Goal: Transaction & Acquisition: Download file/media

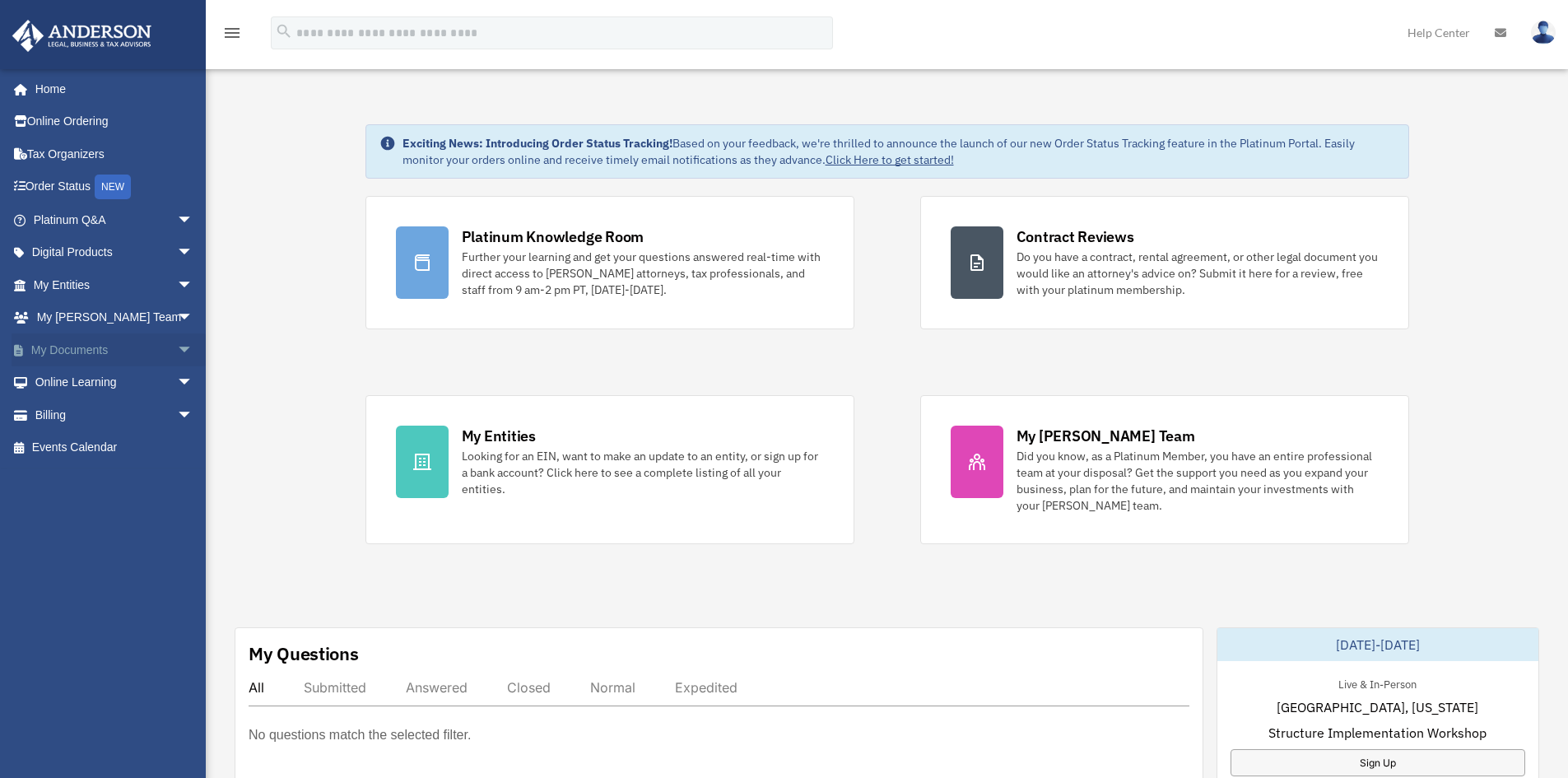
click at [72, 347] on link "My Documents arrow_drop_down" at bounding box center [115, 350] width 207 height 33
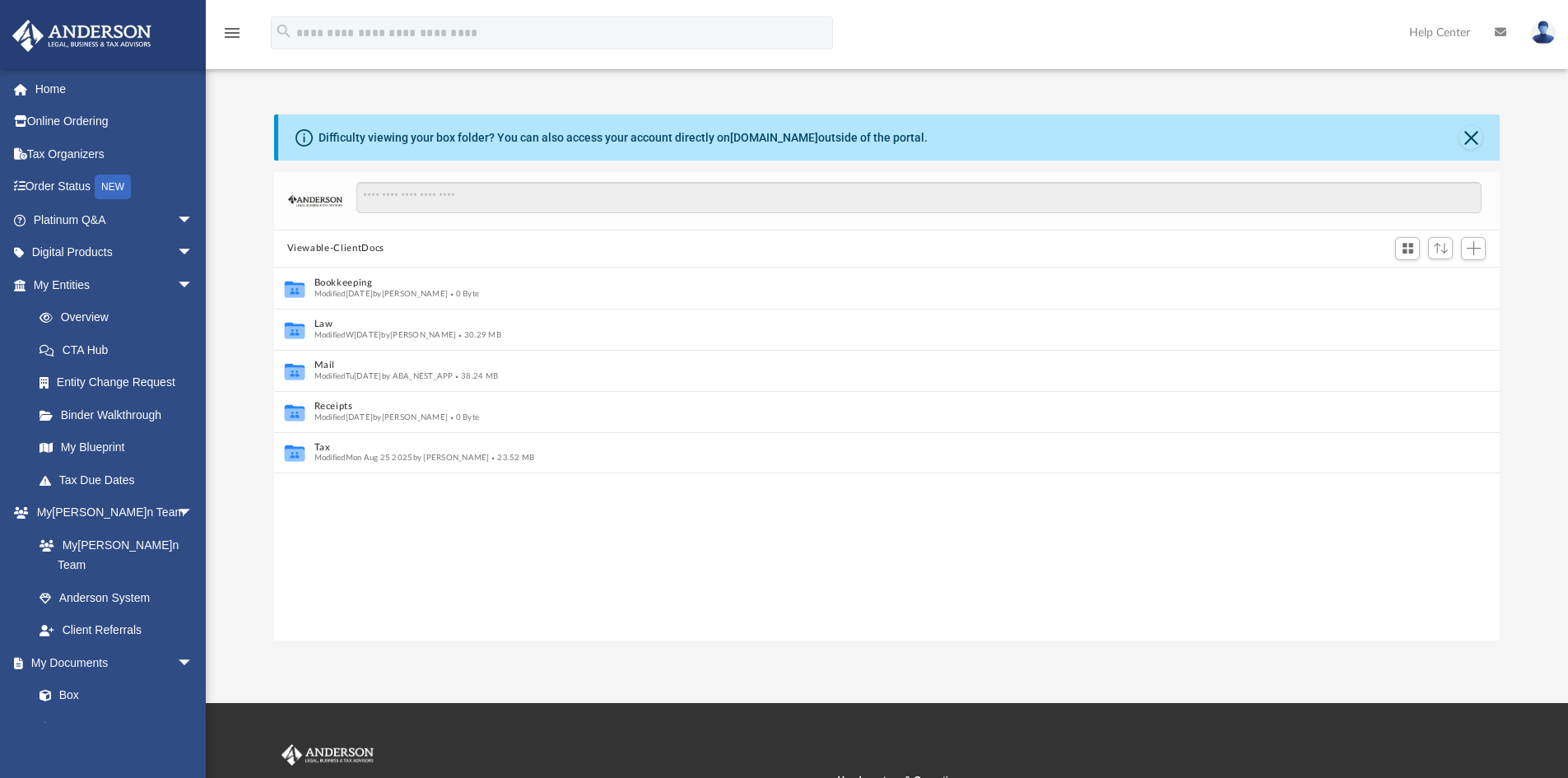
scroll to position [13, 13]
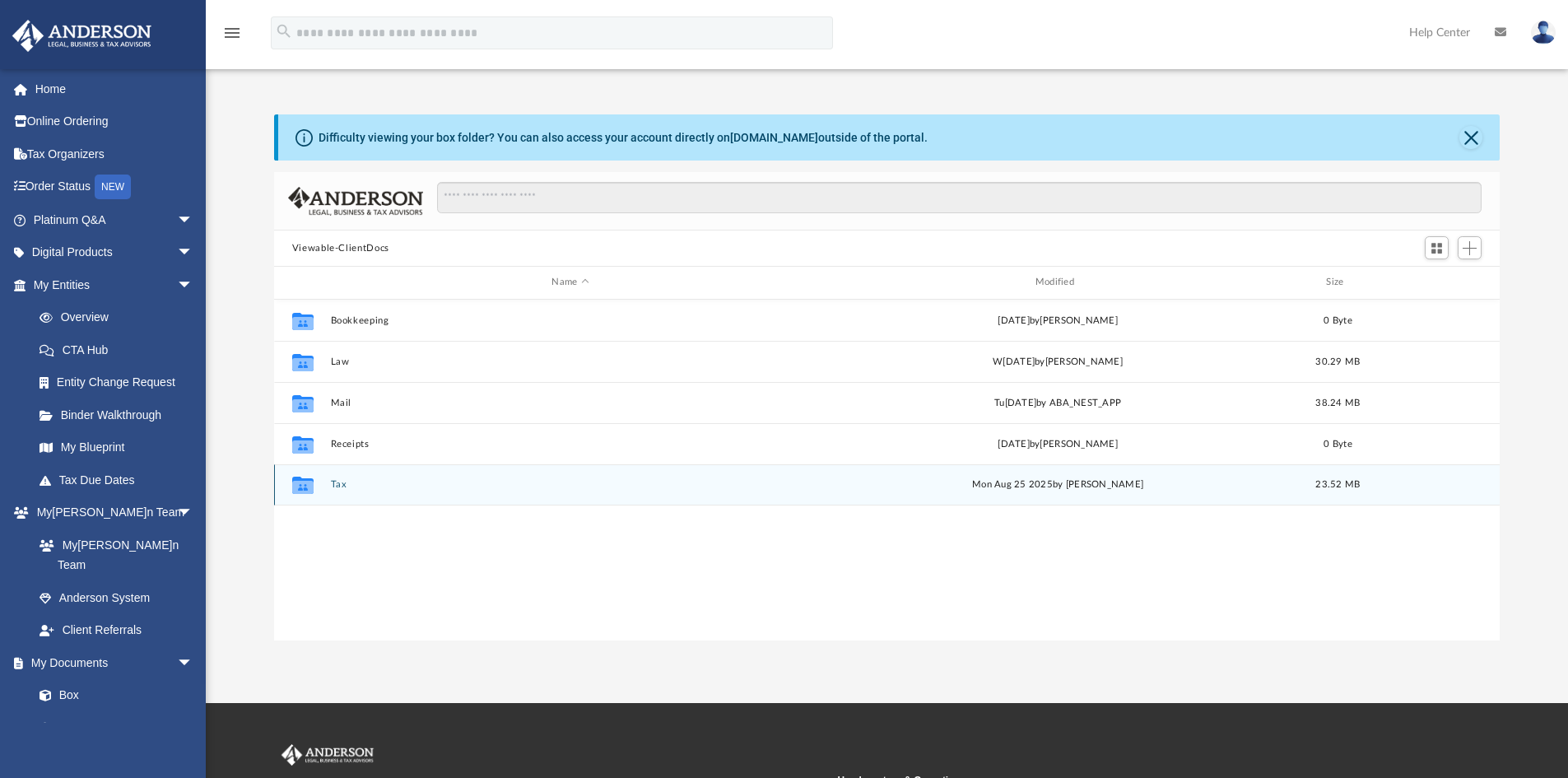
click at [341, 496] on div "Collaborated Folder Tax Mo[DATE] b[PERSON_NAME] 23.52 MB" at bounding box center [888, 484] width 1227 height 41
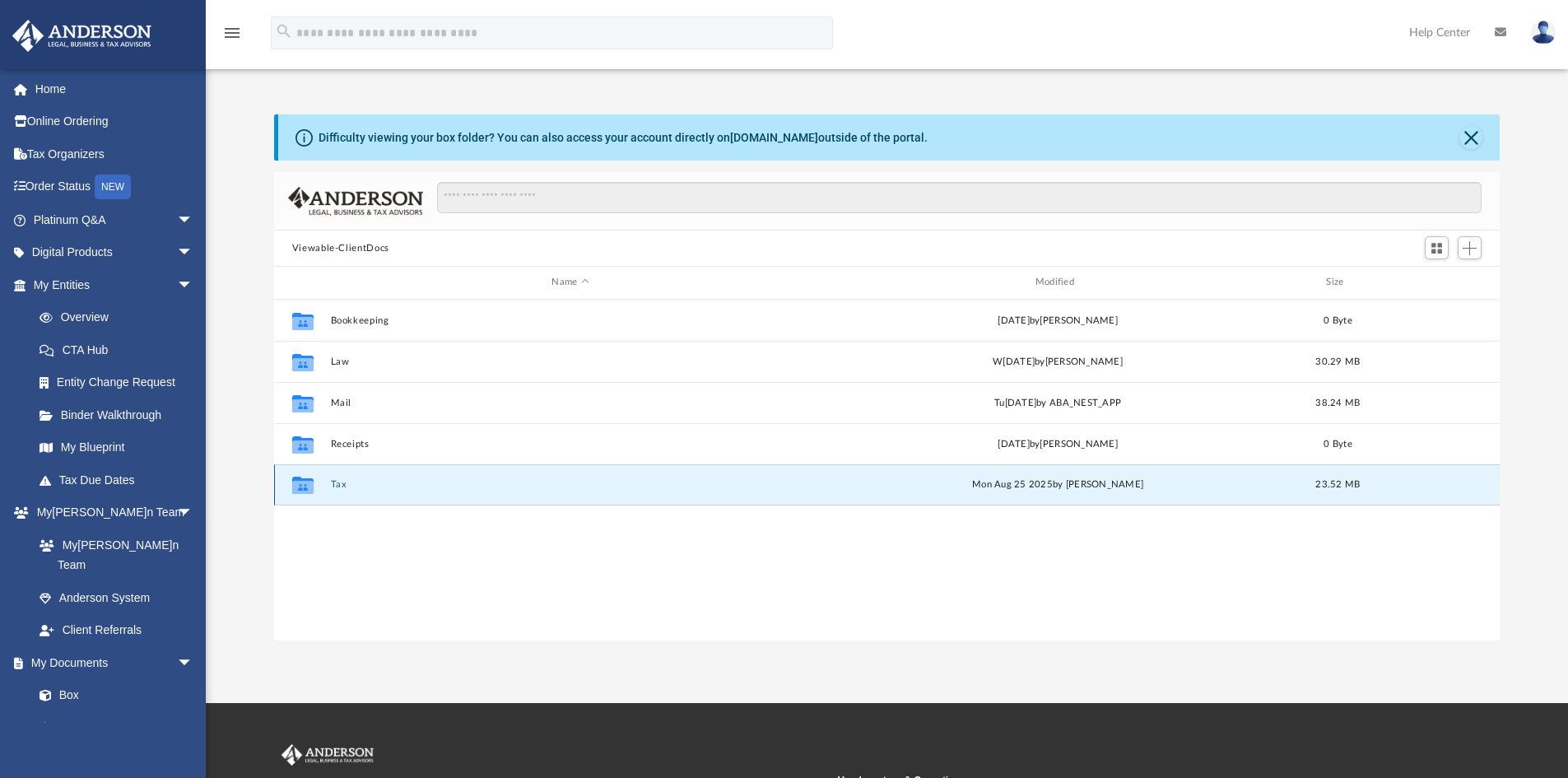
click at [341, 485] on button "Tax" at bounding box center [570, 484] width 480 height 11
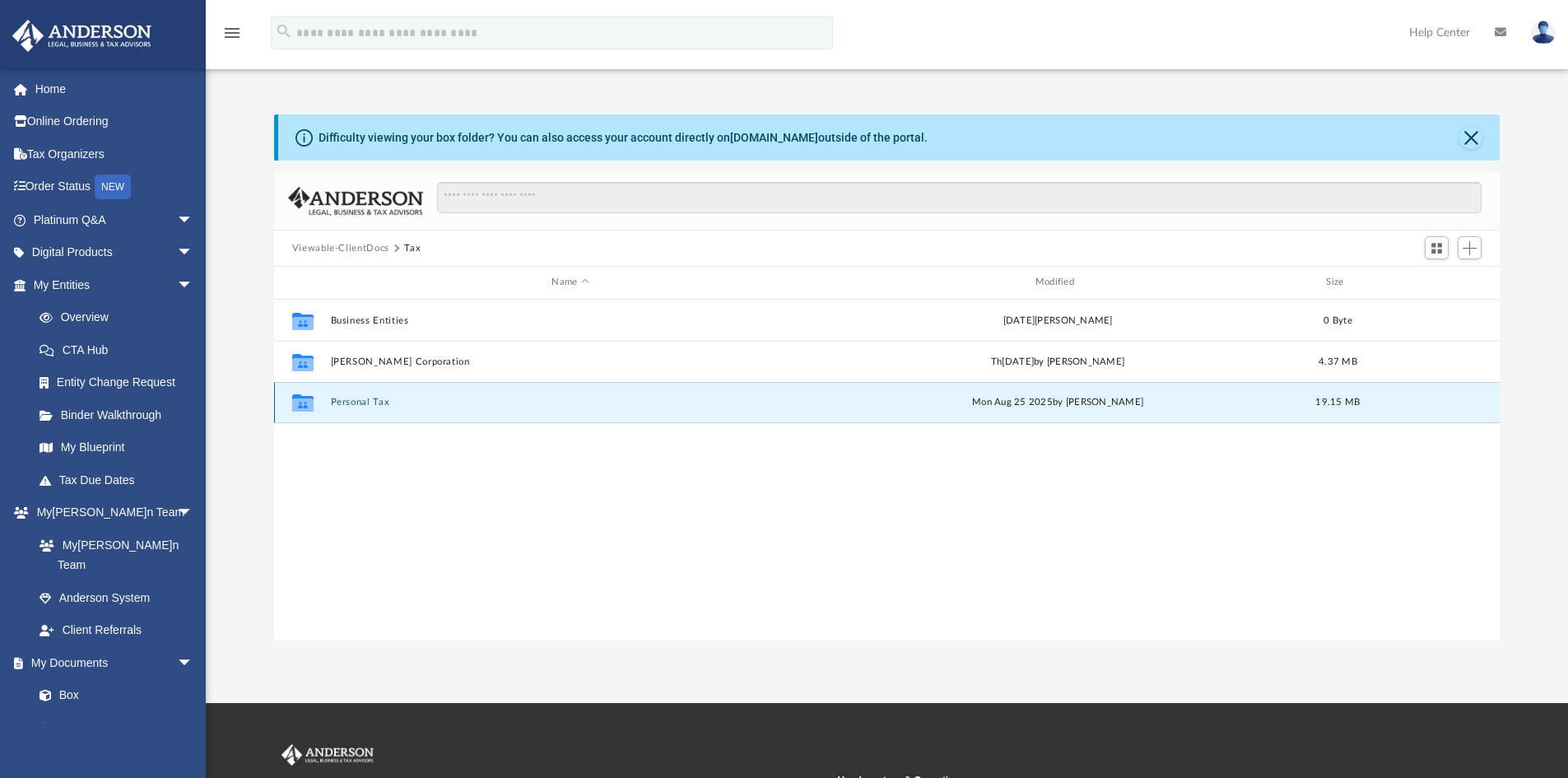
click at [366, 403] on button "Personal Tax" at bounding box center [570, 402] width 480 height 11
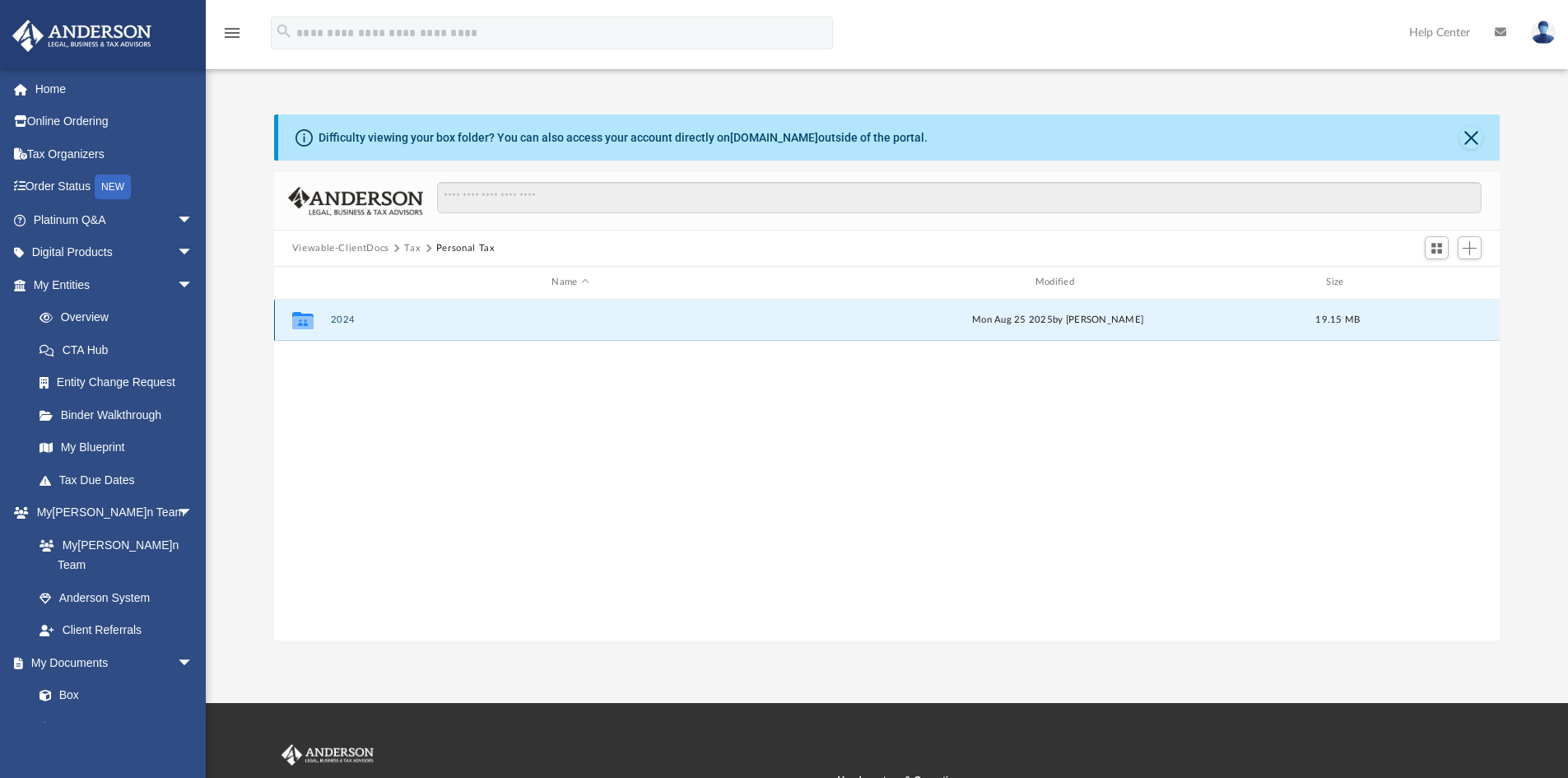
click at [349, 323] on button "2024" at bounding box center [570, 320] width 480 height 11
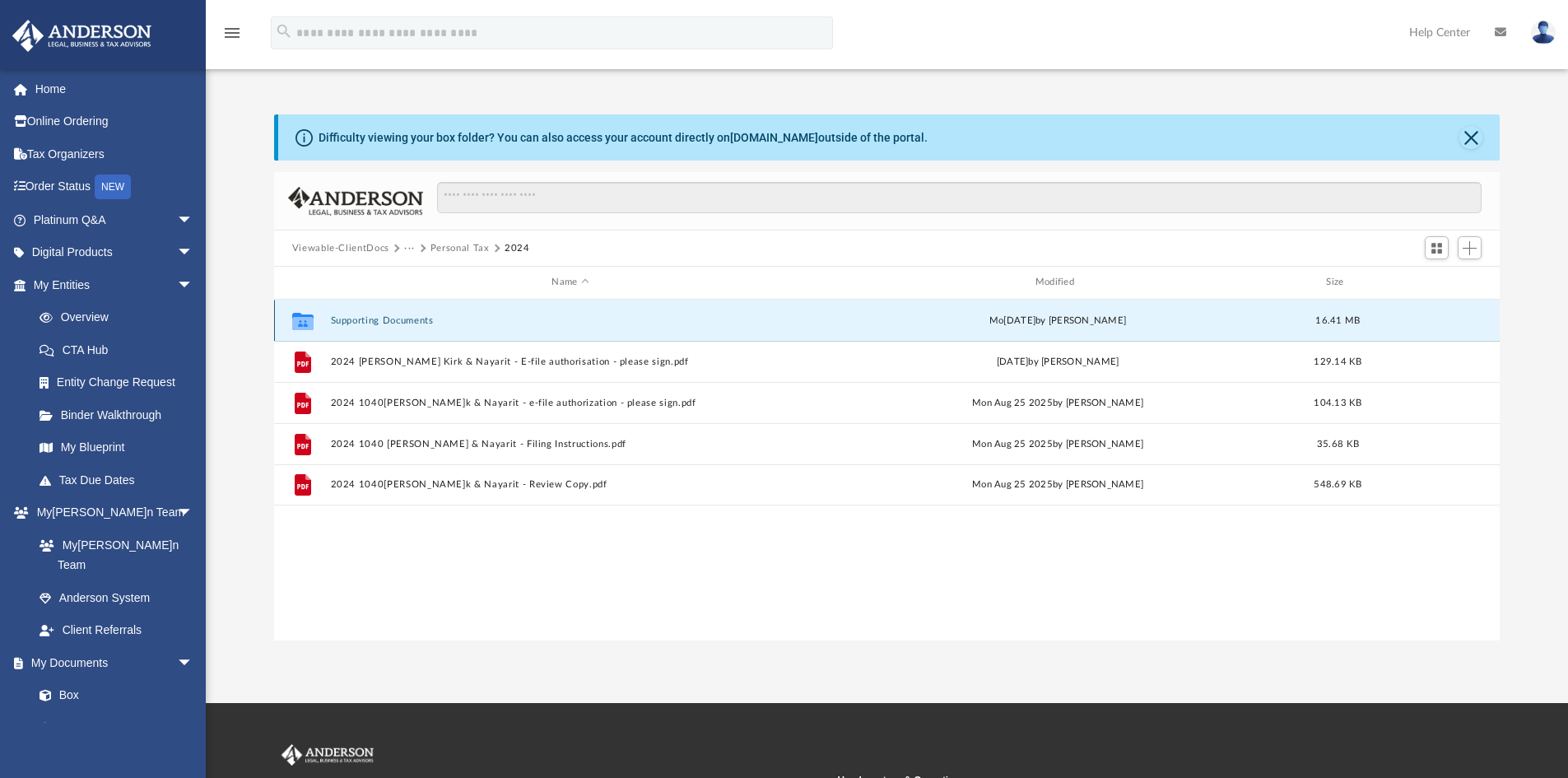
click at [375, 316] on button "Supporting Documents" at bounding box center [570, 321] width 480 height 11
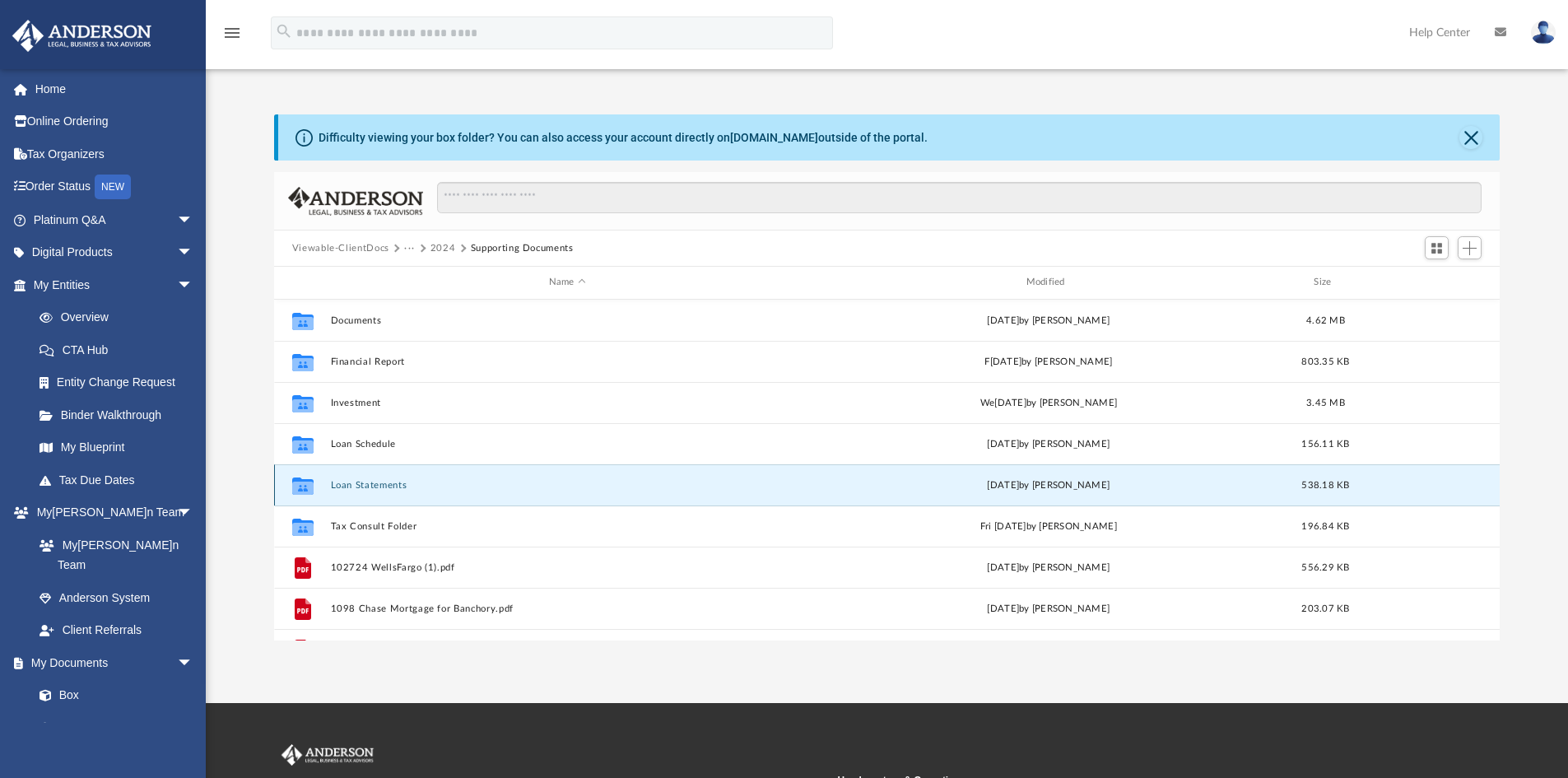
click at [397, 485] on button "Loan Statements" at bounding box center [567, 485] width 474 height 11
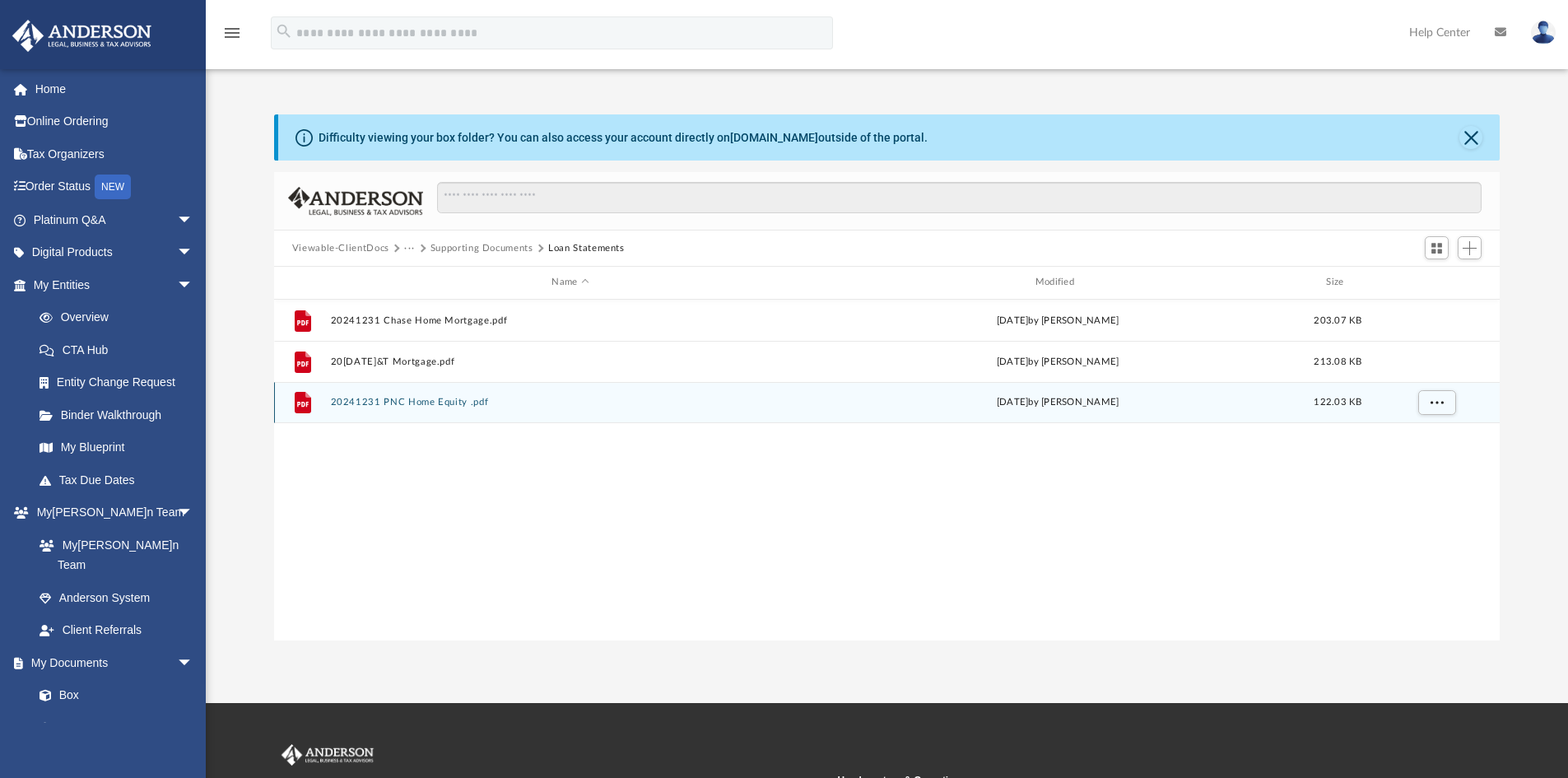
click at [459, 406] on button "20241231 PNC Home Equity .pdf" at bounding box center [570, 402] width 480 height 11
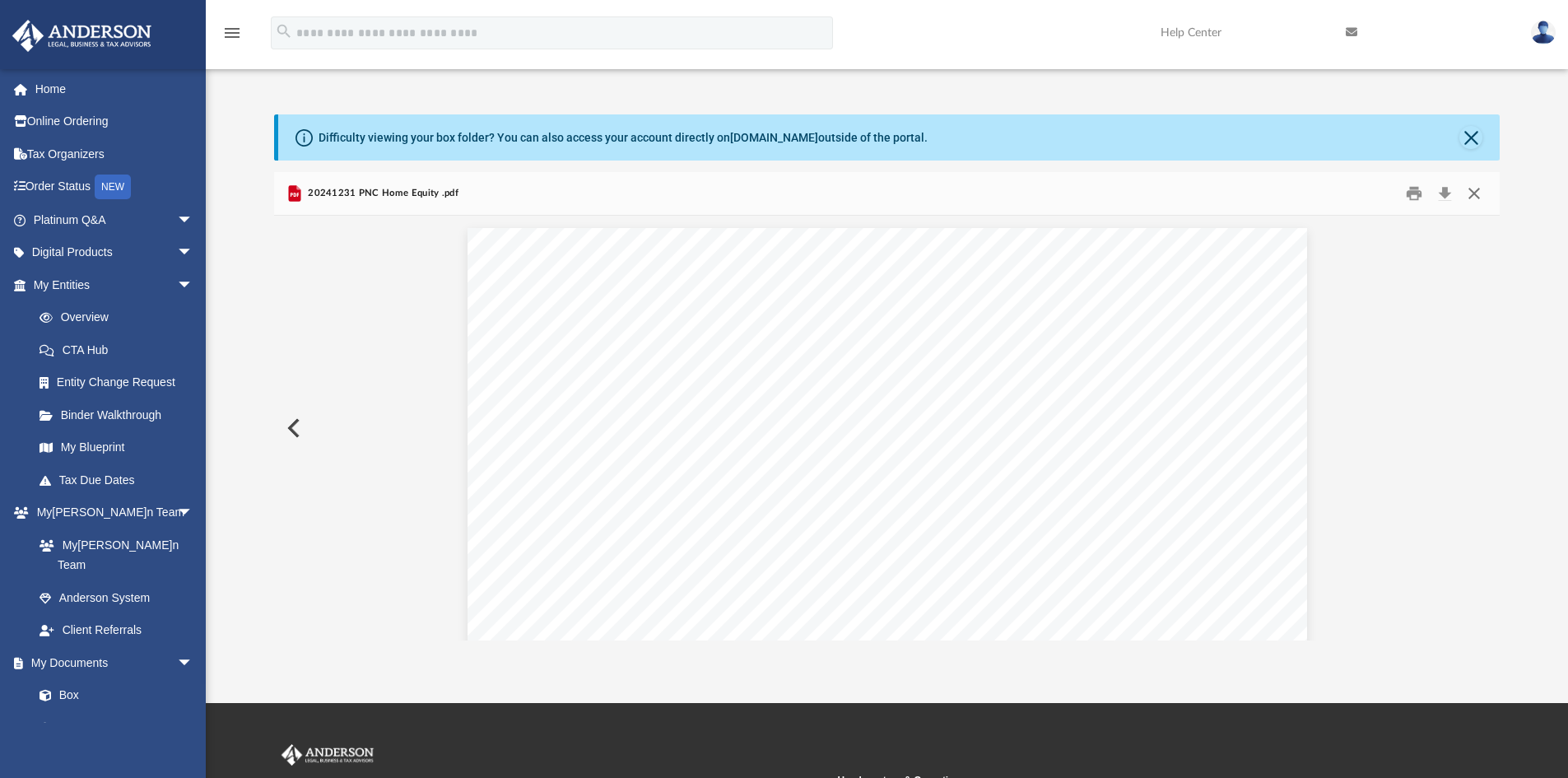
click at [1477, 192] on button "Close" at bounding box center [1474, 194] width 29 height 26
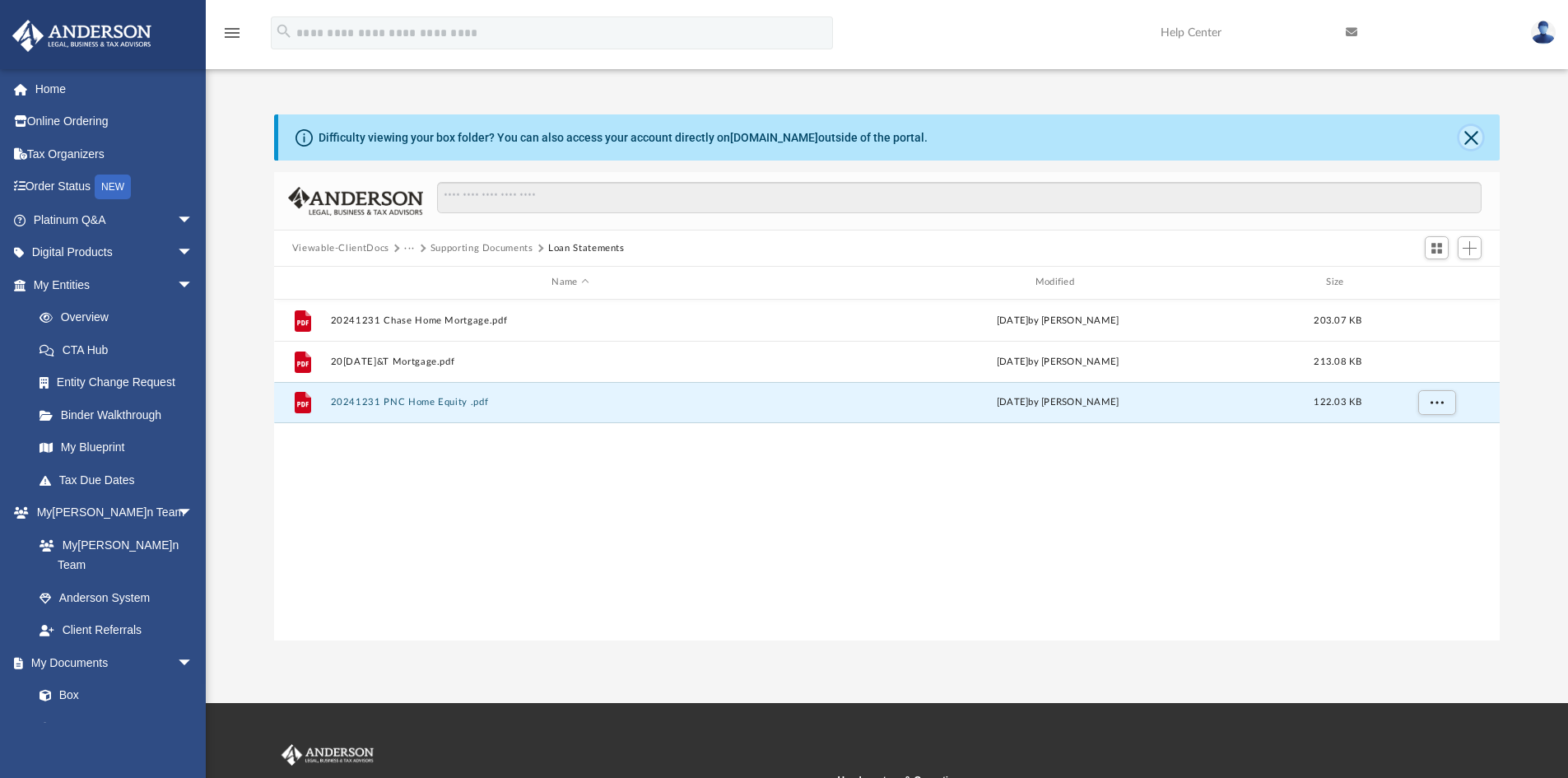
click at [1478, 141] on button "Close" at bounding box center [1470, 137] width 23 height 23
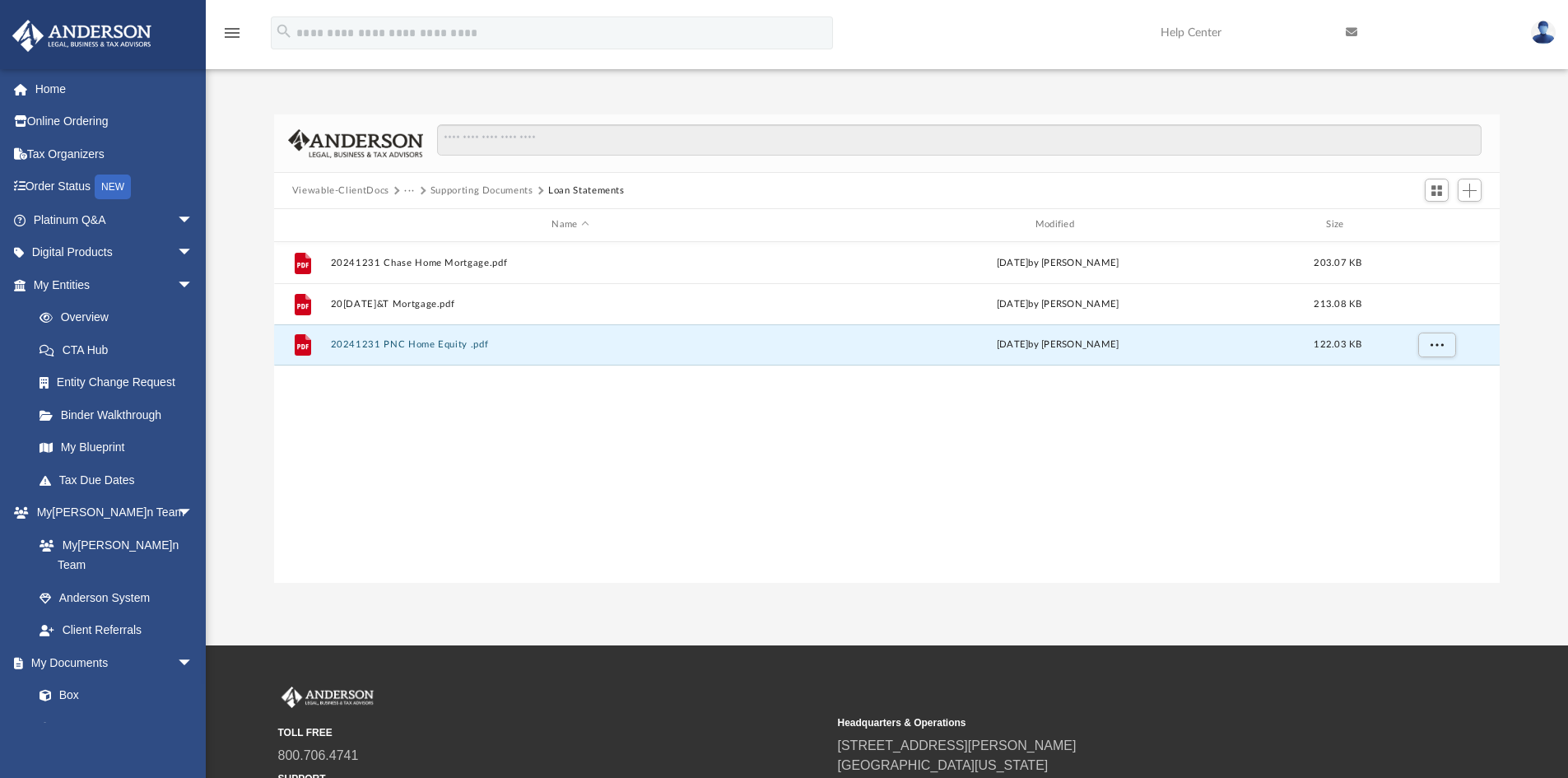
drag, startPoint x: 493, startPoint y: 192, endPoint x: 528, endPoint y: 240, distance: 59.4
click at [493, 192] on button "Supporting Documents" at bounding box center [482, 191] width 103 height 15
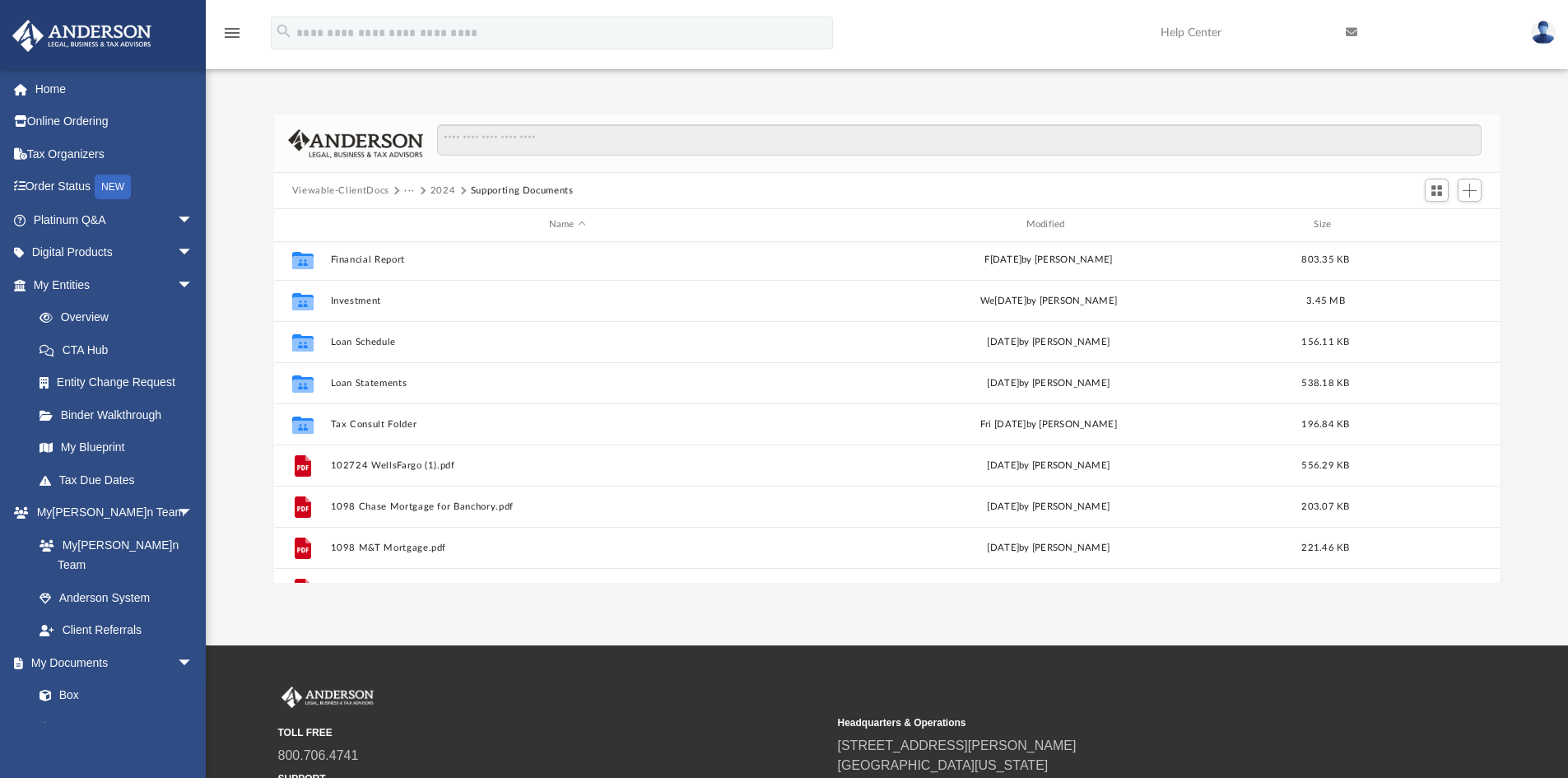
scroll to position [0, 0]
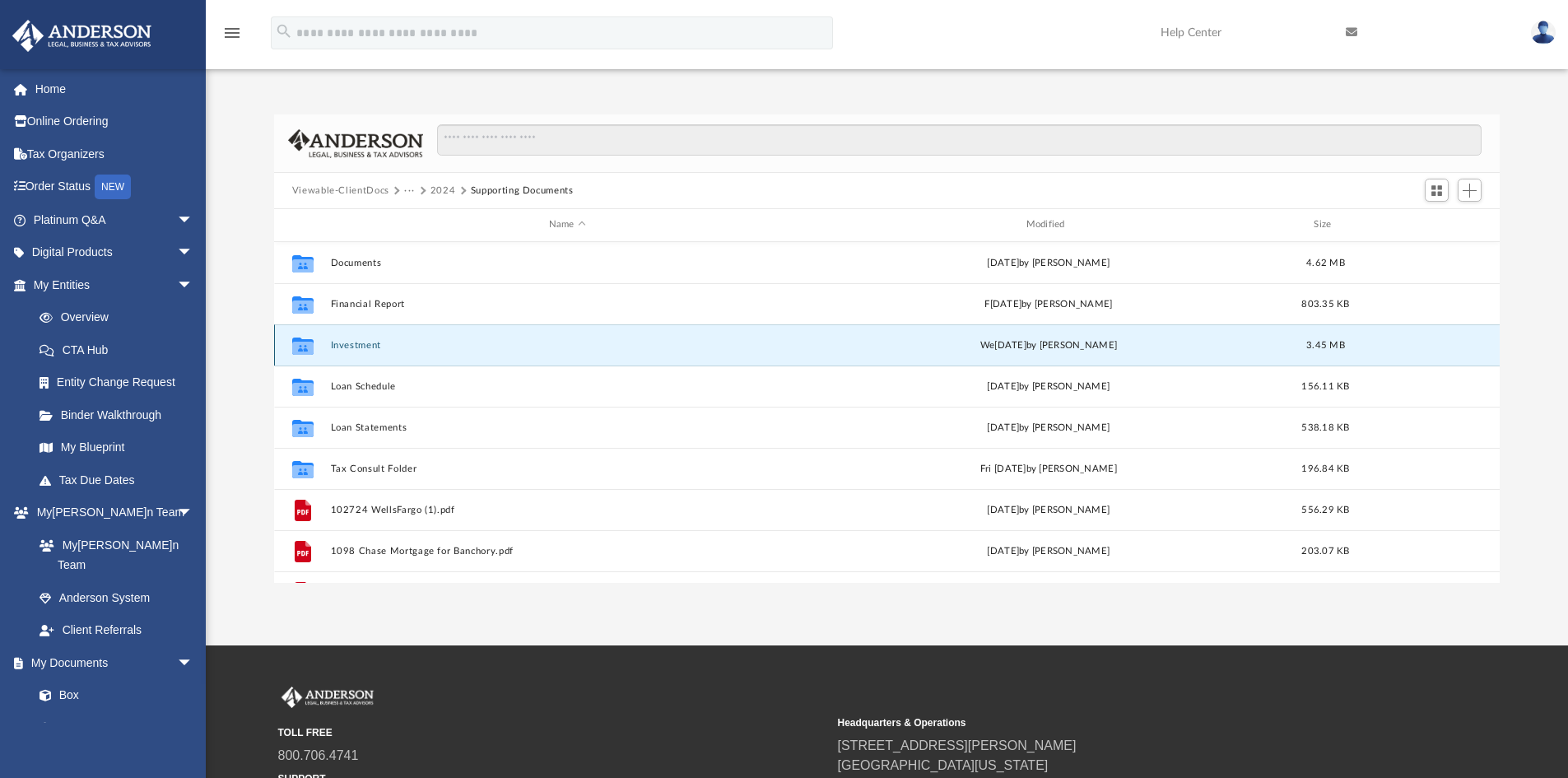
click at [370, 348] on button "Investment" at bounding box center [567, 346] width 474 height 11
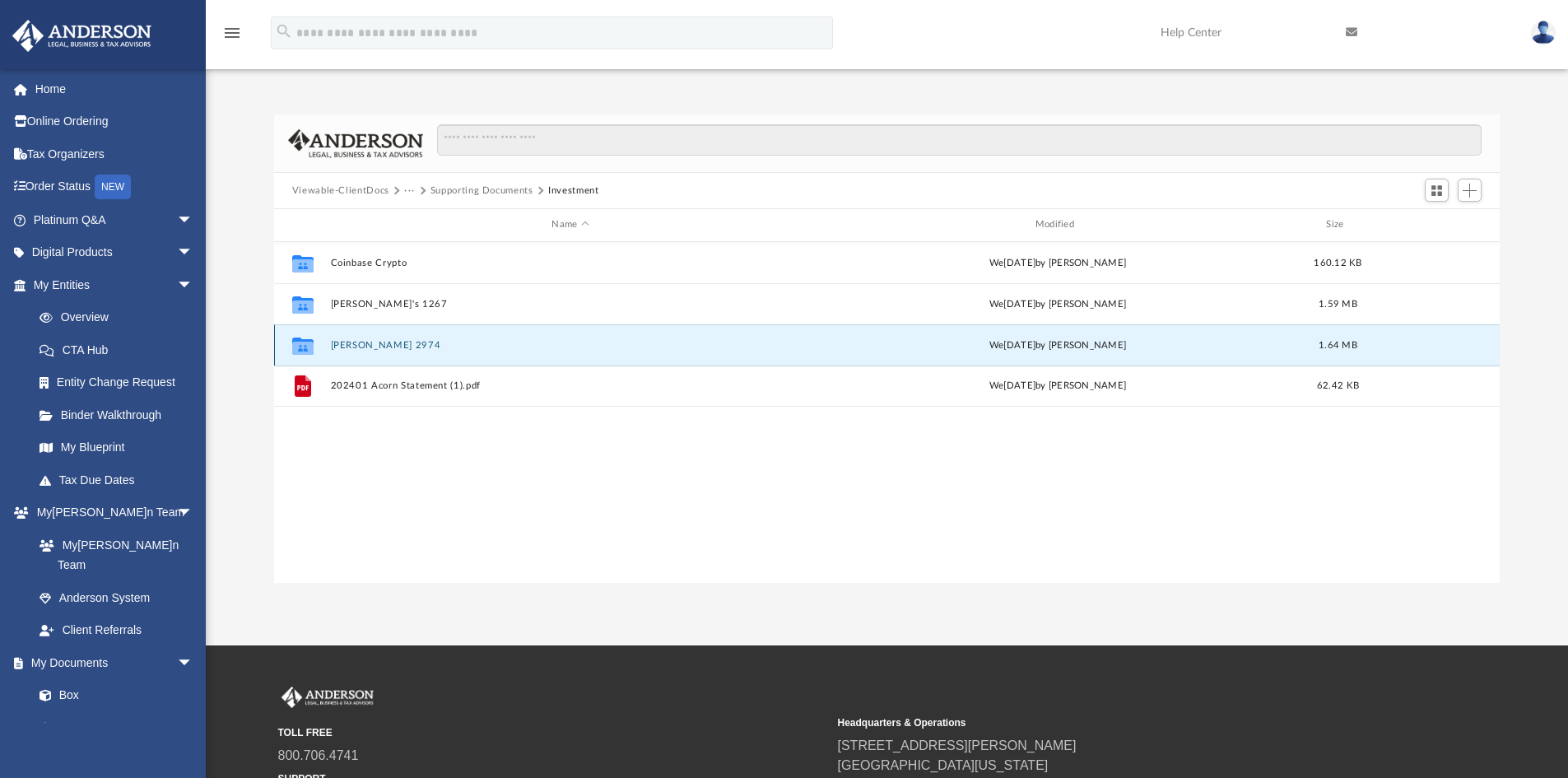
click at [397, 344] on button "[PERSON_NAME] 2974" at bounding box center [570, 346] width 480 height 11
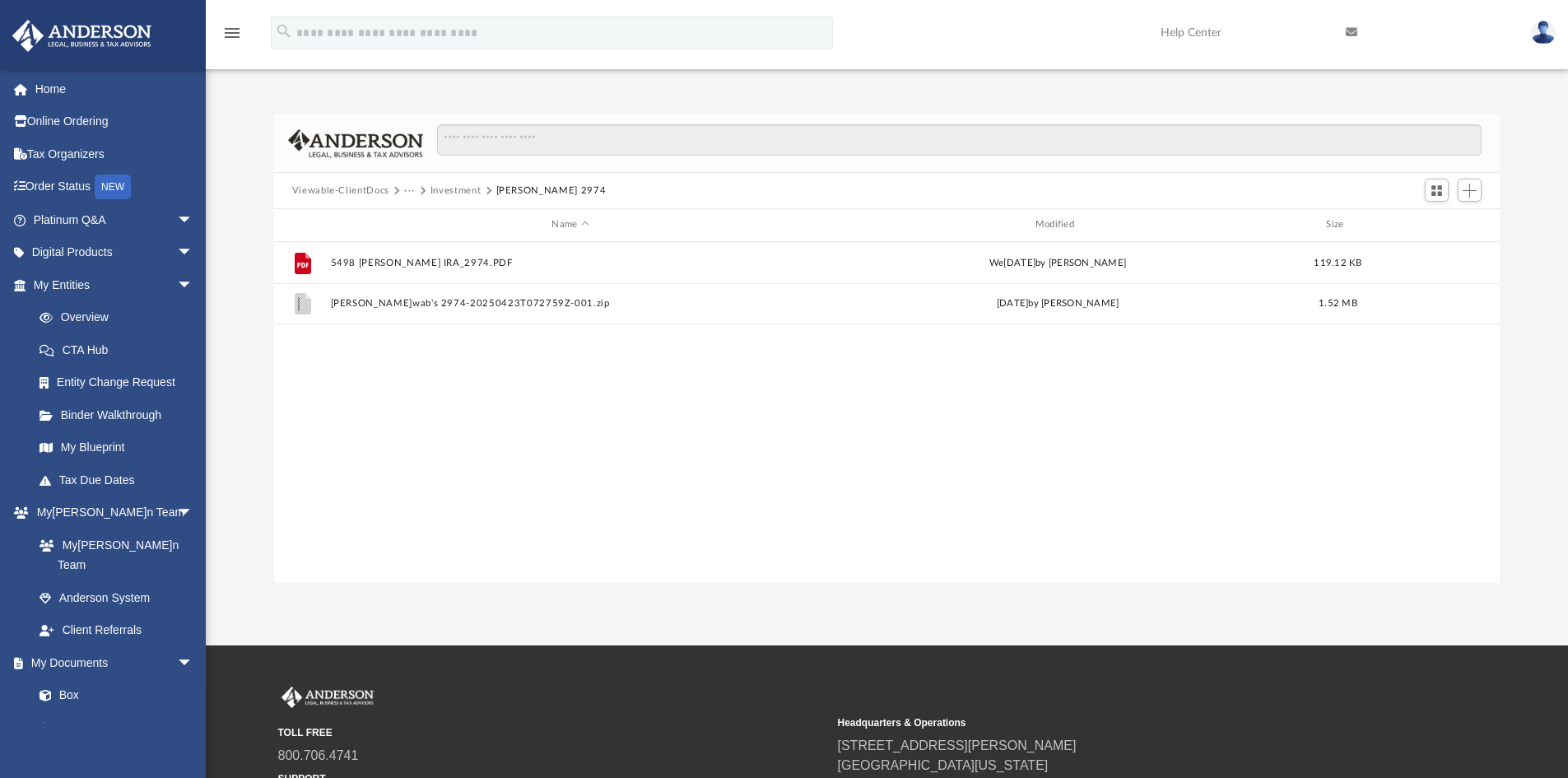
click at [461, 186] on button "Investment" at bounding box center [456, 191] width 51 height 15
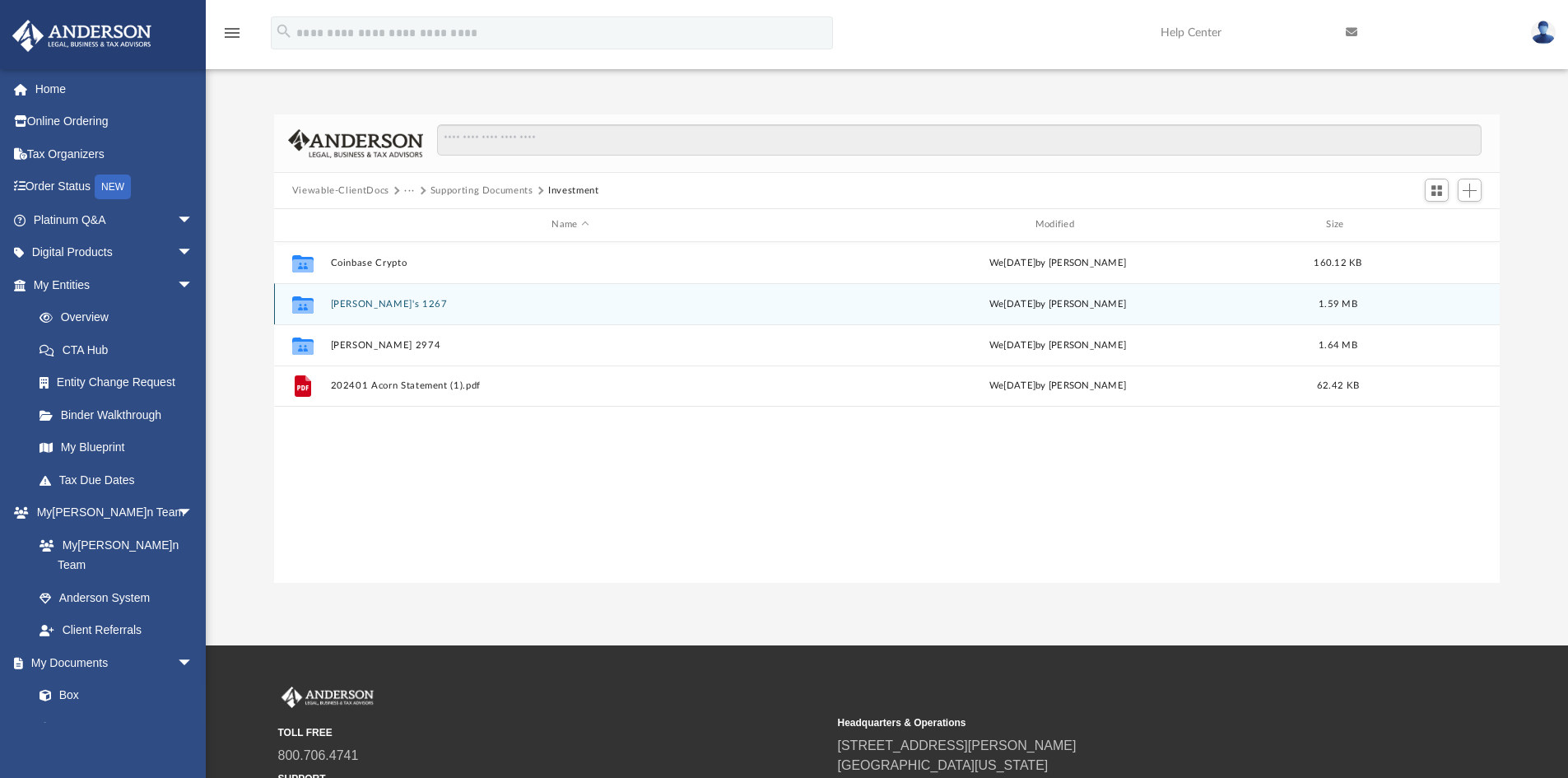
click at [333, 303] on button "[PERSON_NAME]'s 1267" at bounding box center [570, 305] width 480 height 11
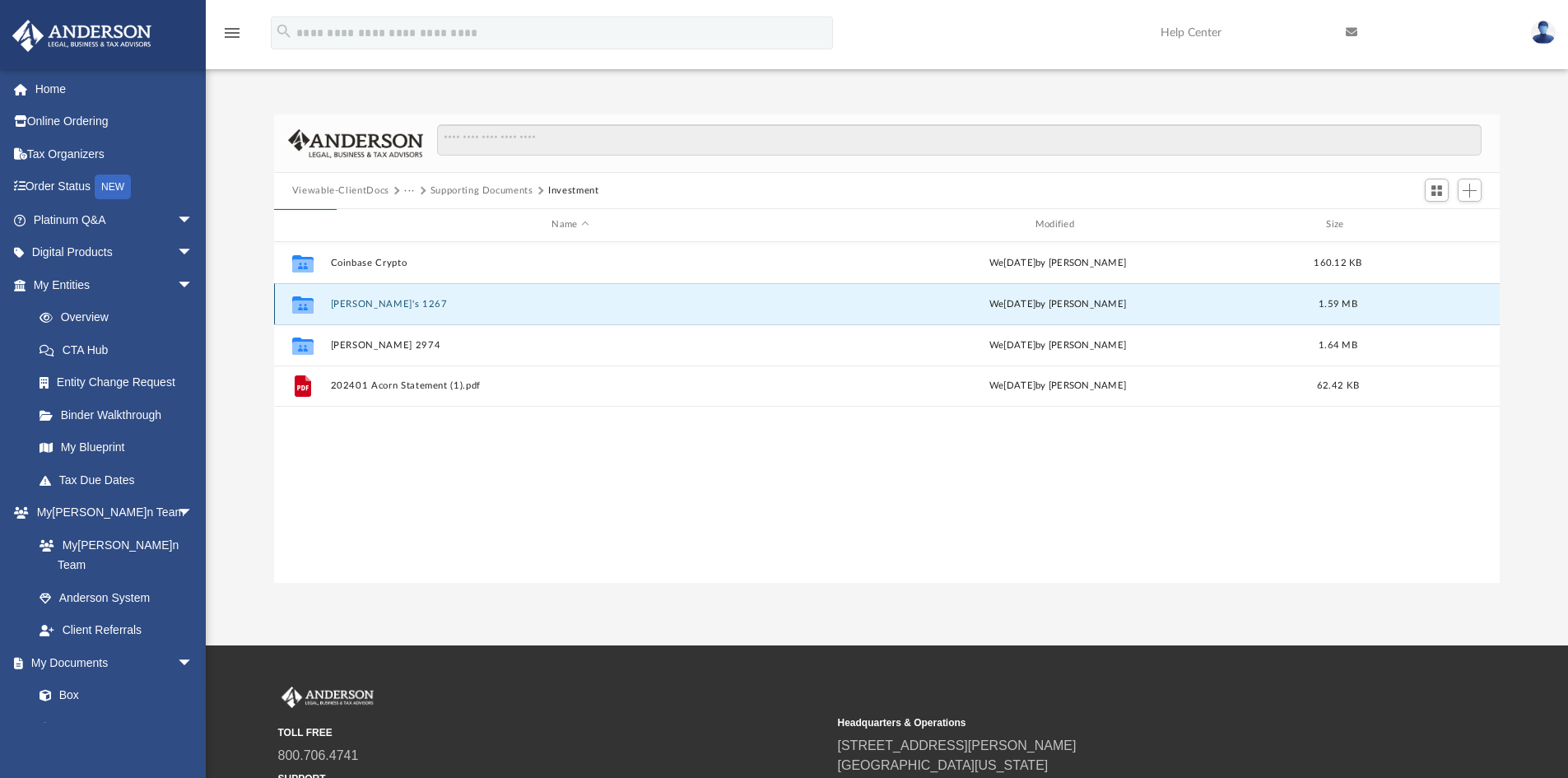
click at [333, 303] on button "[PERSON_NAME]'s 1267" at bounding box center [570, 305] width 480 height 11
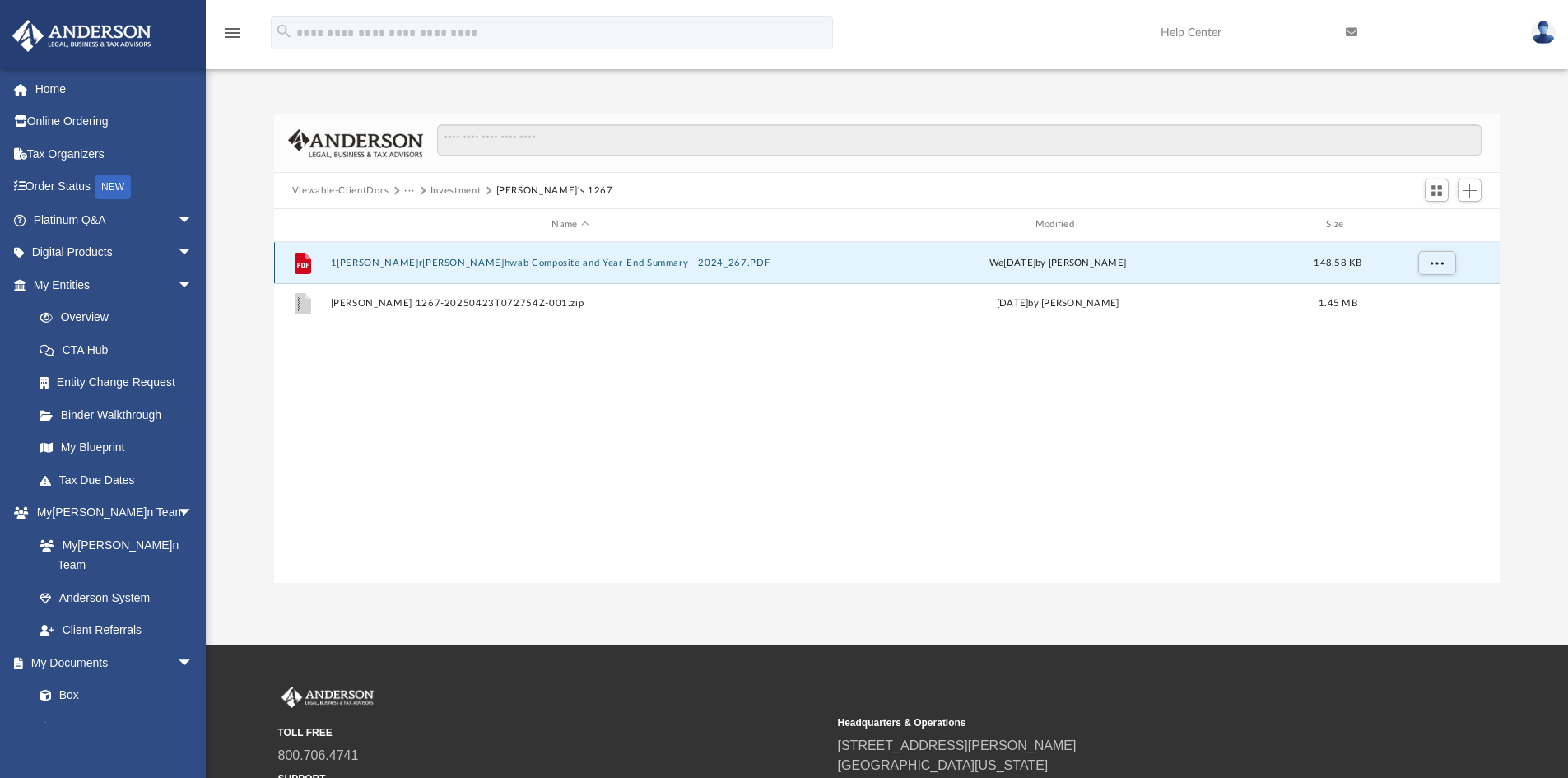
click at [431, 268] on button "1[PERSON_NAME]r[PERSON_NAME]hwab Composite and Year-End Summary - 2024_267.PDF" at bounding box center [570, 263] width 480 height 11
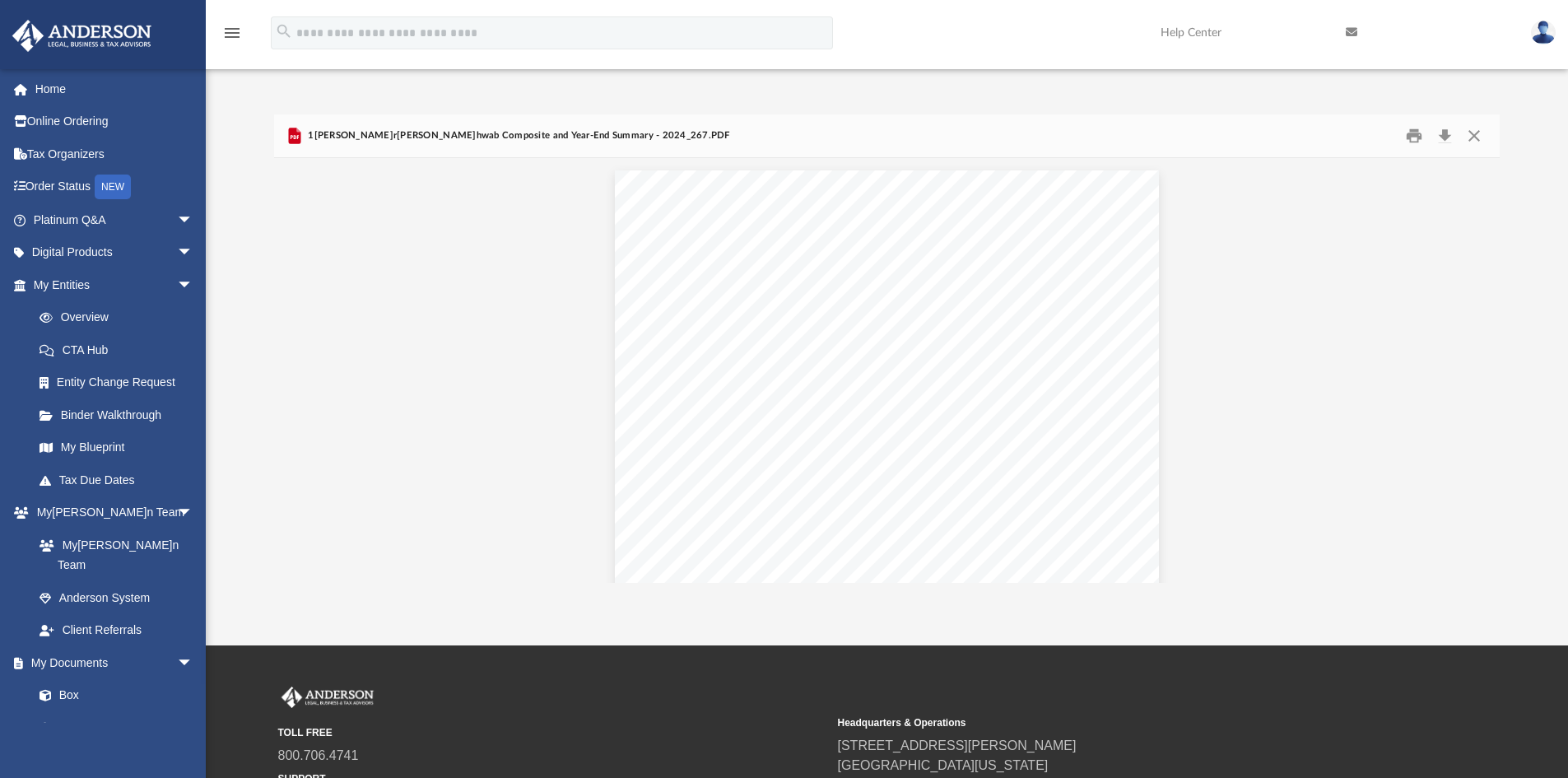
scroll to position [3117, 0]
click at [975, 538] on button "File preview" at bounding box center [965, 545] width 26 height 36
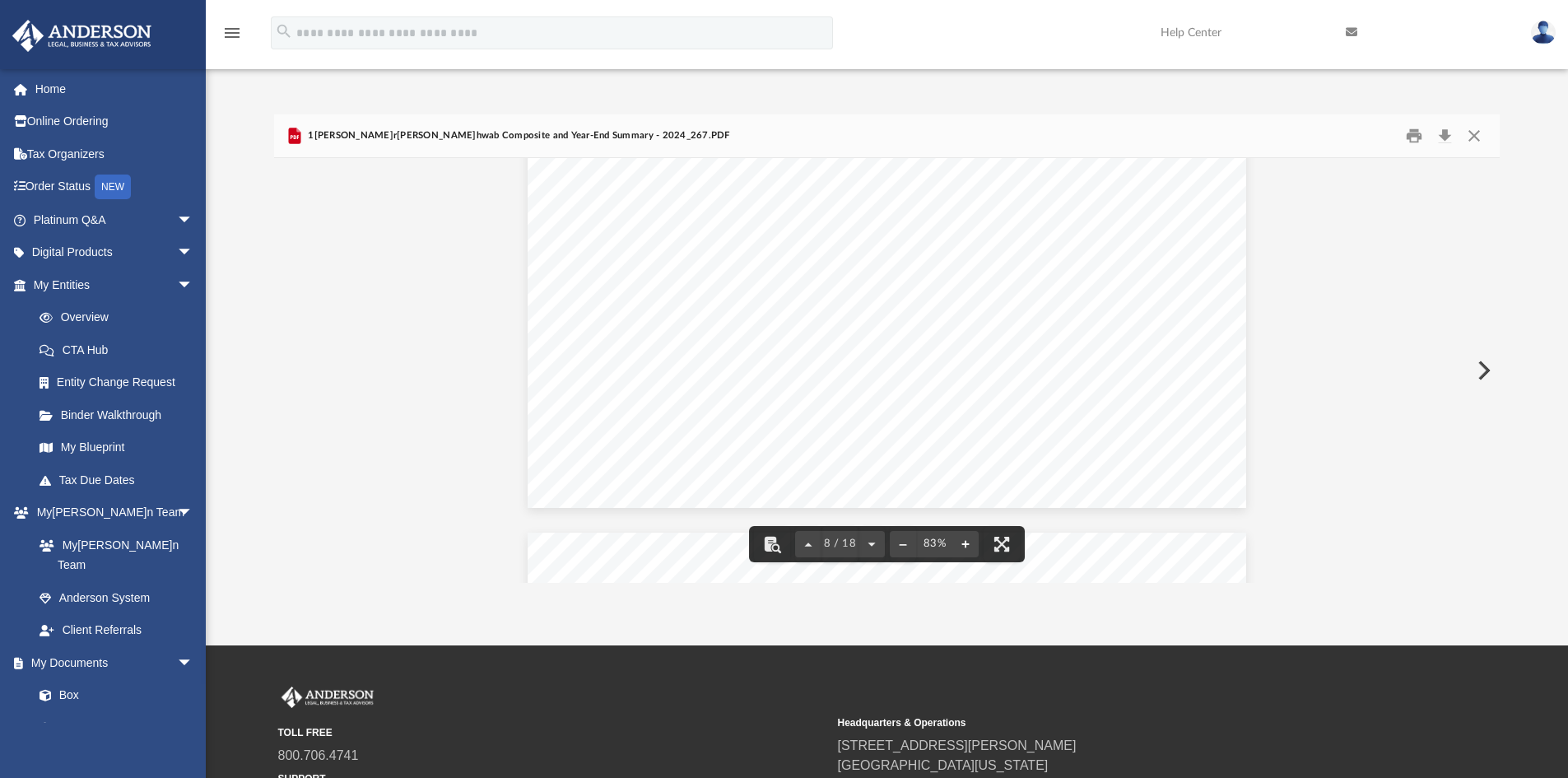
scroll to position [4468, 0]
drag, startPoint x: 1492, startPoint y: 348, endPoint x: 1490, endPoint y: 229, distance: 119.0
click at [1490, 229] on div "INSTRUCTIONS FOR RECIPIENTS OF FORM 1099 Brokers and [PERSON_NAME] exchanges mu…" at bounding box center [888, 370] width 1227 height 425
drag, startPoint x: 1493, startPoint y: 347, endPoint x: 1506, endPoint y: 131, distance: 216.4
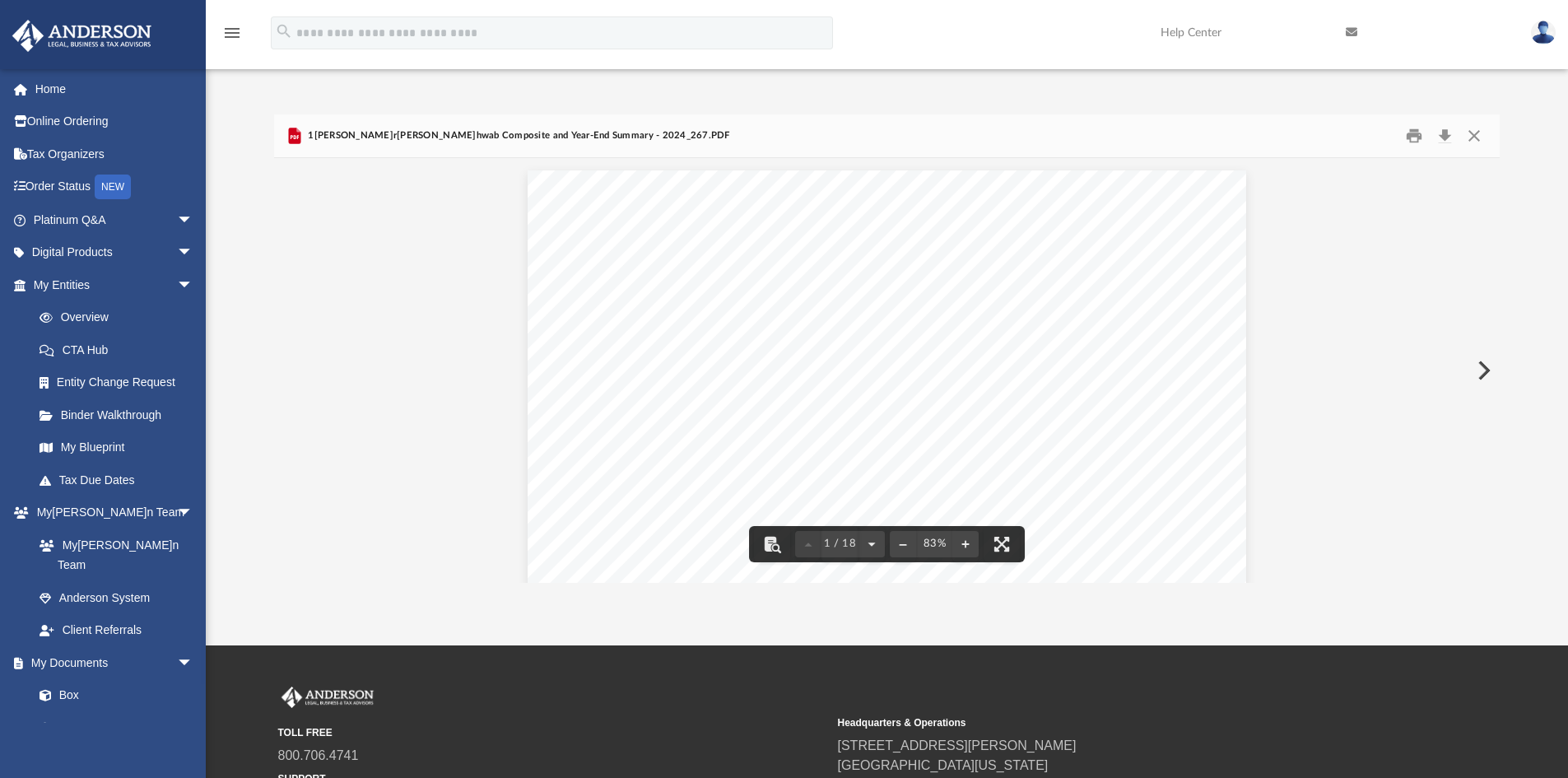
click at [1506, 131] on div "Difficulty viewing your box folder? You can also access your account directly o…" at bounding box center [888, 348] width 1363 height 469
click at [793, 422] on div "Recipient's Name and Address Date Prepared: [DATE] Account Number 6546-1267 Imp…" at bounding box center [887, 448] width 718 height 555
drag, startPoint x: 756, startPoint y: 373, endPoint x: 1294, endPoint y: 181, distance: 571.2
click at [1294, 181] on input "*" at bounding box center [1314, 178] width 165 height 28
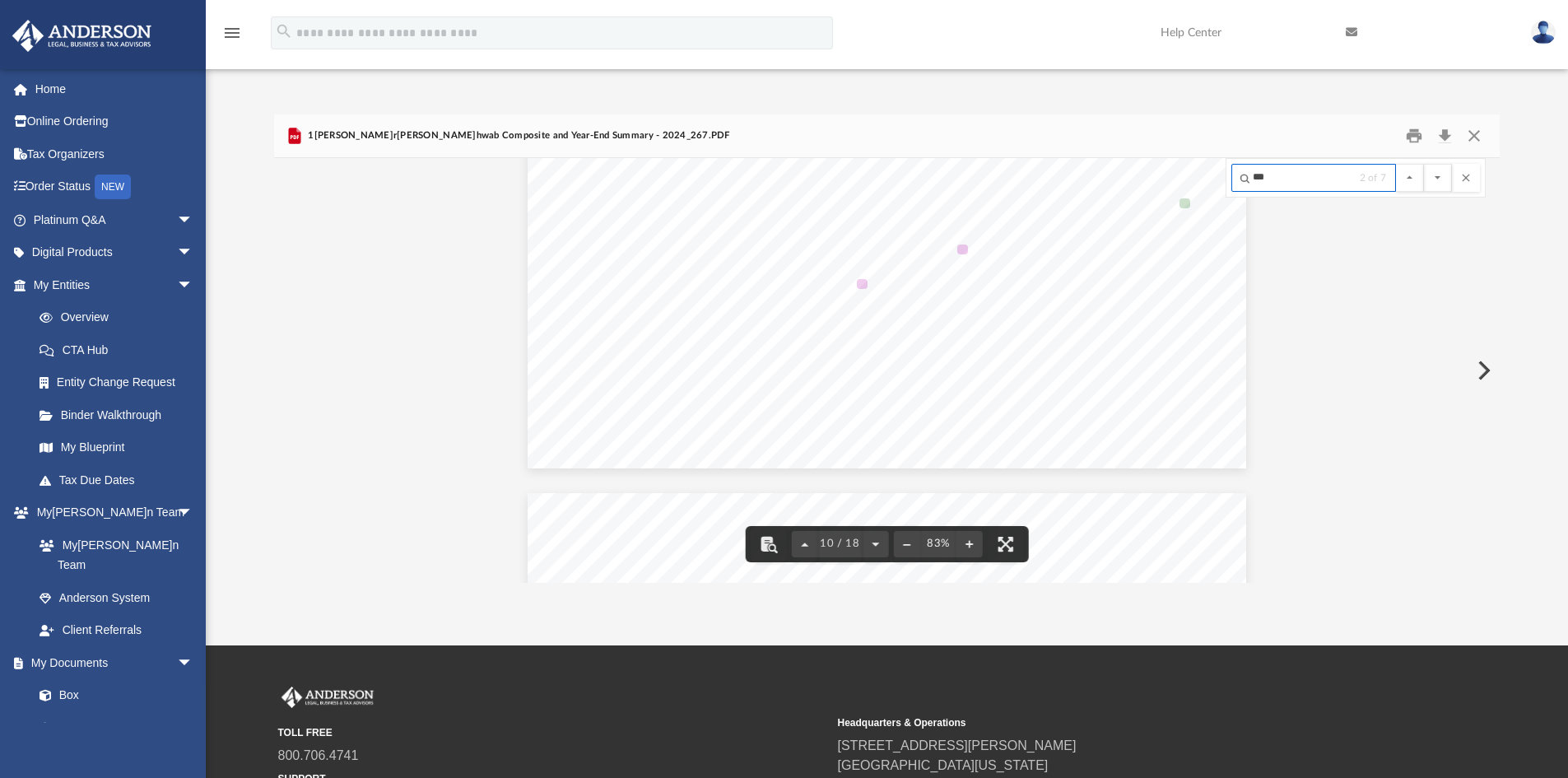
scroll to position [5518, 0]
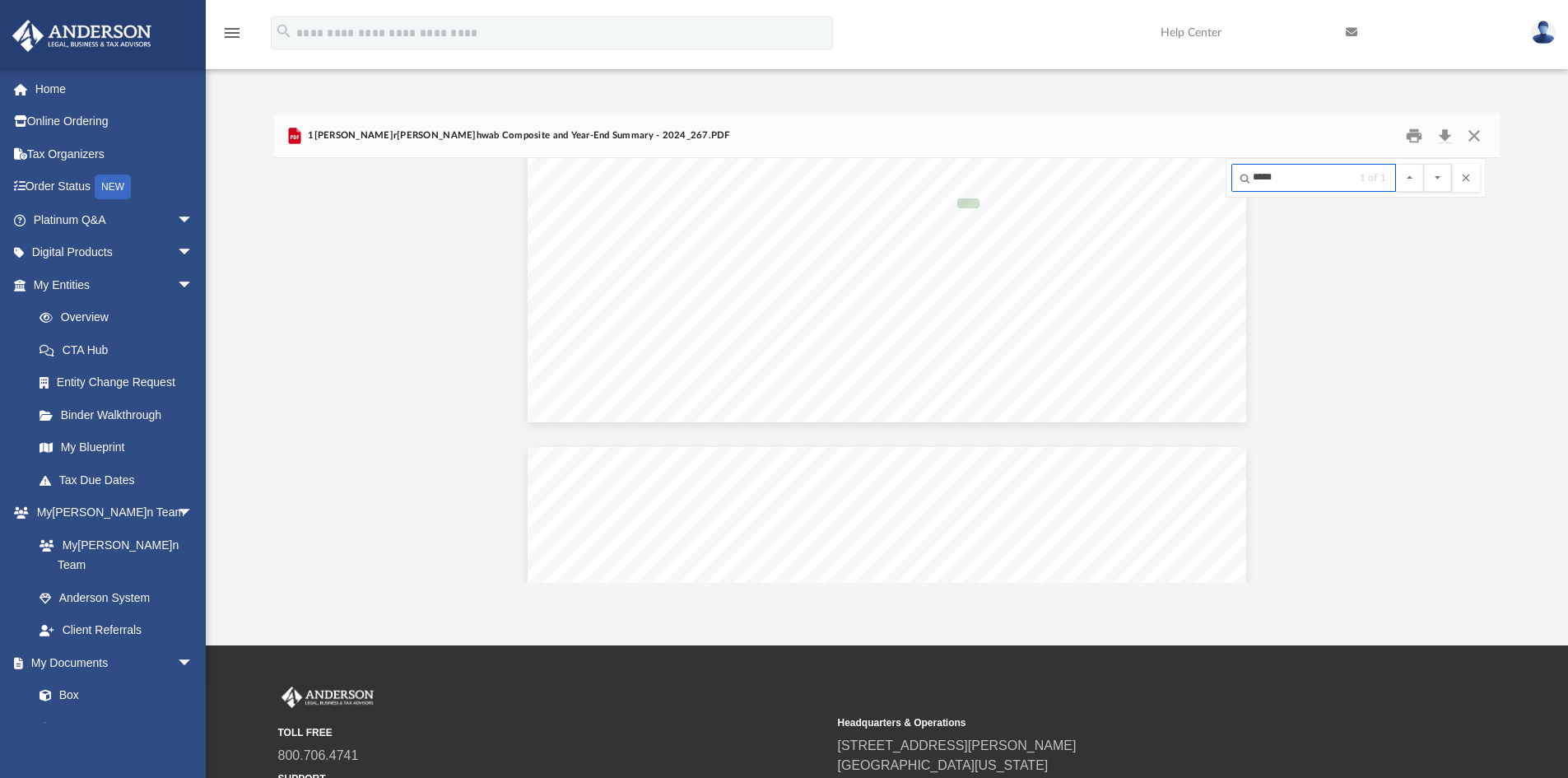
type input "*****"
click at [1424, 164] on button "File preview" at bounding box center [1438, 178] width 28 height 28
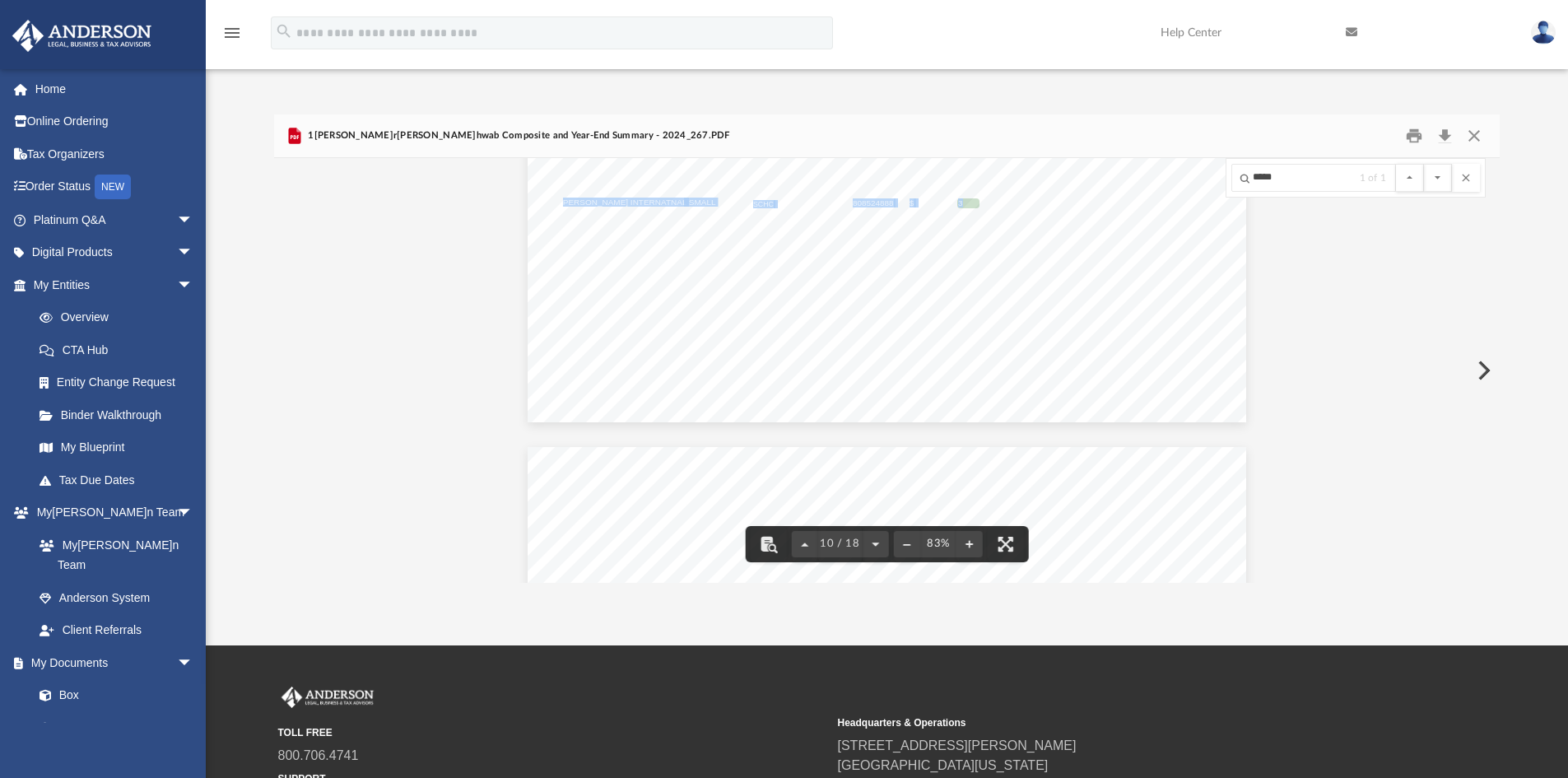
drag, startPoint x: 828, startPoint y: 203, endPoint x: 561, endPoint y: 203, distance: 267.0
click at [561, 203] on div "Account Number 6546-1267 Date Prepared: [DATE] © 2025 [PERSON_NAME] [PERSON_NAM…" at bounding box center [887, 145] width 718 height 555
drag, startPoint x: 1298, startPoint y: 186, endPoint x: 1298, endPoint y: 176, distance: 10.0
click at [1298, 183] on input "*****" at bounding box center [1314, 178] width 165 height 28
drag, startPoint x: 1298, startPoint y: 176, endPoint x: 1223, endPoint y: 177, distance: 75.0
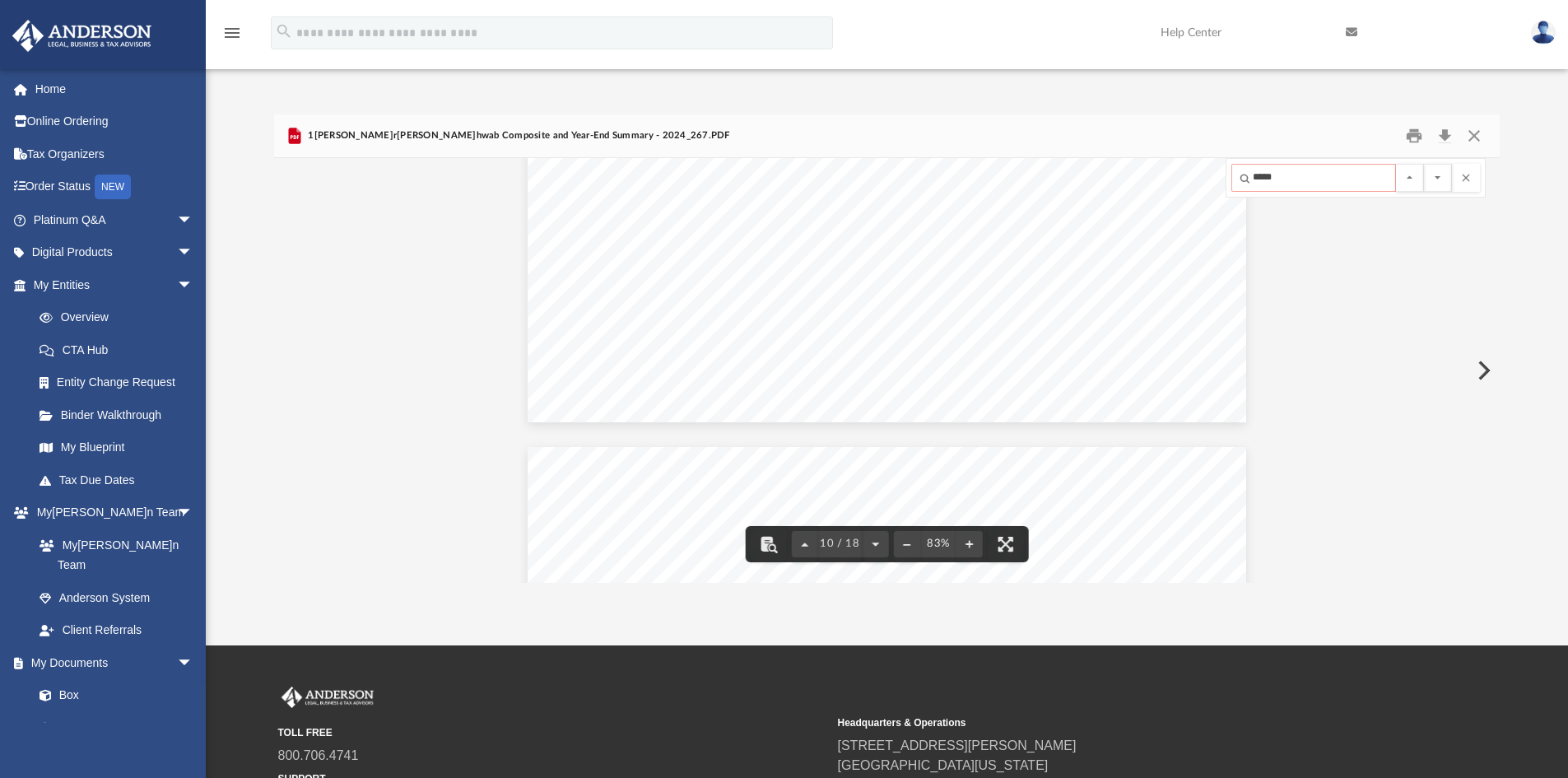
click at [1223, 177] on div "Recipient's Name and Address Date Prepared: [DATE] Account Number 6546-1267 Imp…" at bounding box center [888, 370] width 1227 height 425
type input "*"
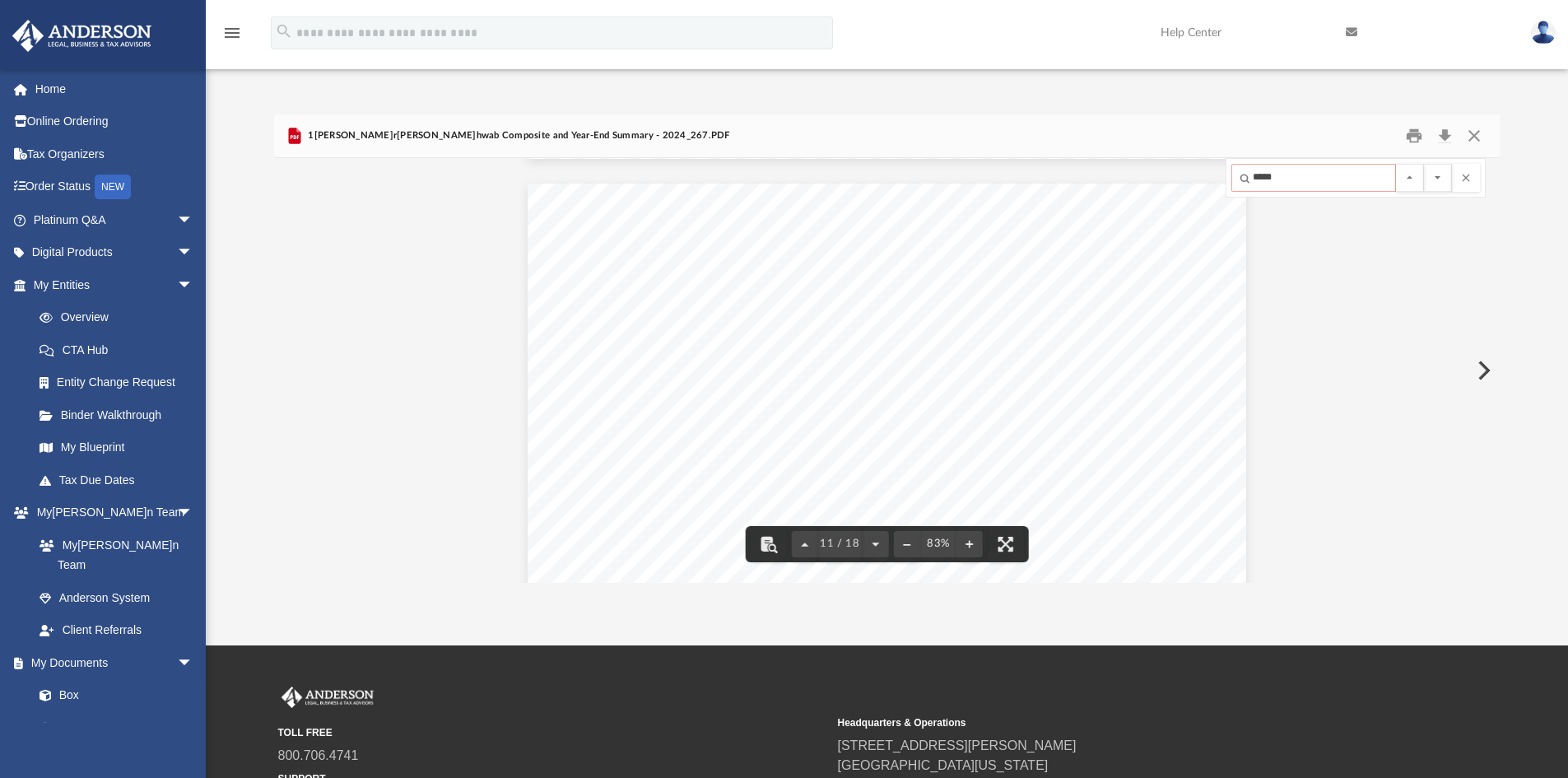
scroll to position [5894, 0]
drag, startPoint x: 1319, startPoint y: 171, endPoint x: 1044, endPoint y: 193, distance: 275.9
click at [1058, 189] on div "Recipient's Name and Address Date Prepared: [DATE] Account Number 6546-1267 Imp…" at bounding box center [888, 370] width 1227 height 425
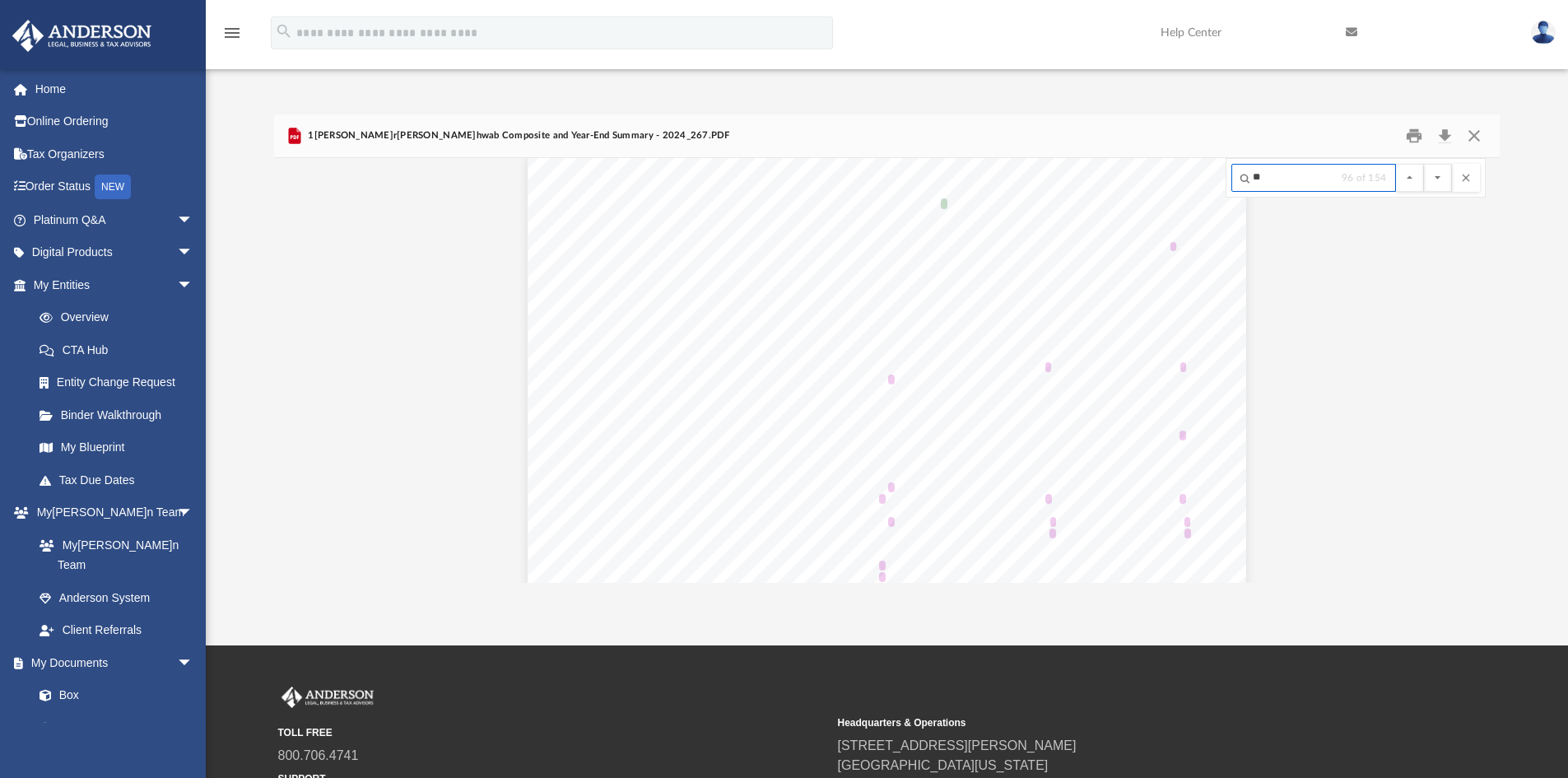
scroll to position [420, 0]
type input "*"
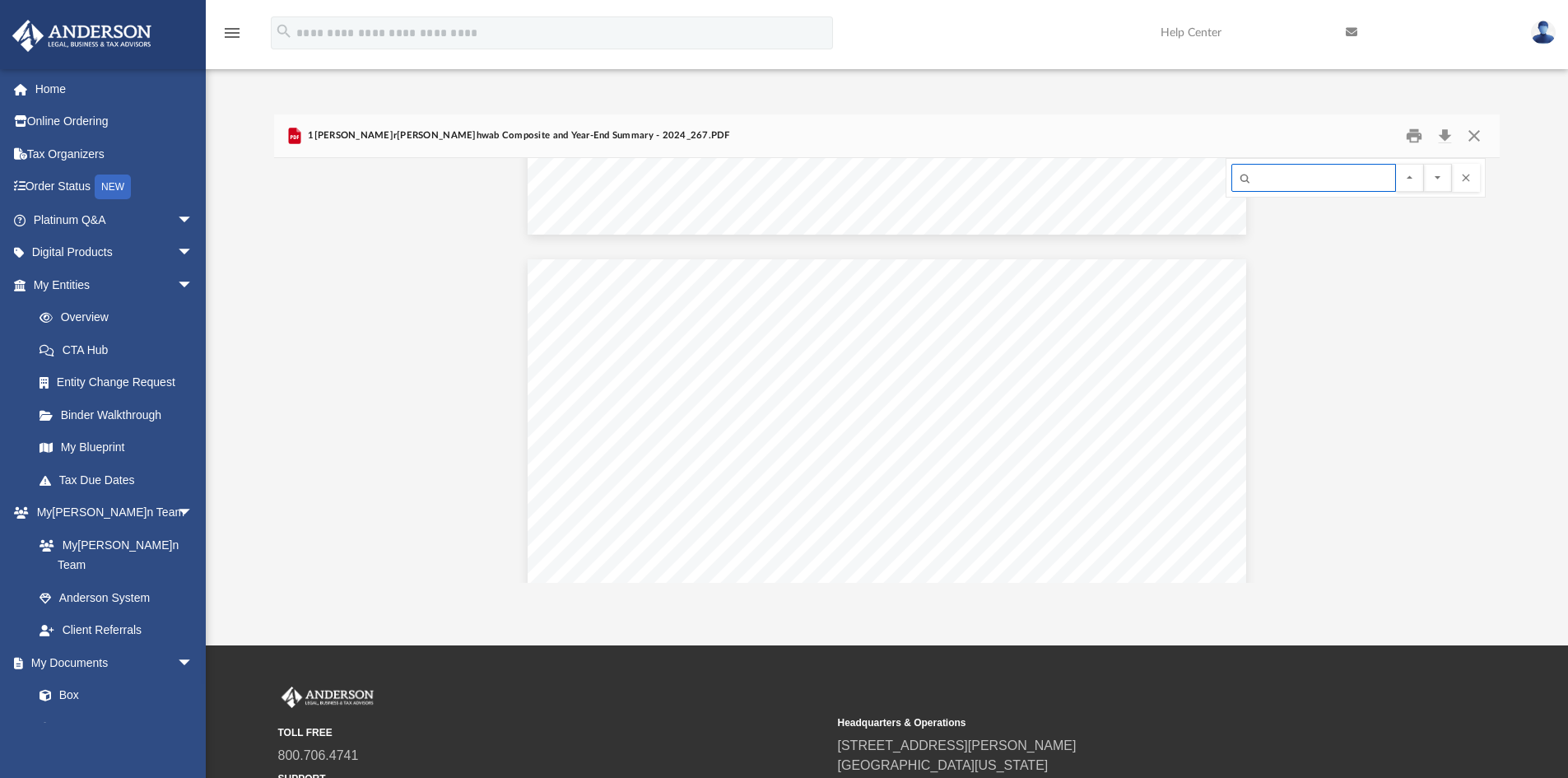
scroll to position [10006, 0]
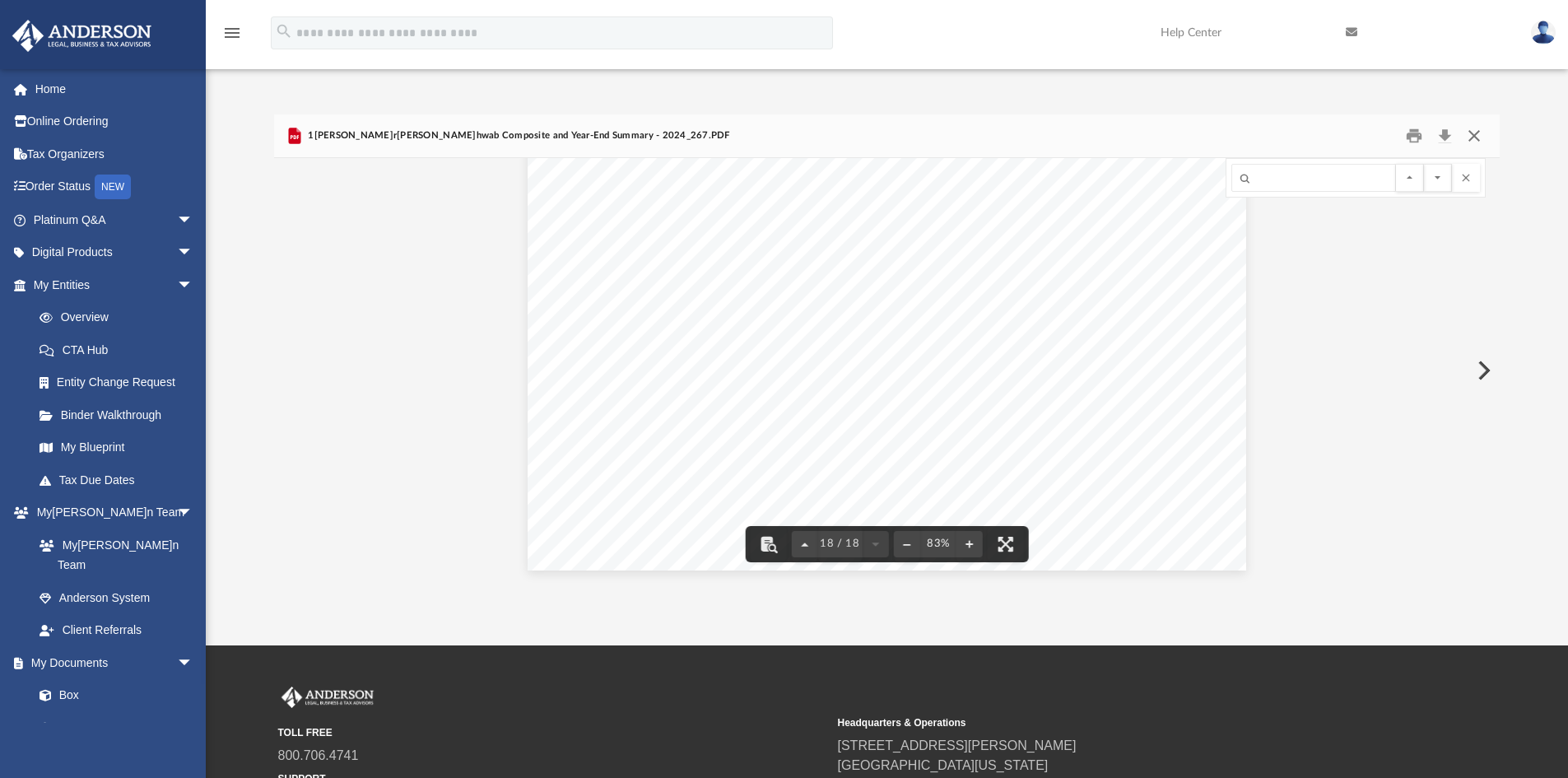
click at [1468, 130] on button "Close" at bounding box center [1474, 136] width 29 height 26
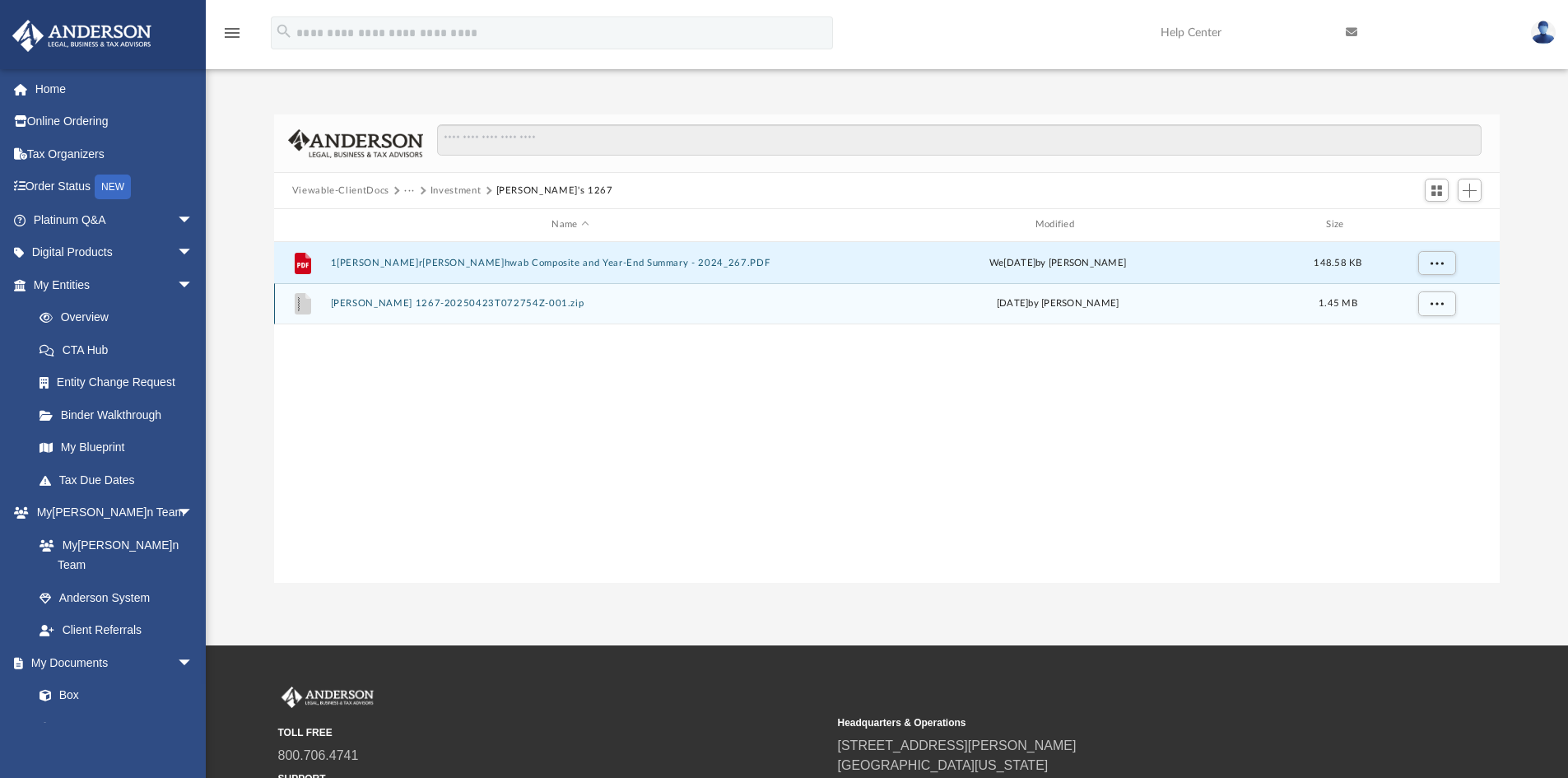
click at [463, 297] on div "File [PERSON_NAME] 1267-20250423T072754Z-001.zip [DATE] by [PERSON_NAME] 1.45 MB" at bounding box center [888, 303] width 1227 height 41
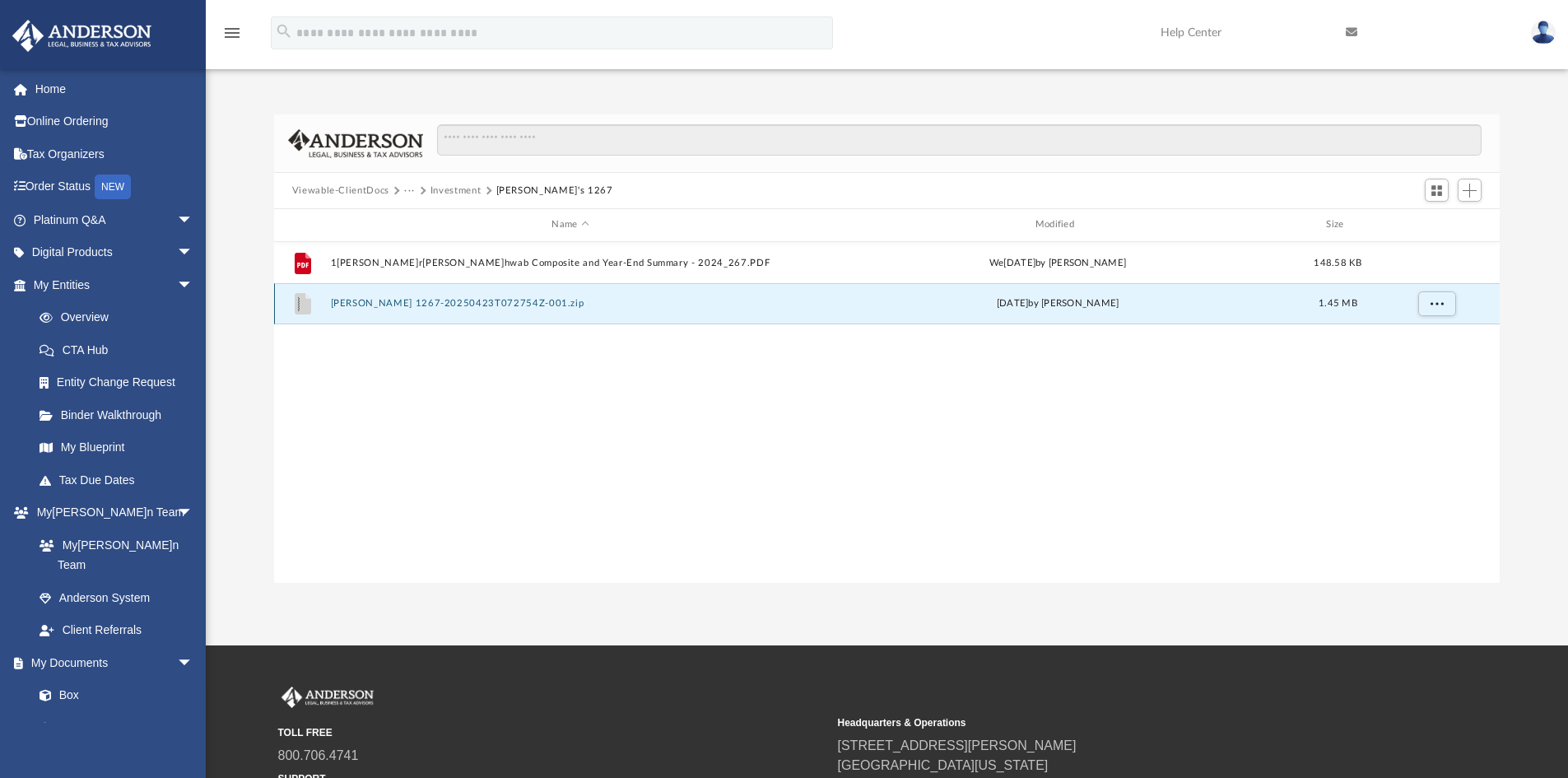
click at [470, 304] on button "[PERSON_NAME] 1267-20250423T072754Z-001.zip" at bounding box center [570, 304] width 480 height 11
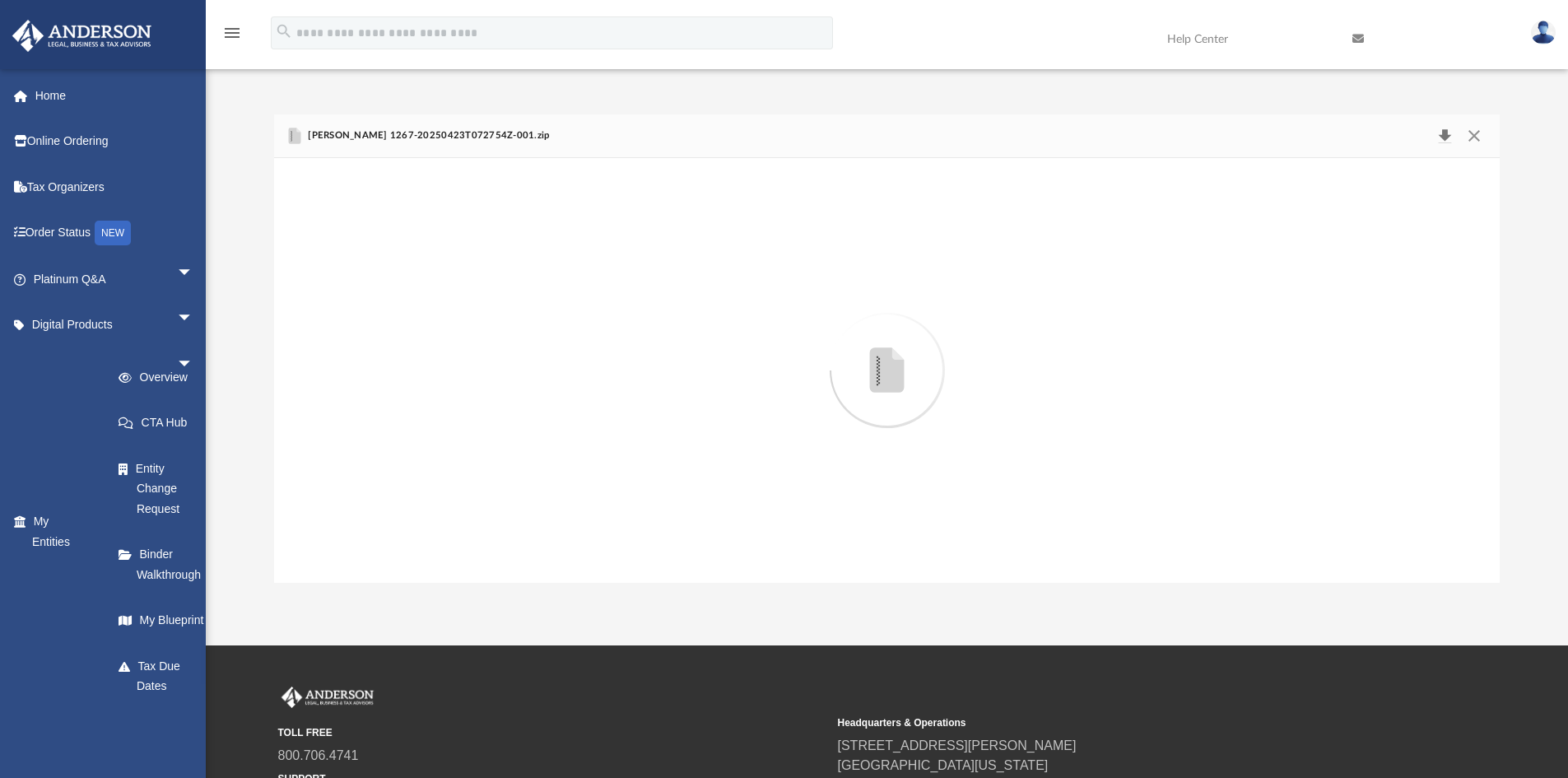
click at [1449, 132] on button "Download" at bounding box center [1445, 135] width 29 height 23
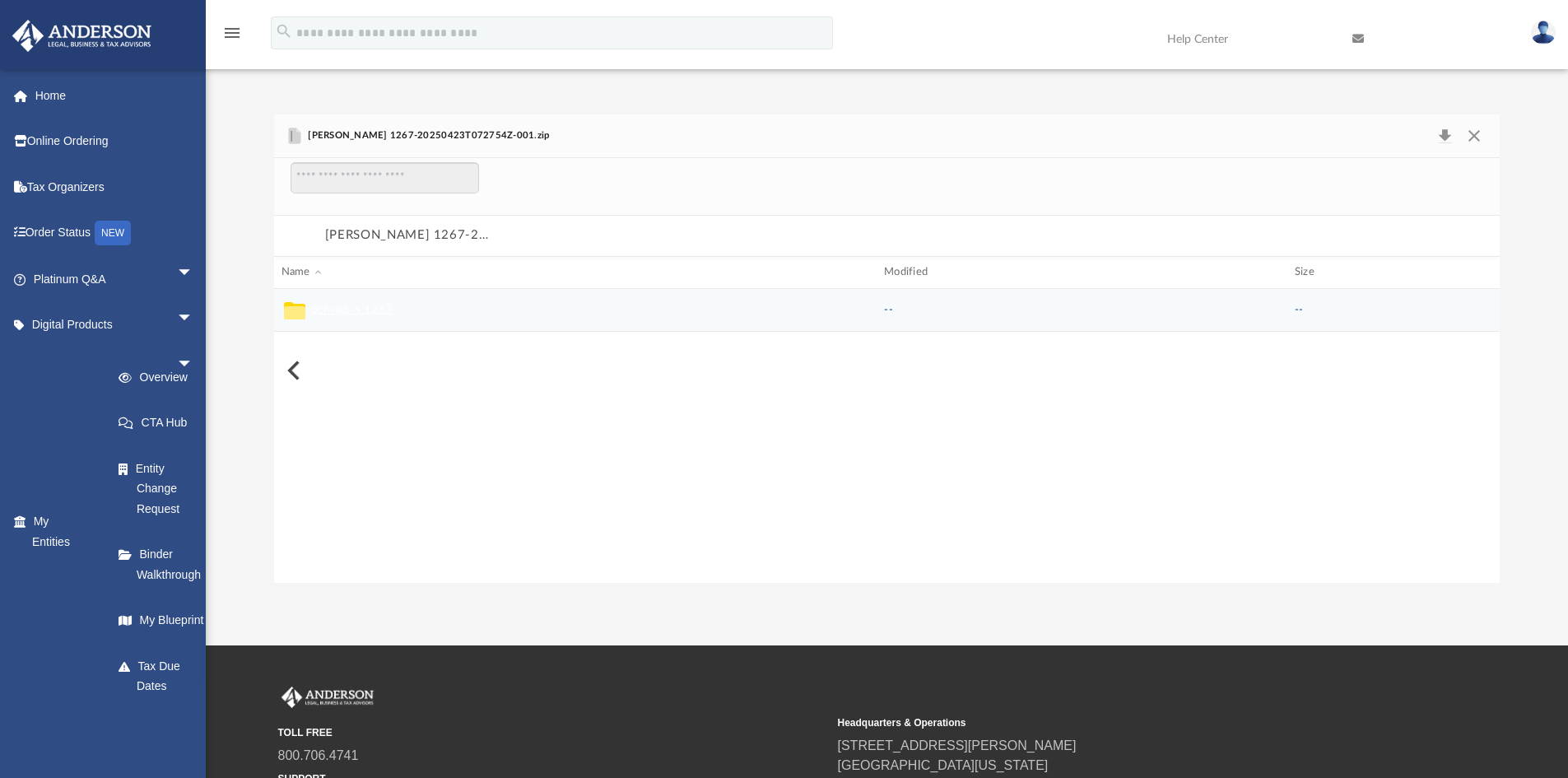
click at [372, 316] on button "Schwab_s 1267" at bounding box center [352, 309] width 80 height 15
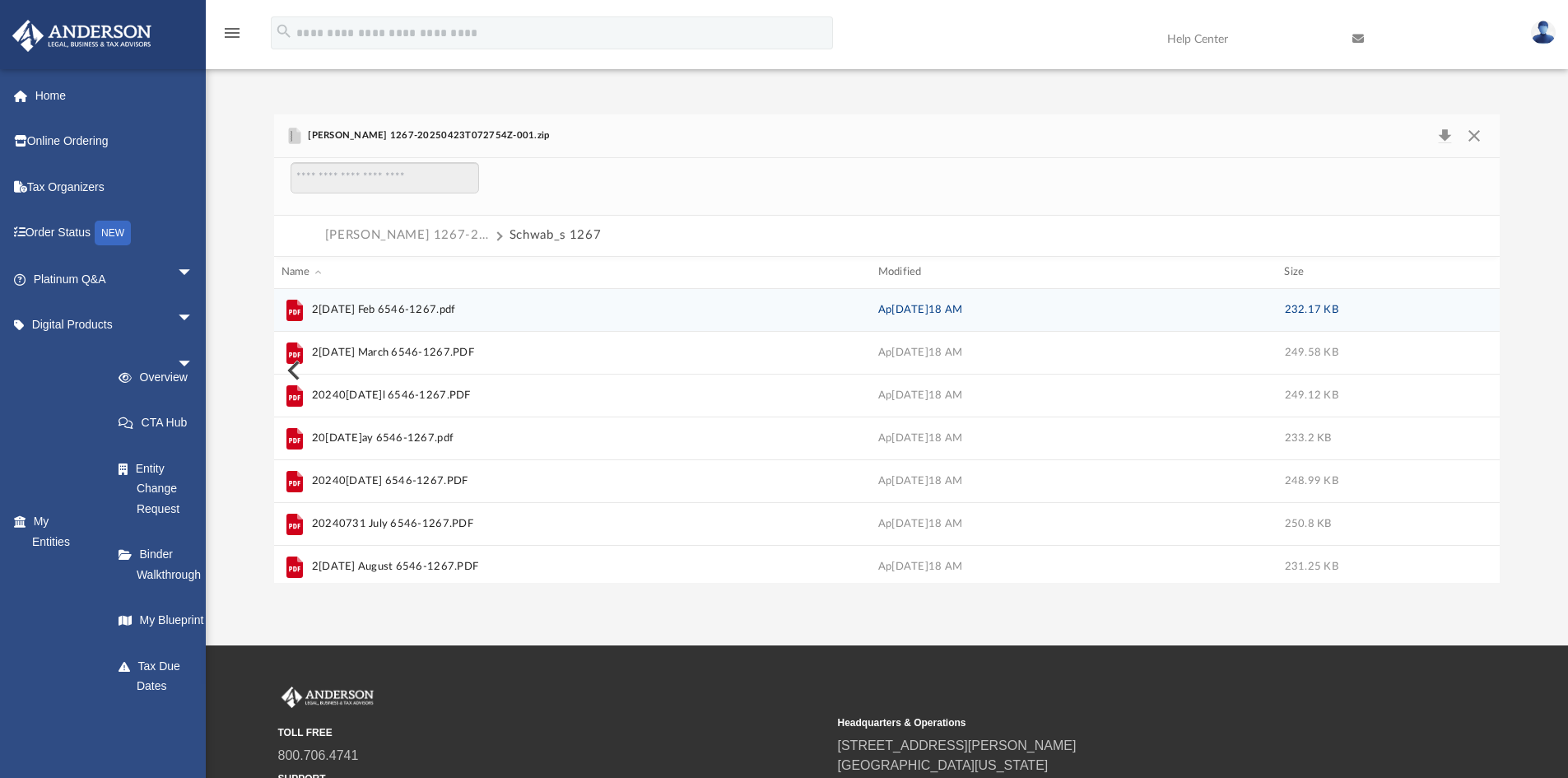
click at [399, 310] on span "2[DATE] Feb 6546-1267.pdf" at bounding box center [384, 309] width 144 height 16
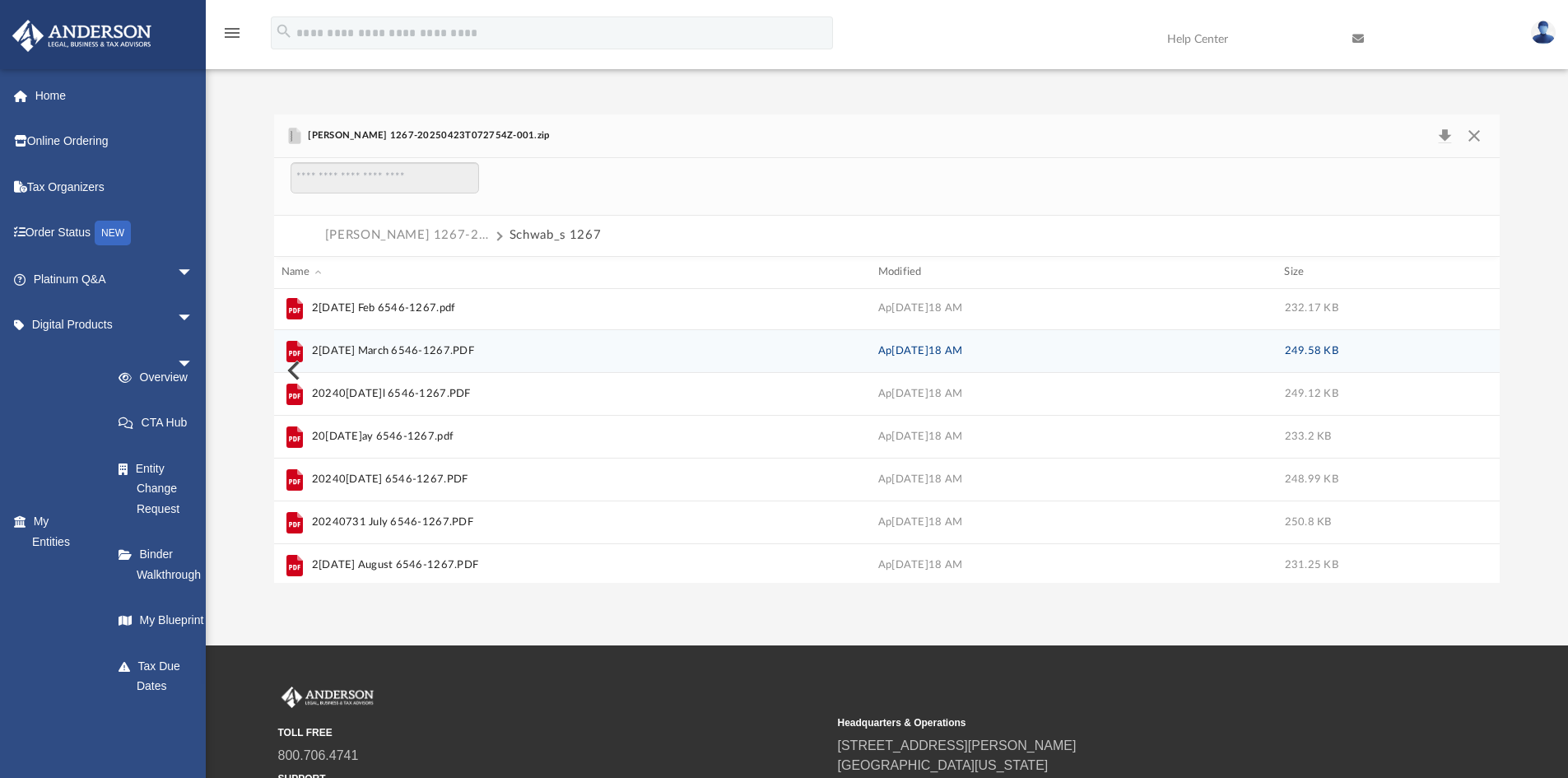
scroll to position [0, 0]
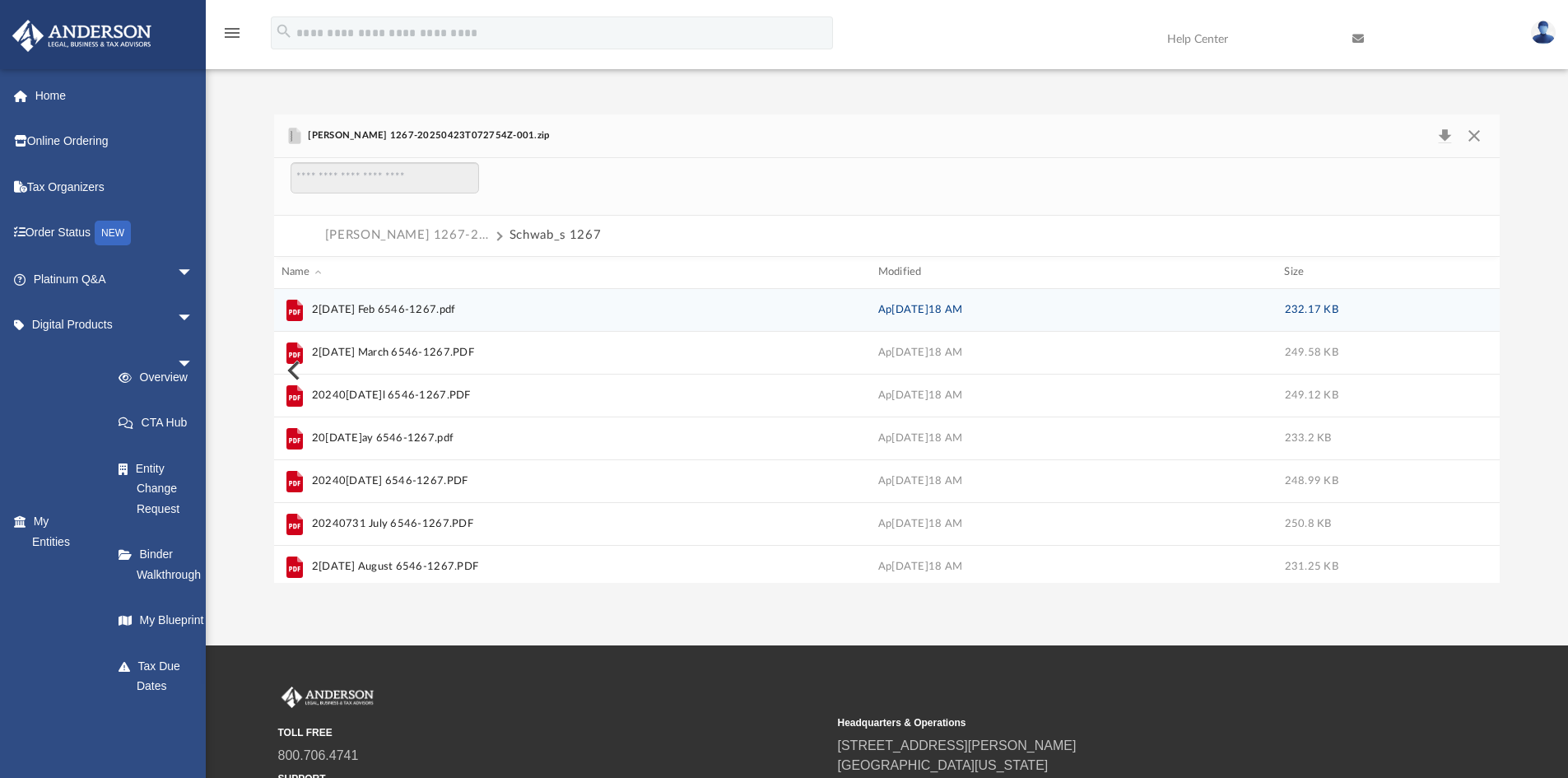
click at [401, 308] on span "2[DATE] Feb 6546-1267.pdf" at bounding box center [384, 309] width 144 height 16
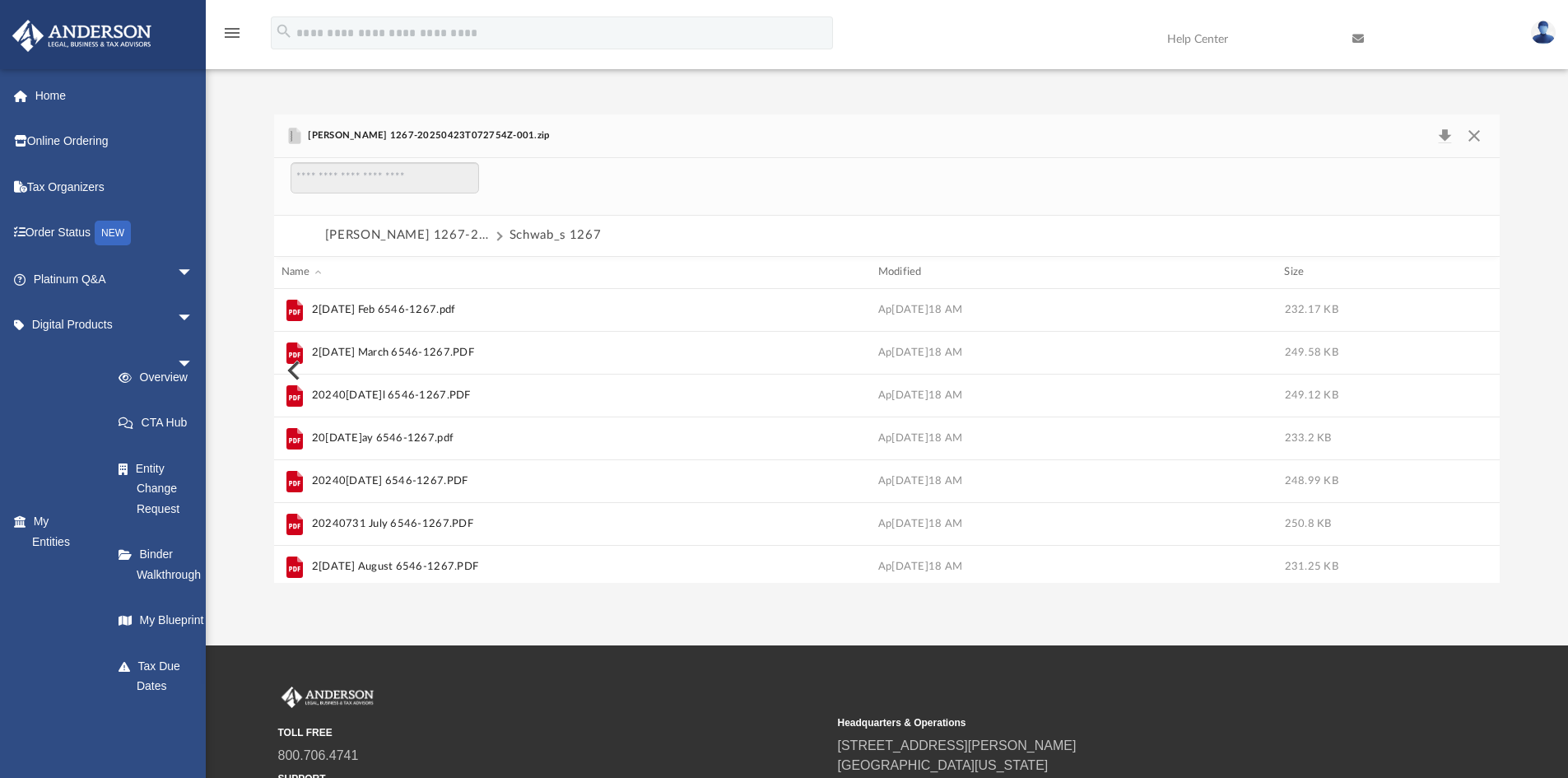
click at [452, 233] on button "[PERSON_NAME] 1267-20250423T072754Z-001.zip" at bounding box center [407, 234] width 165 height 21
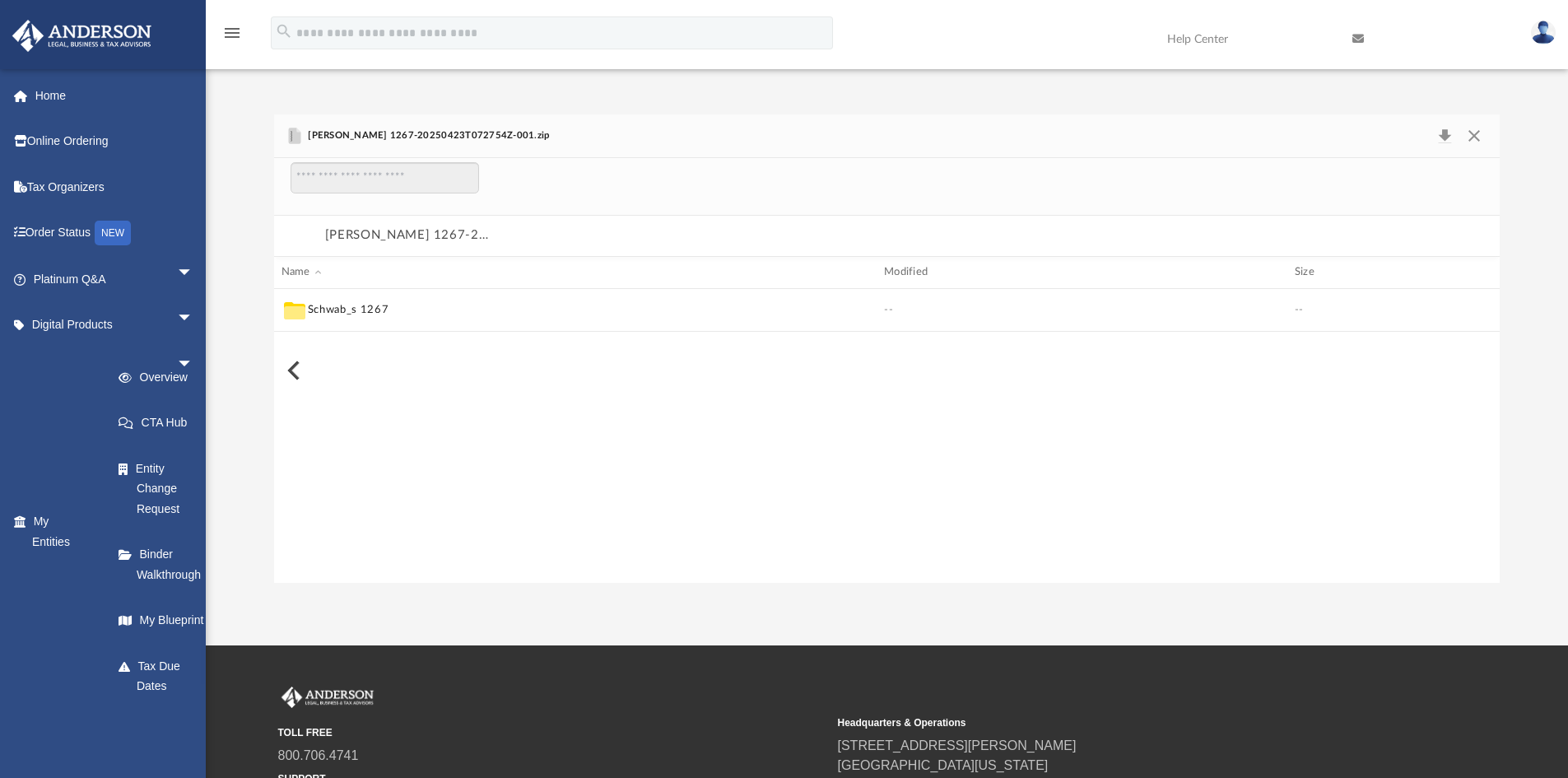
click at [452, 233] on button "[PERSON_NAME] 1267-20250423T072754Z-001.zip" at bounding box center [407, 234] width 165 height 21
click at [291, 369] on button "Preview" at bounding box center [293, 370] width 36 height 47
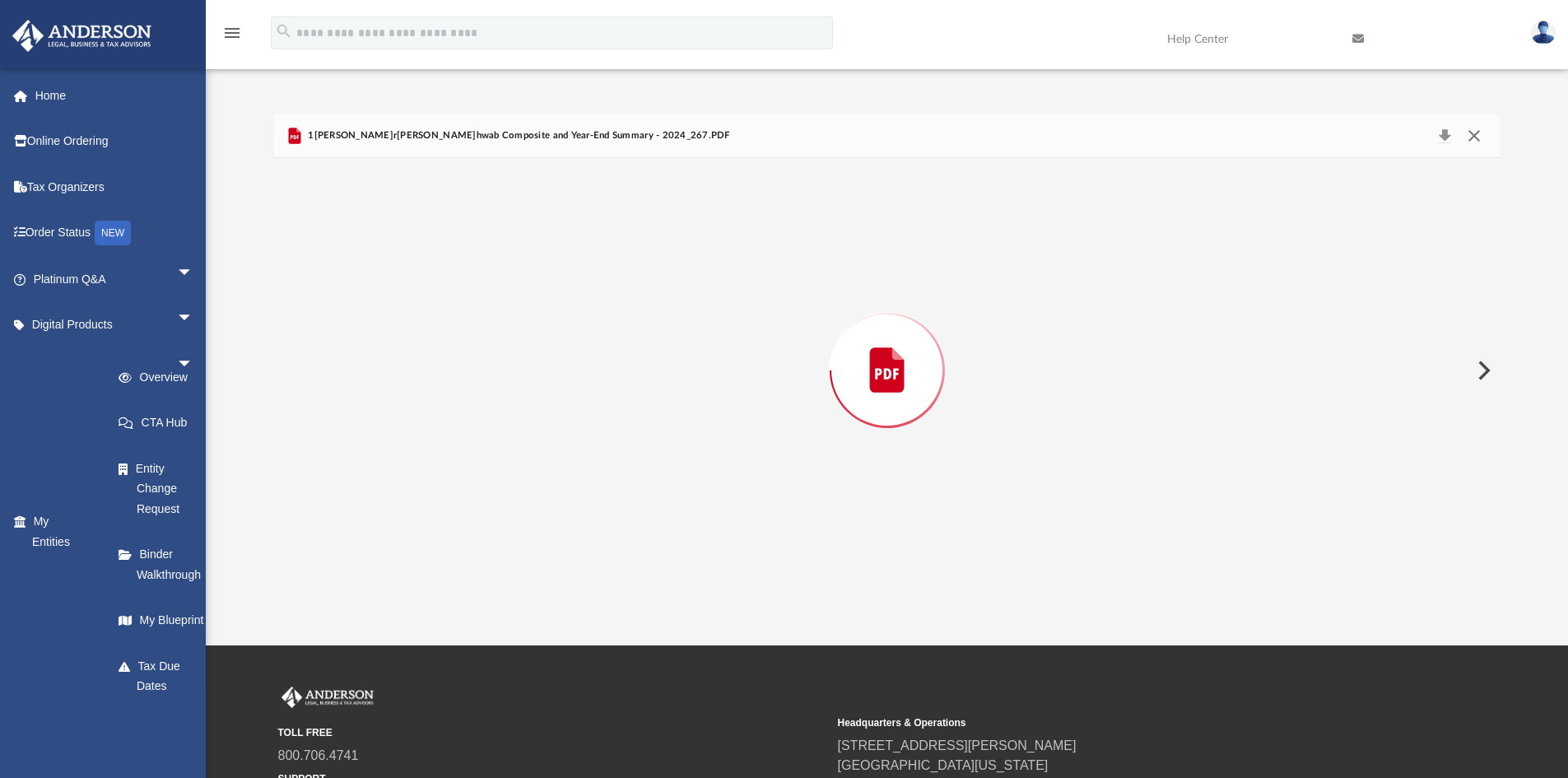
click at [1482, 137] on button "Close" at bounding box center [1474, 135] width 29 height 23
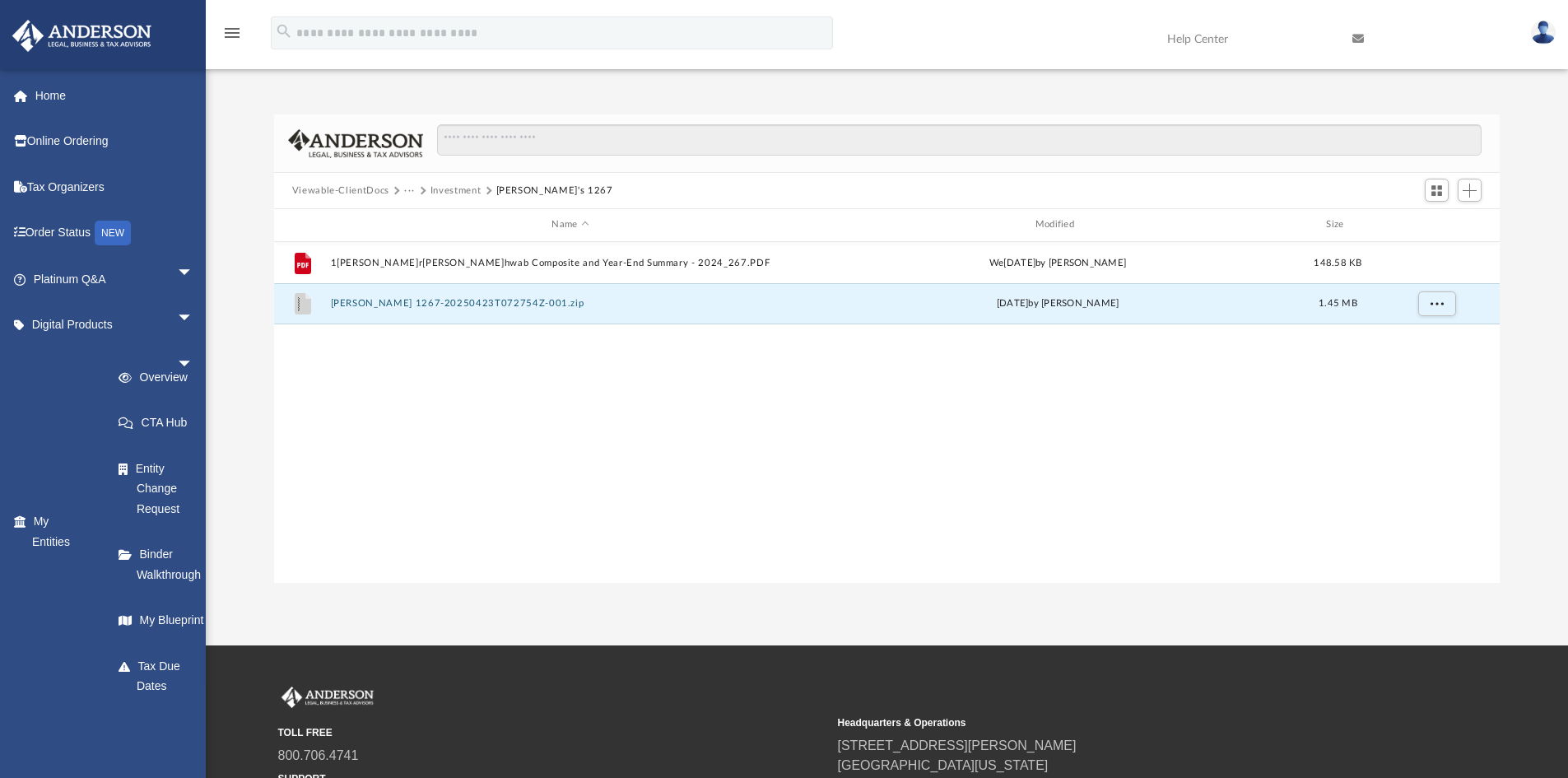
click at [477, 192] on button "Investment" at bounding box center [456, 191] width 51 height 15
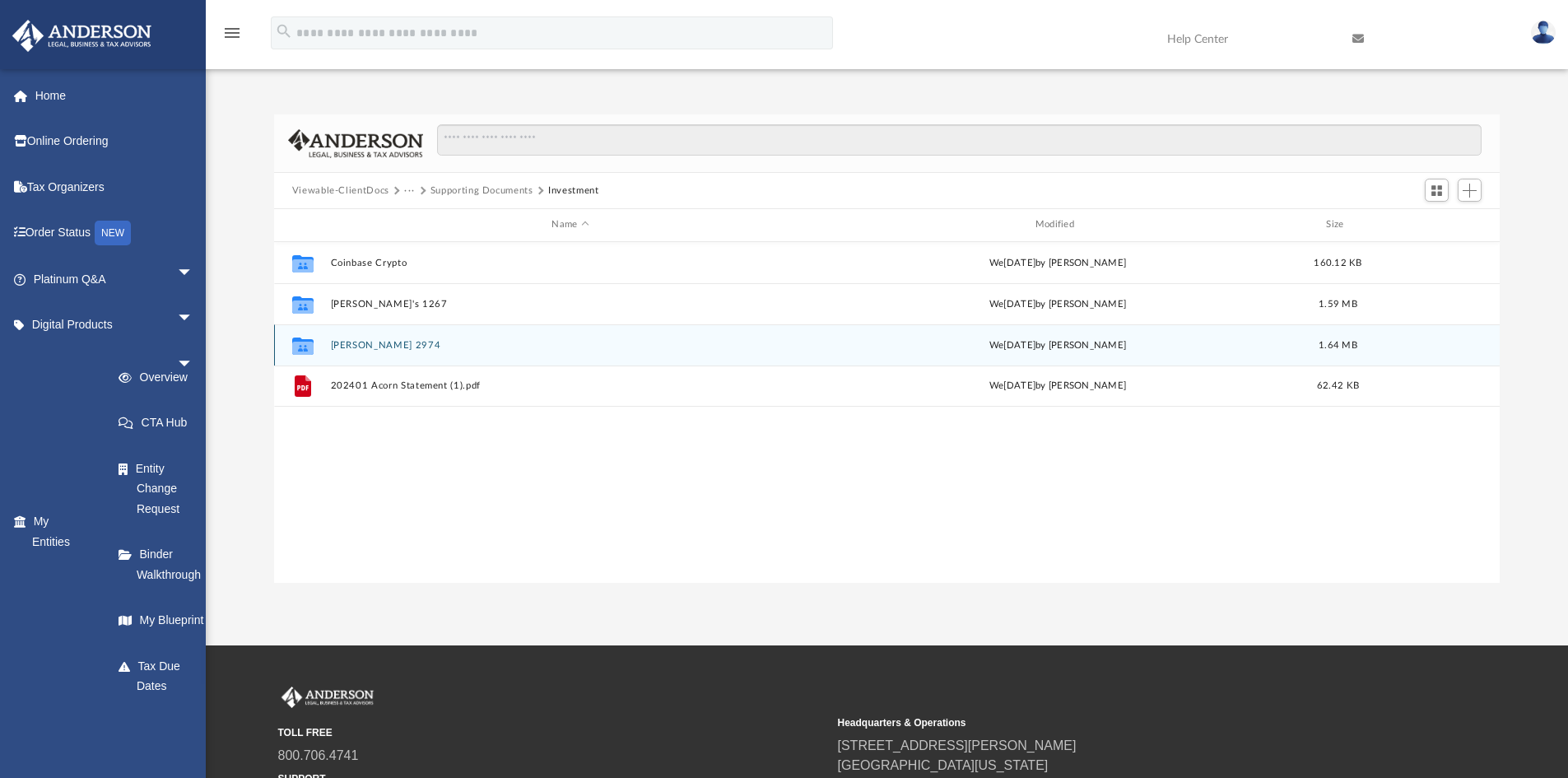
click at [397, 342] on button "[PERSON_NAME] 2974" at bounding box center [570, 346] width 480 height 11
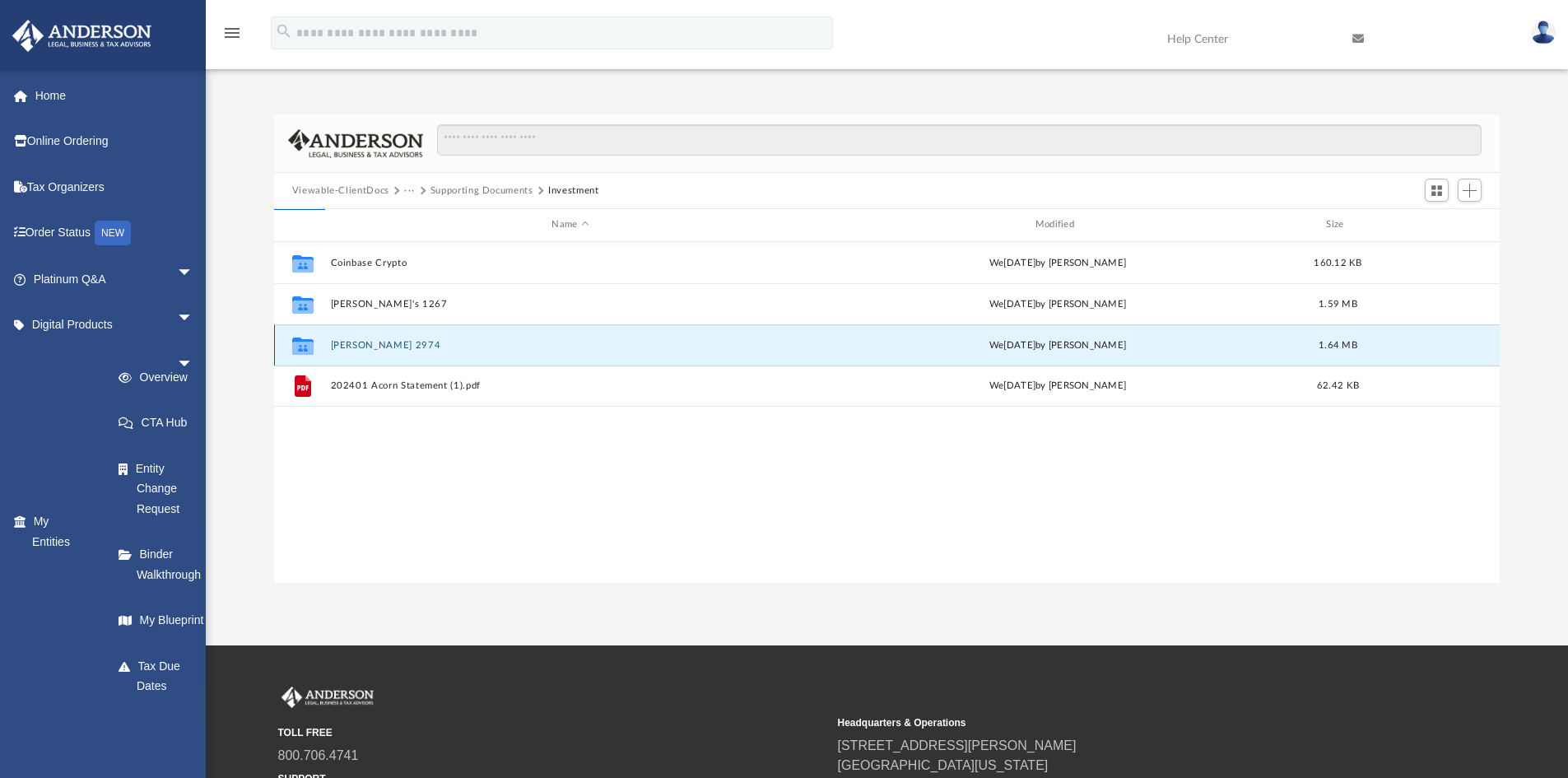
click at [397, 342] on button "[PERSON_NAME] 2974" at bounding box center [570, 346] width 480 height 11
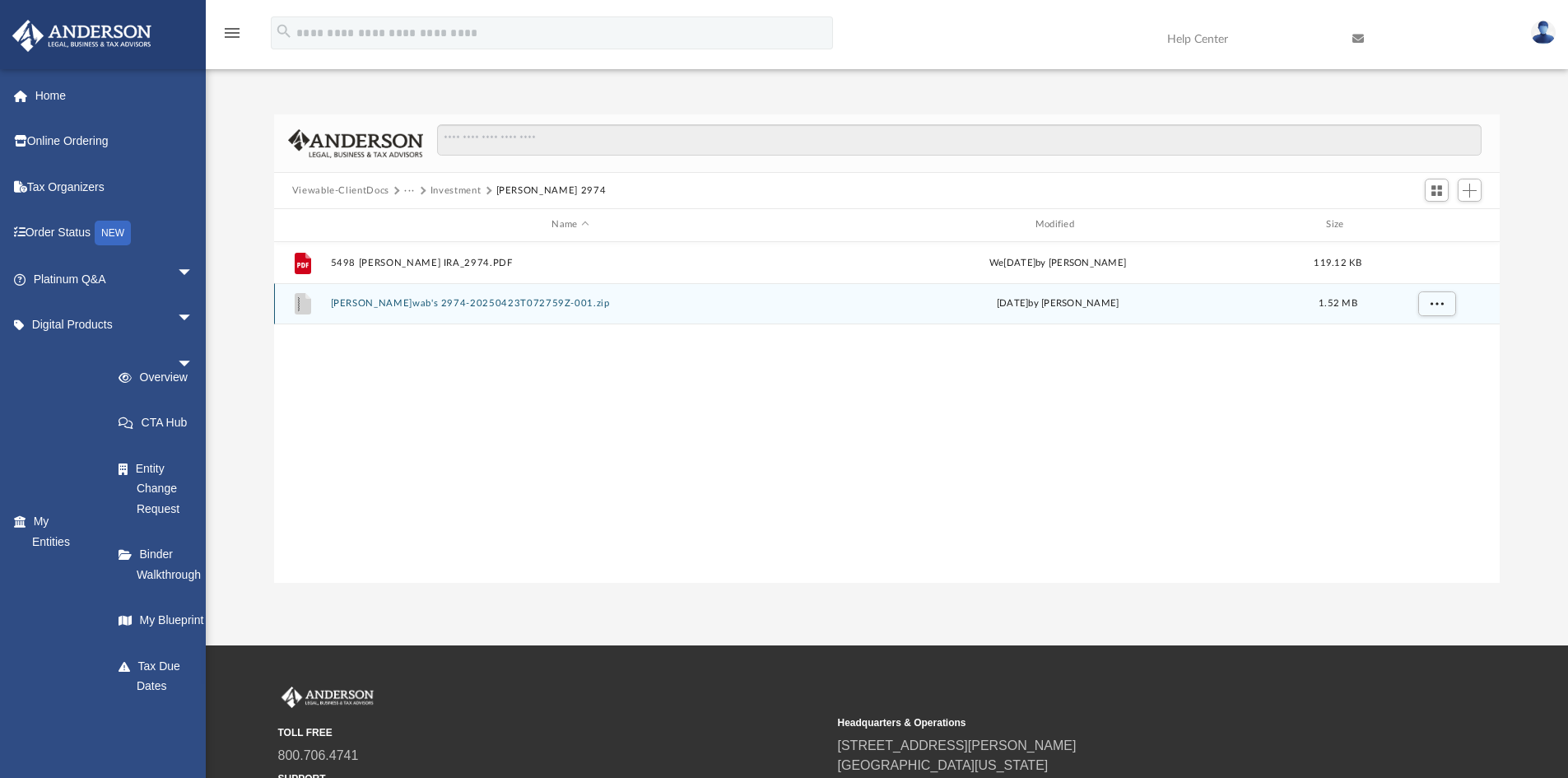
click at [410, 304] on button "[PERSON_NAME]wab's 2974-20250423T072759Z-001.zip" at bounding box center [570, 304] width 480 height 11
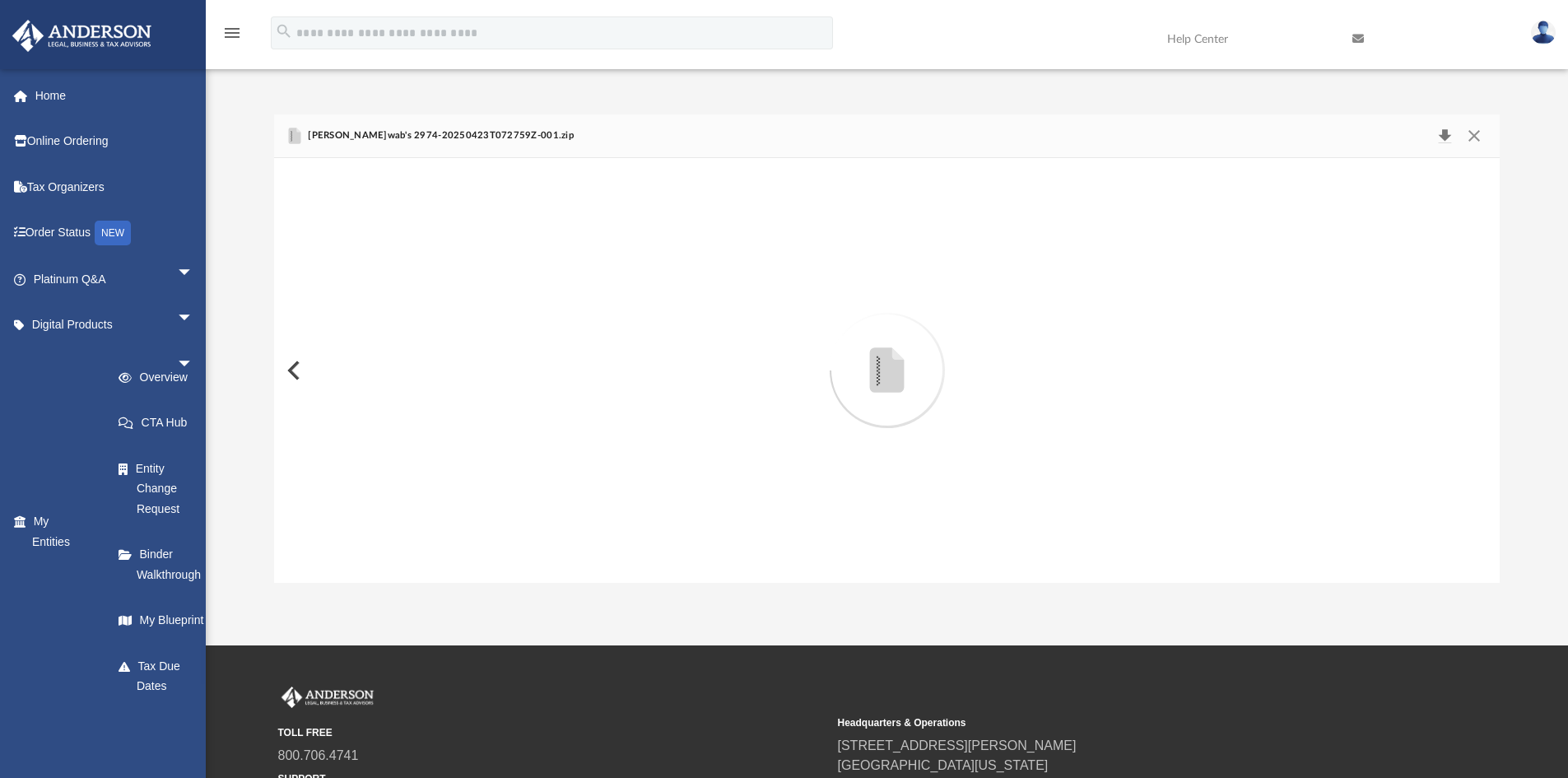
click at [1447, 130] on button "Download" at bounding box center [1445, 135] width 29 height 23
click at [358, 237] on button "[PERSON_NAME]wab's 2974-20250423T072759Z-001.zip" at bounding box center [407, 234] width 165 height 21
click at [1481, 138] on button "Close" at bounding box center [1474, 135] width 29 height 23
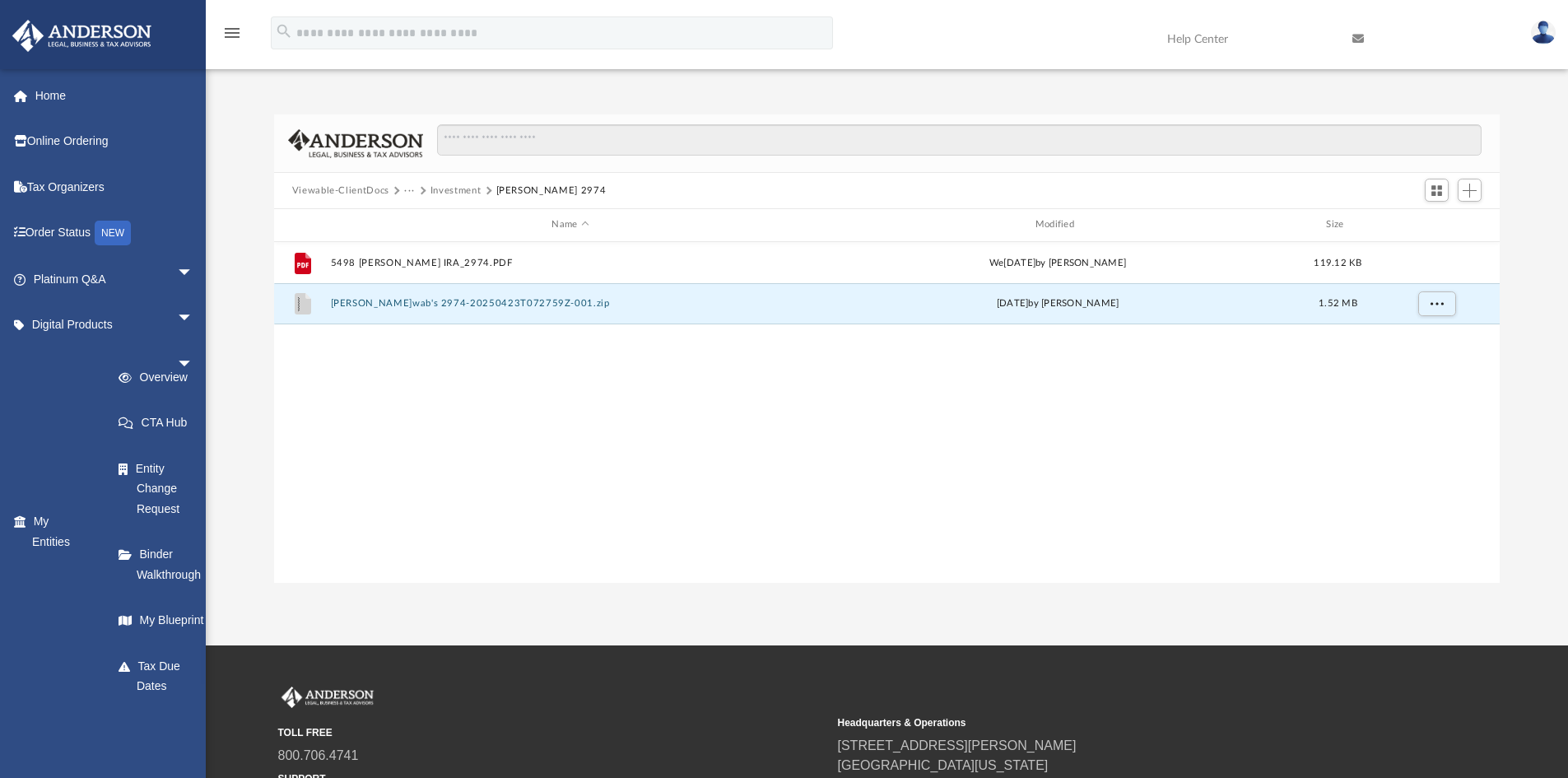
click at [447, 194] on button "Investment" at bounding box center [456, 191] width 51 height 15
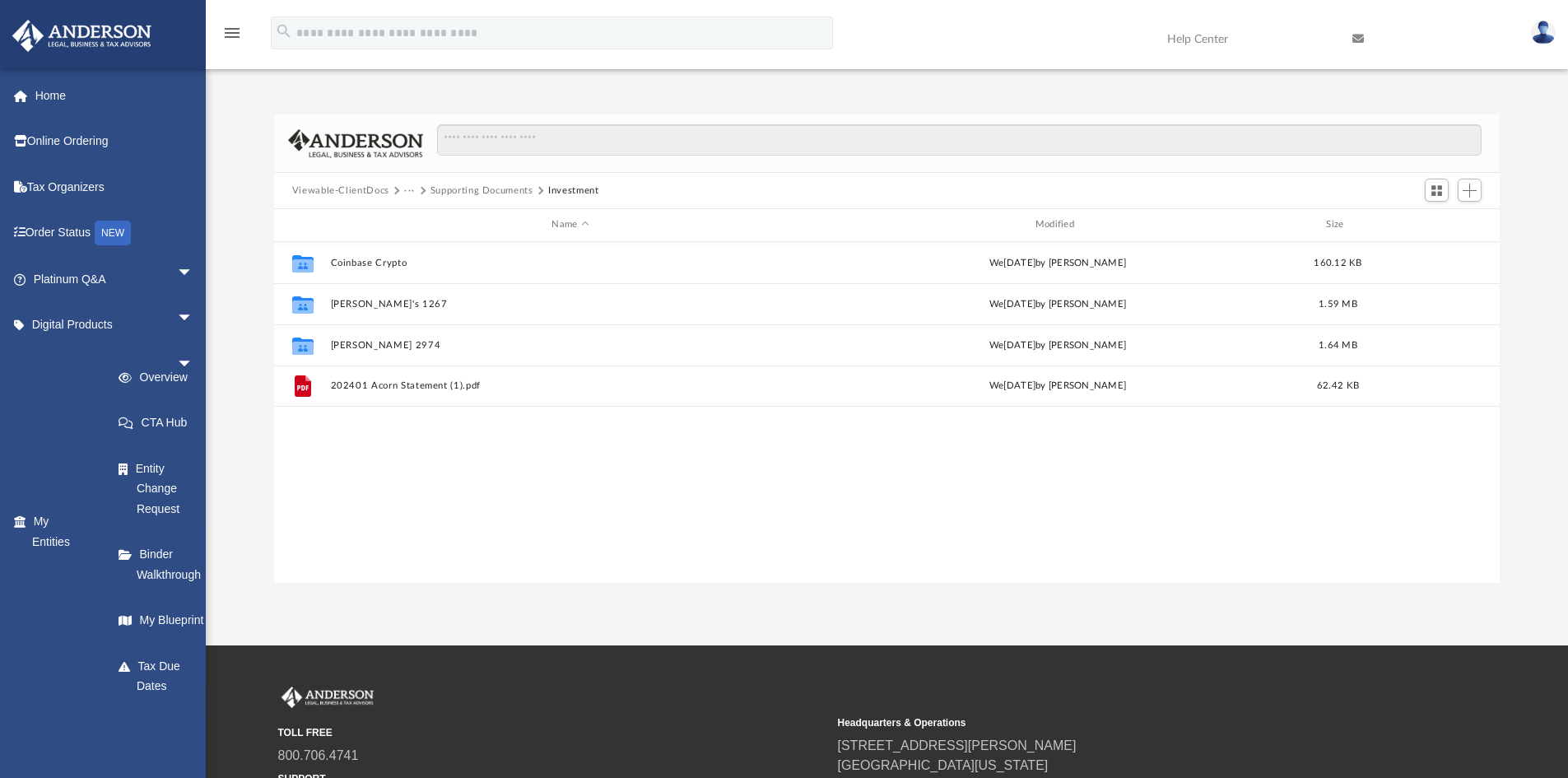
click at [494, 190] on button "Supporting Documents" at bounding box center [482, 191] width 103 height 15
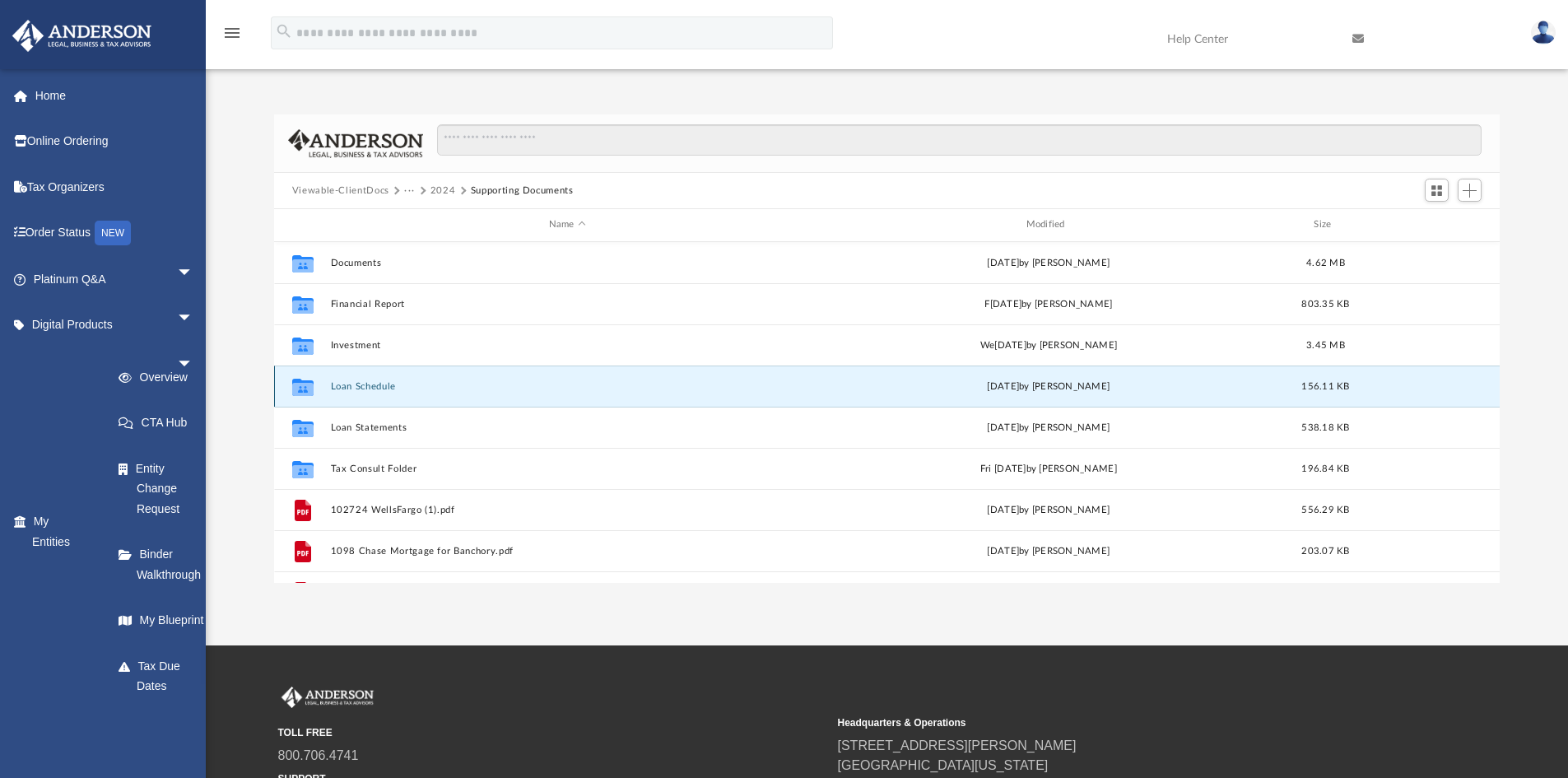
click at [384, 389] on button "Loan Schedule" at bounding box center [567, 387] width 474 height 11
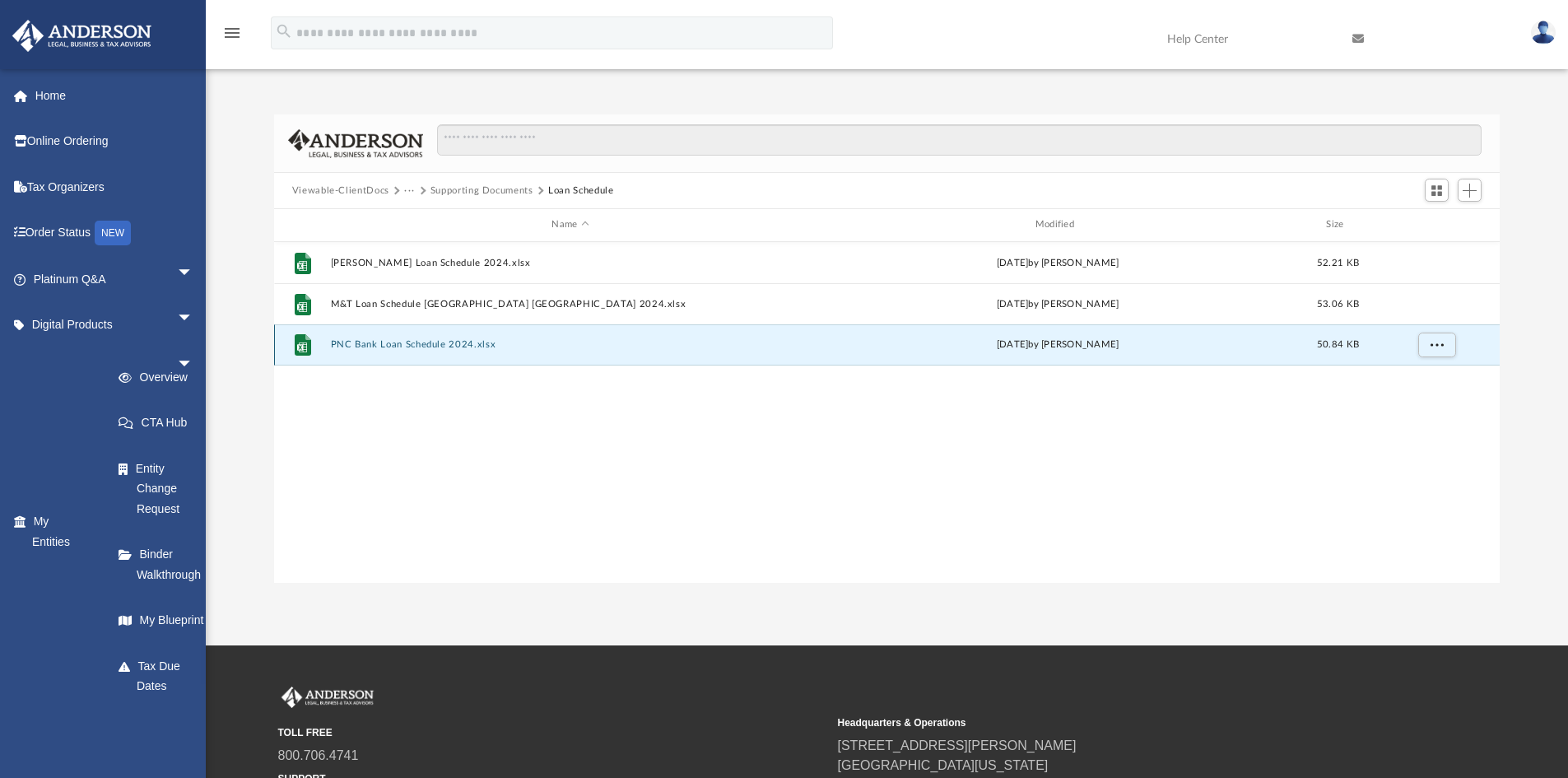
click at [399, 339] on button "PNC Bank Loan Schedule 2024.xlsx" at bounding box center [570, 345] width 480 height 11
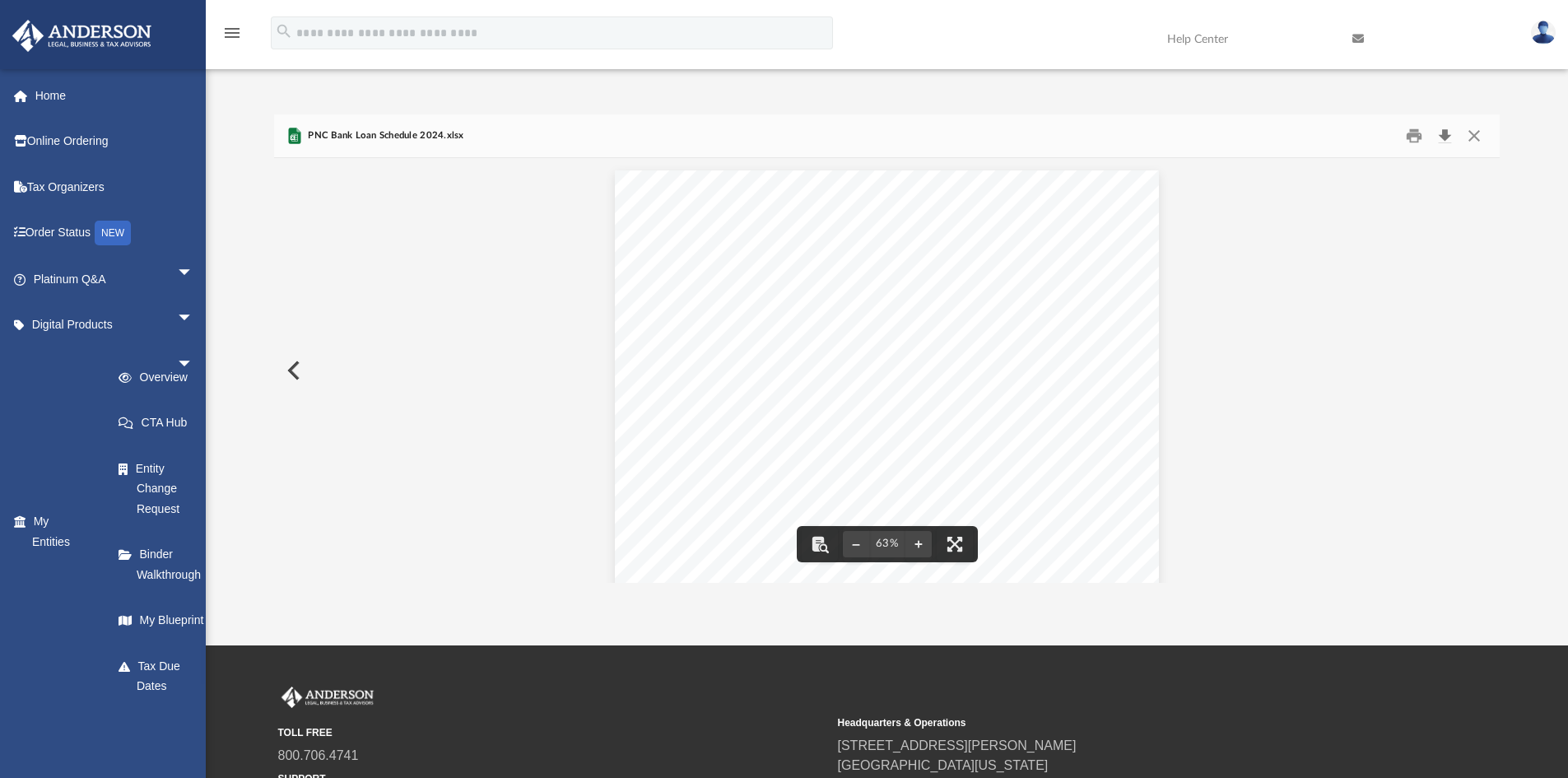
click at [1456, 145] on button "Download" at bounding box center [1445, 136] width 29 height 26
drag, startPoint x: 1477, startPoint y: 130, endPoint x: 1381, endPoint y: 147, distance: 97.5
click at [1477, 130] on button "Close" at bounding box center [1474, 136] width 29 height 26
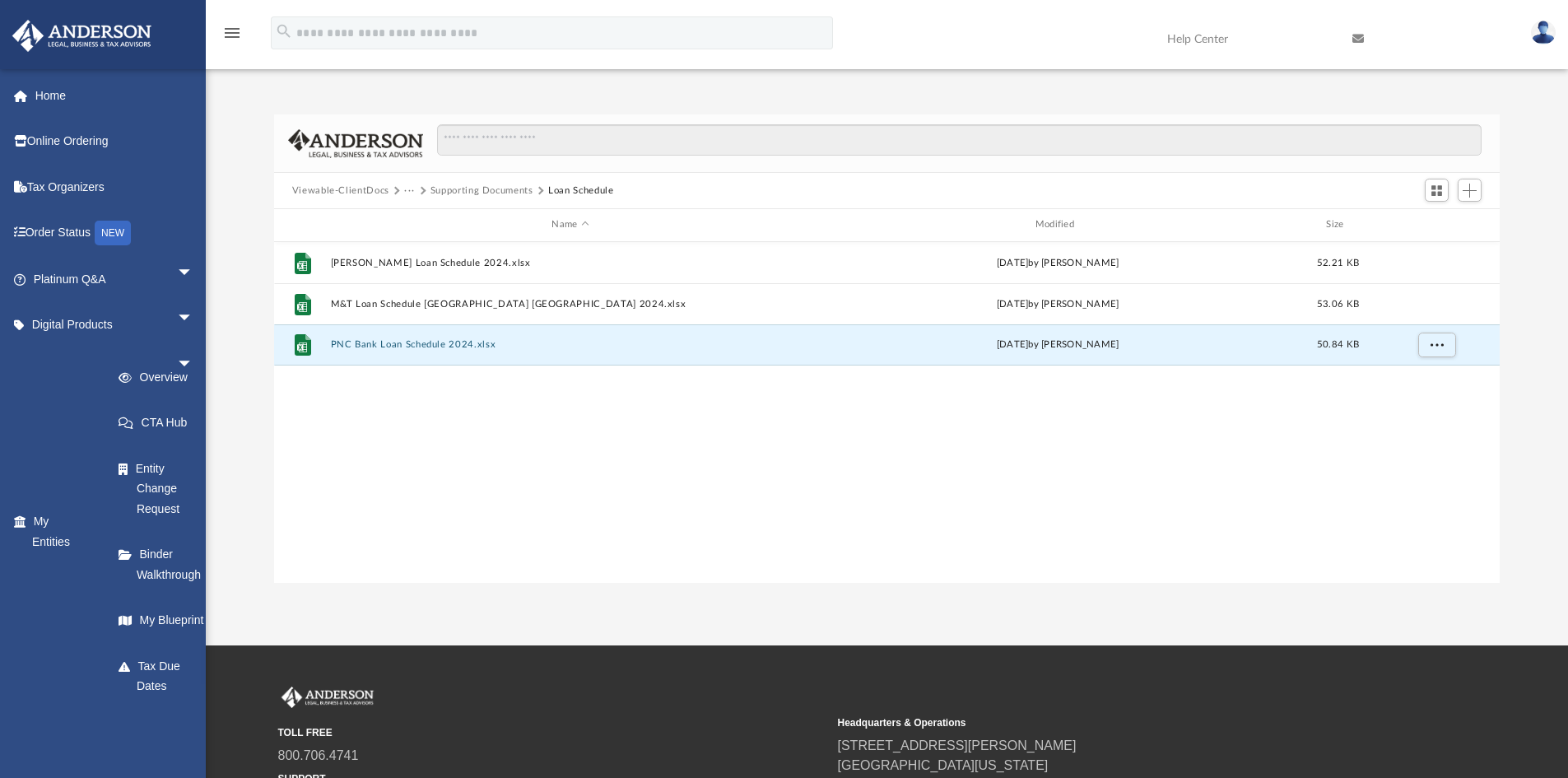
click at [490, 192] on button "Supporting Documents" at bounding box center [482, 191] width 103 height 15
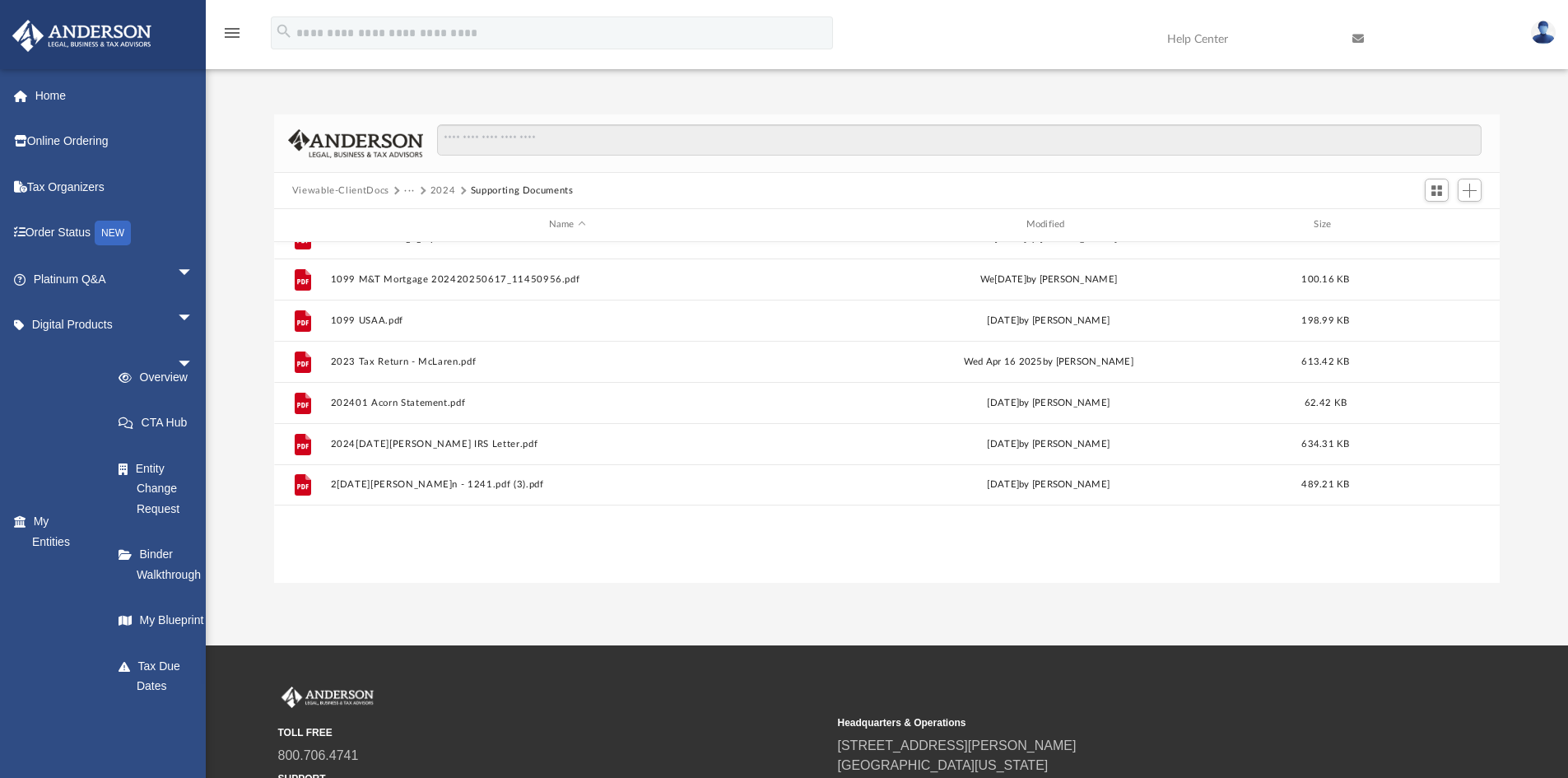
scroll to position [247, 0]
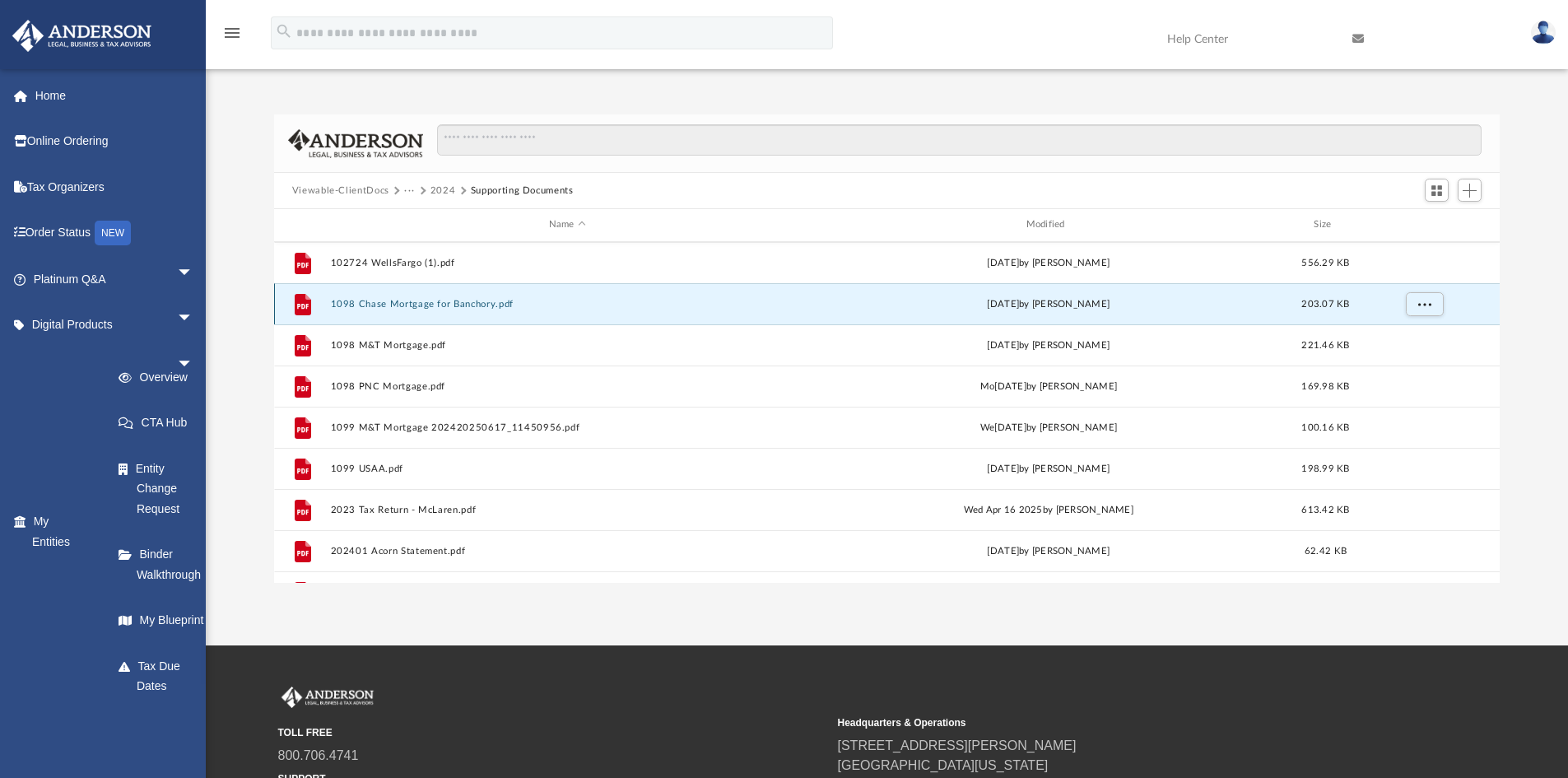
click at [384, 302] on button "1098 Chase Mortgage for Banchory.pdf" at bounding box center [567, 305] width 474 height 11
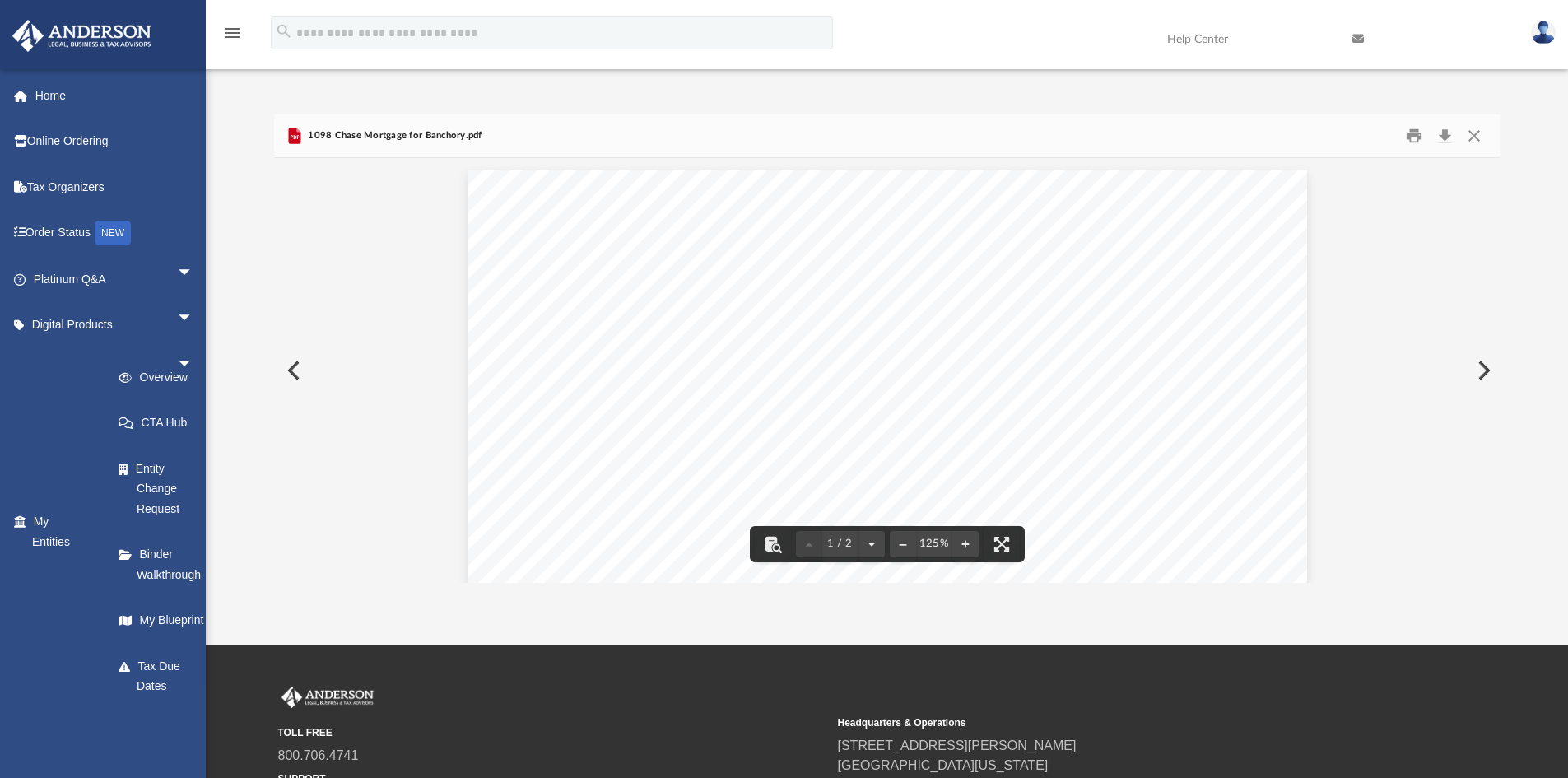
scroll to position [329, 0]
click at [1475, 130] on button "Close" at bounding box center [1474, 136] width 29 height 26
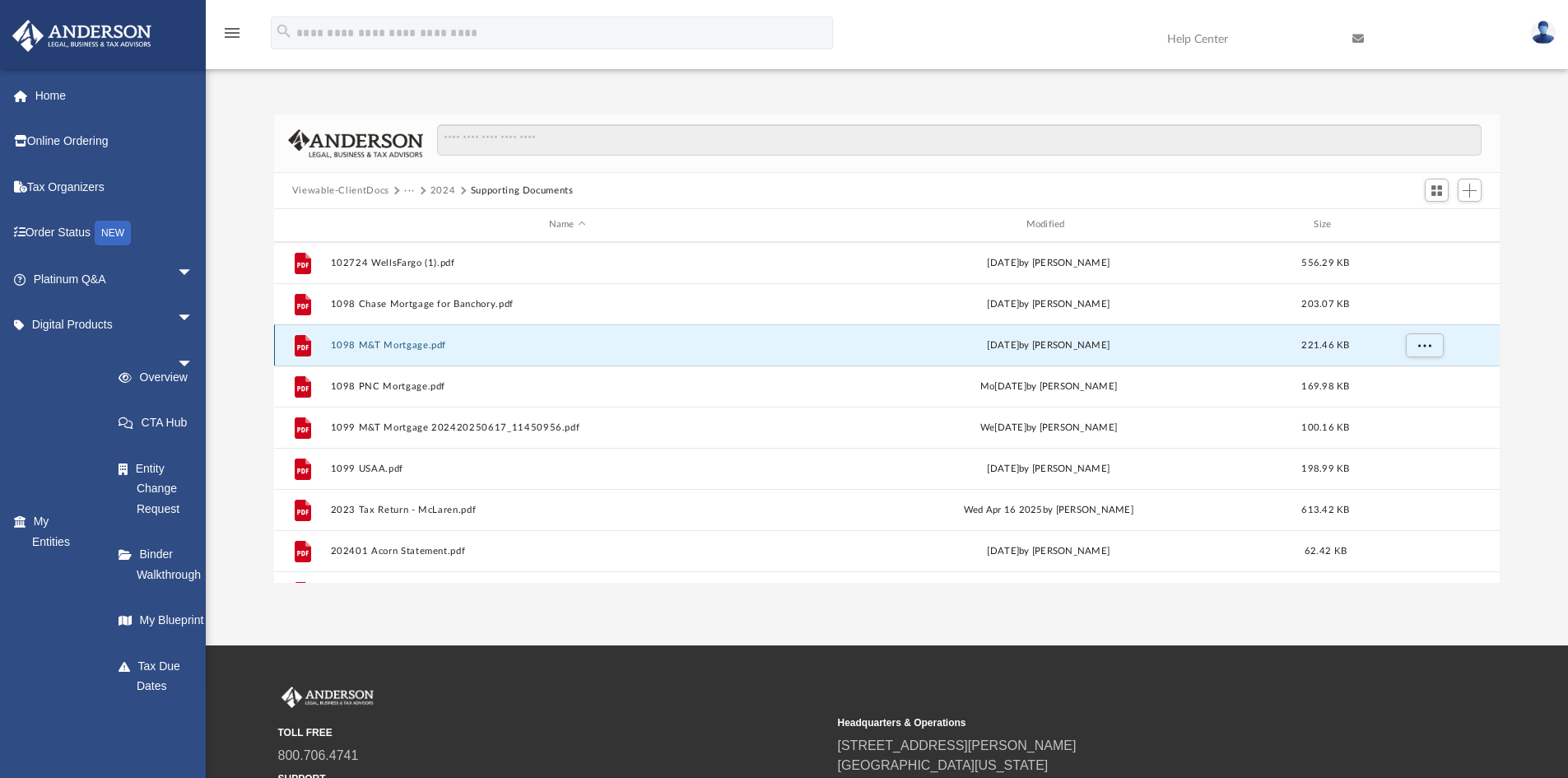
click at [431, 341] on button "1098 M&T Mortgage.pdf" at bounding box center [567, 346] width 474 height 11
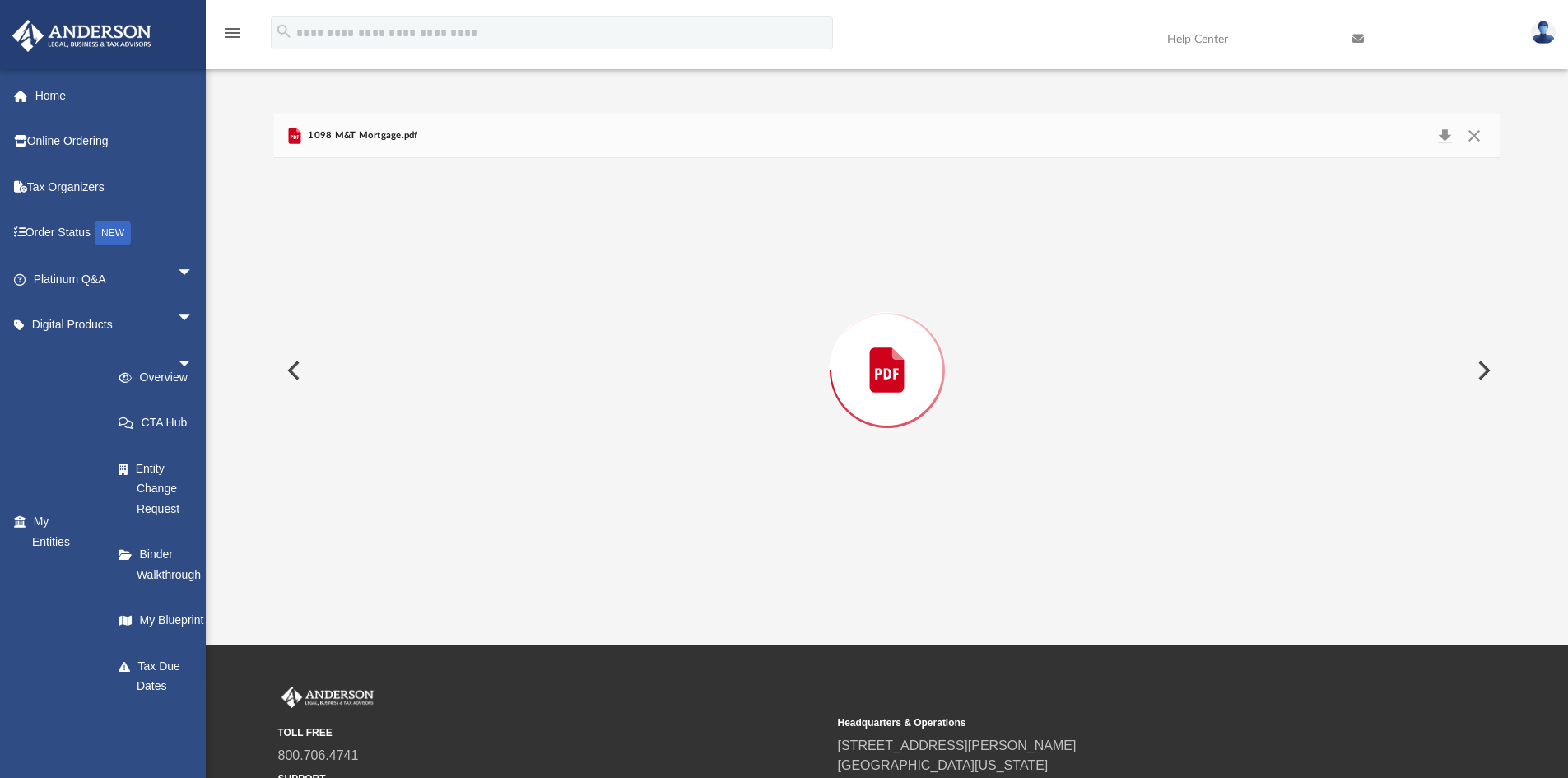
click at [1465, 123] on div "1098 M&T Mortgage.pdf" at bounding box center [888, 136] width 1227 height 44
click at [1473, 133] on button "Close" at bounding box center [1474, 136] width 29 height 26
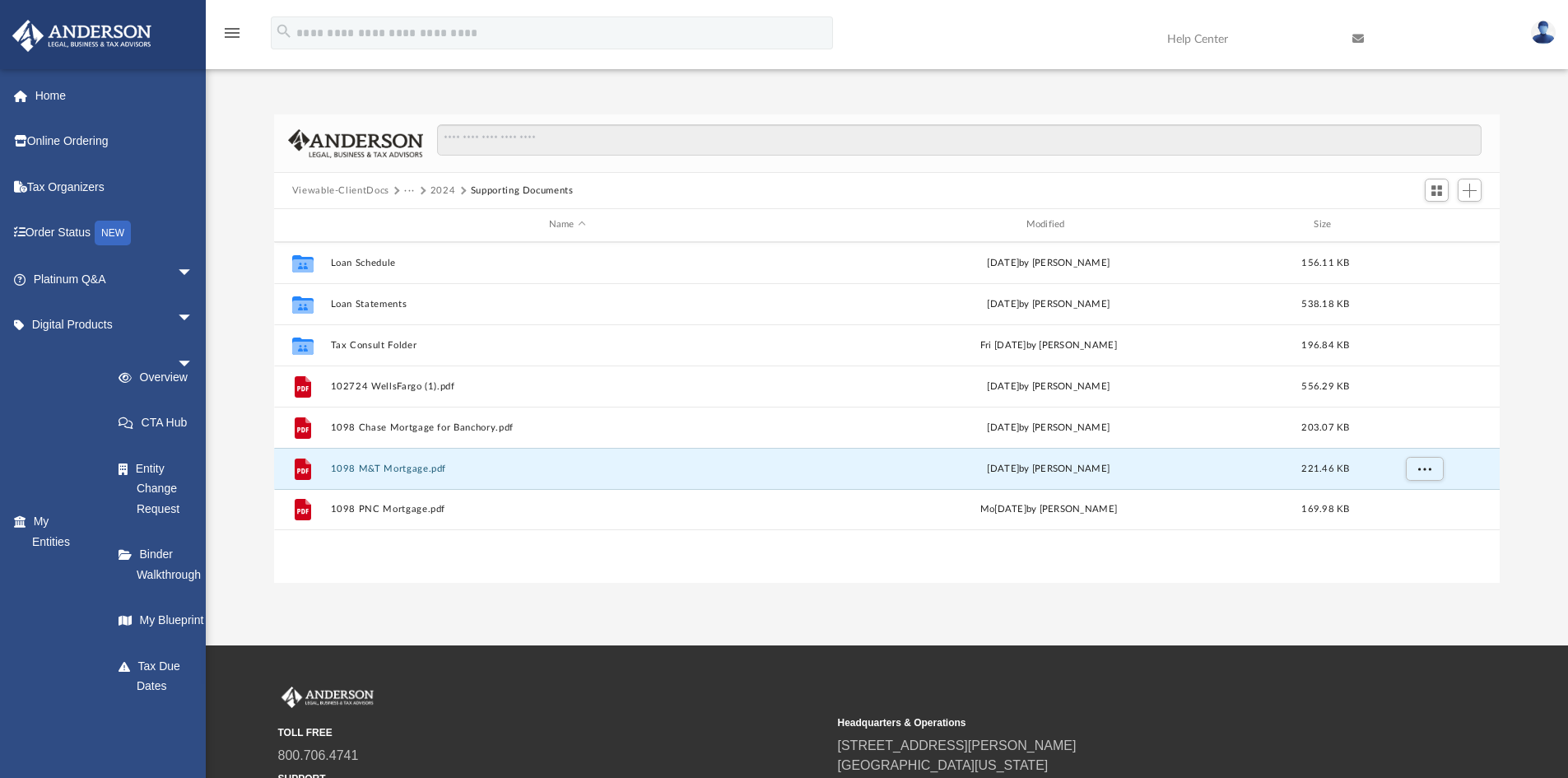
scroll to position [0, 0]
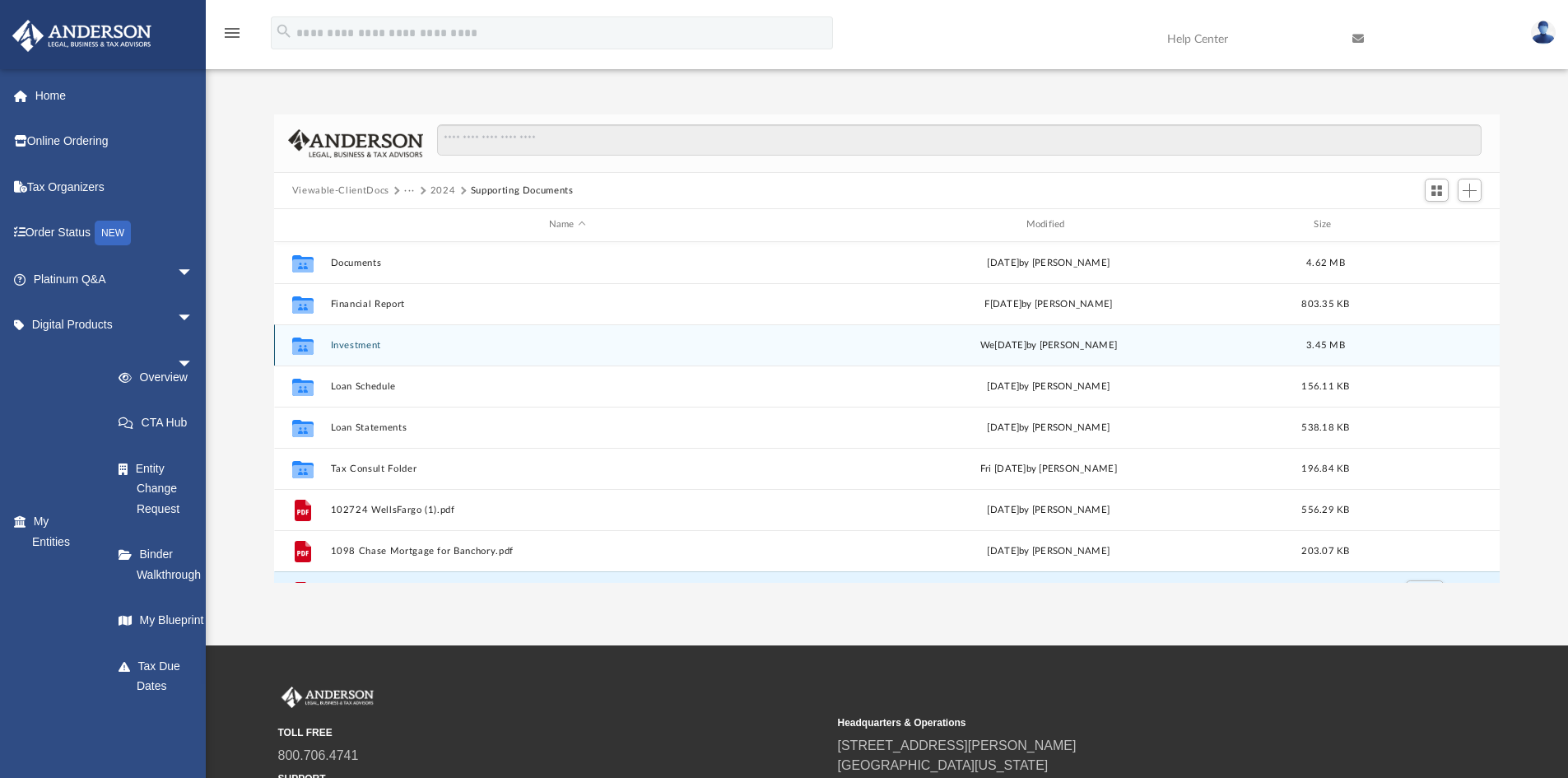
click at [368, 343] on button "Investment" at bounding box center [567, 346] width 474 height 11
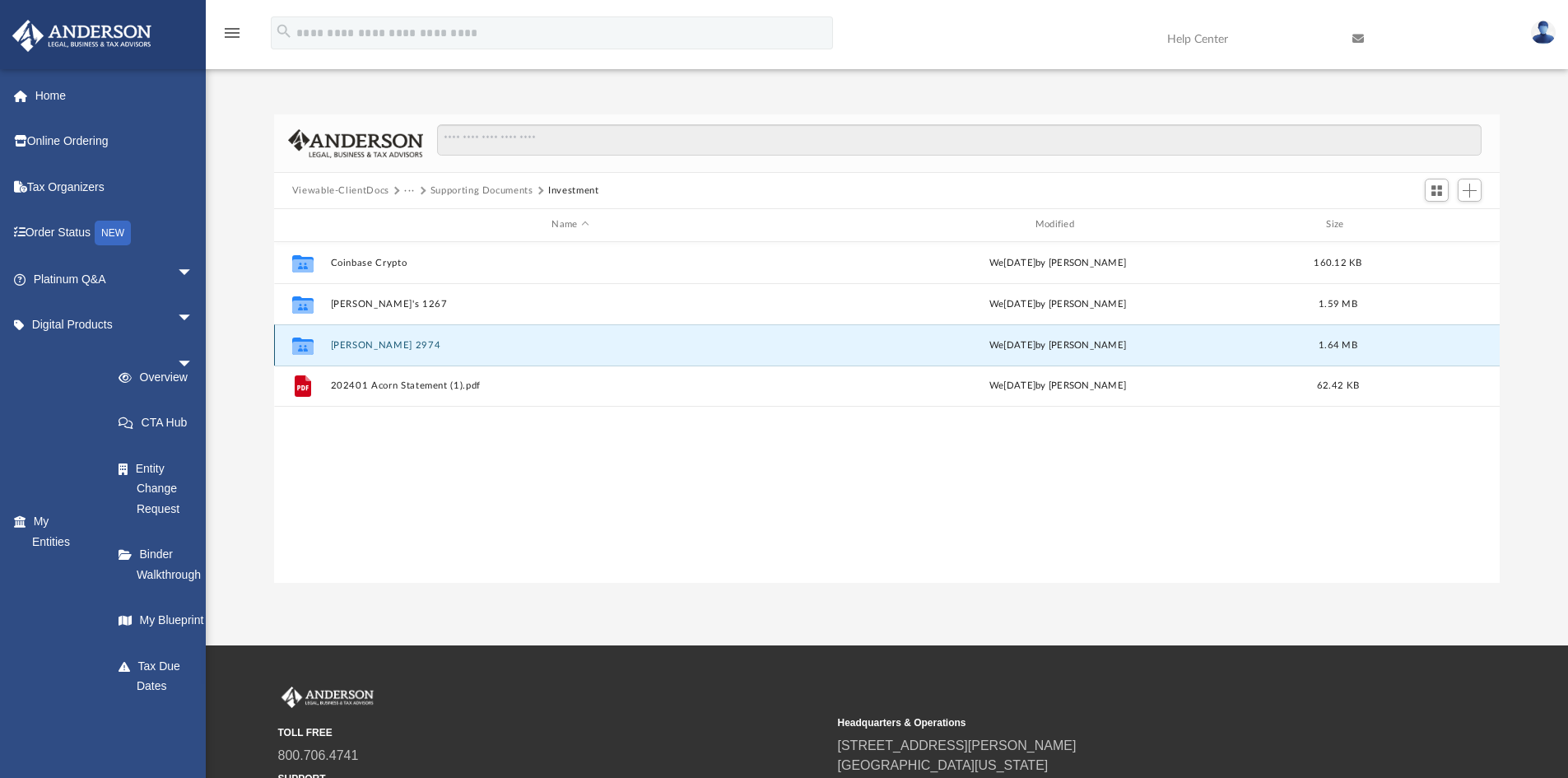
click at [368, 343] on button "[PERSON_NAME] 2974" at bounding box center [570, 346] width 480 height 11
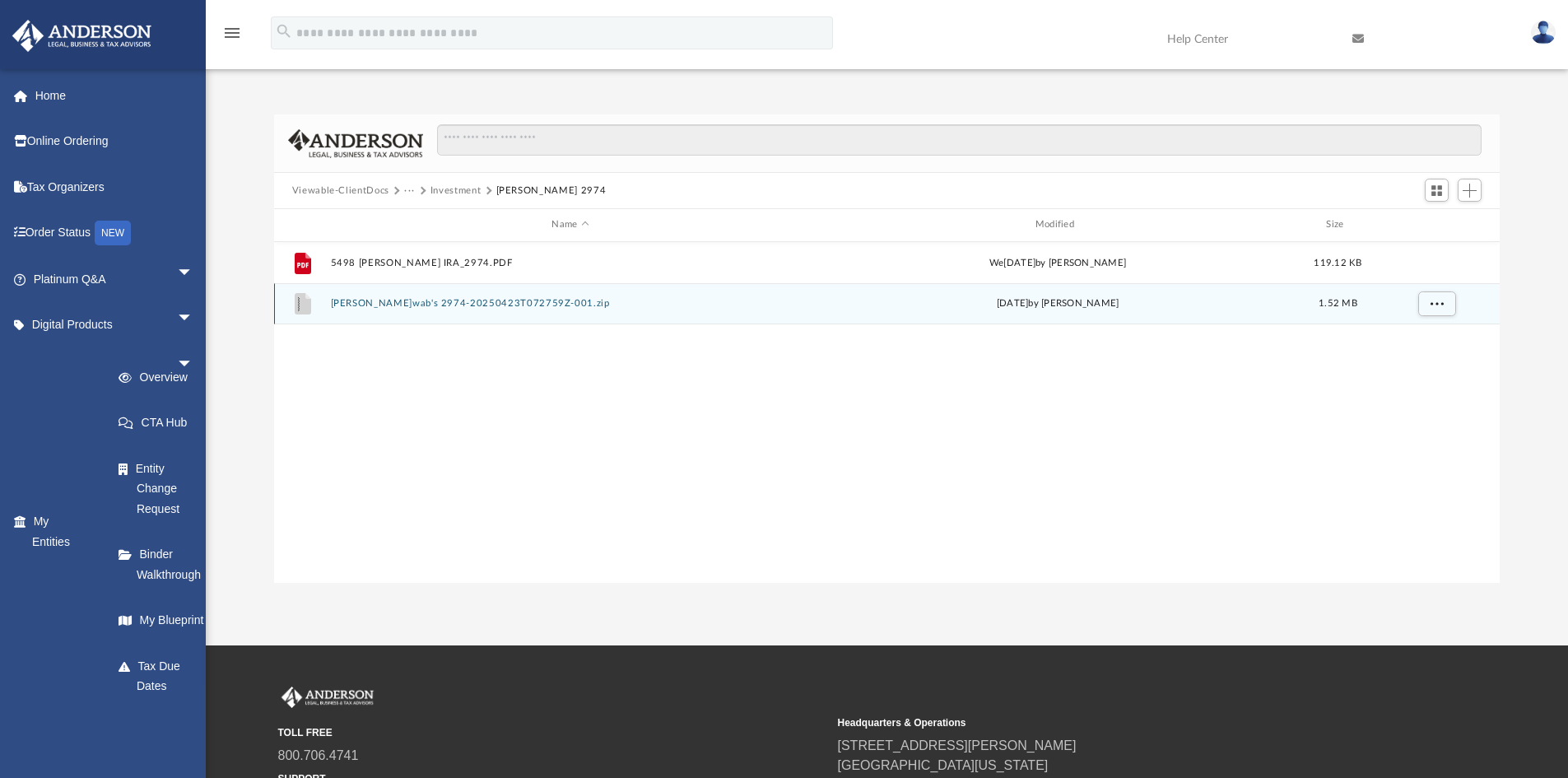
click at [378, 303] on button "[PERSON_NAME]wab's 2974-20250423T072759Z-001.zip" at bounding box center [570, 304] width 480 height 11
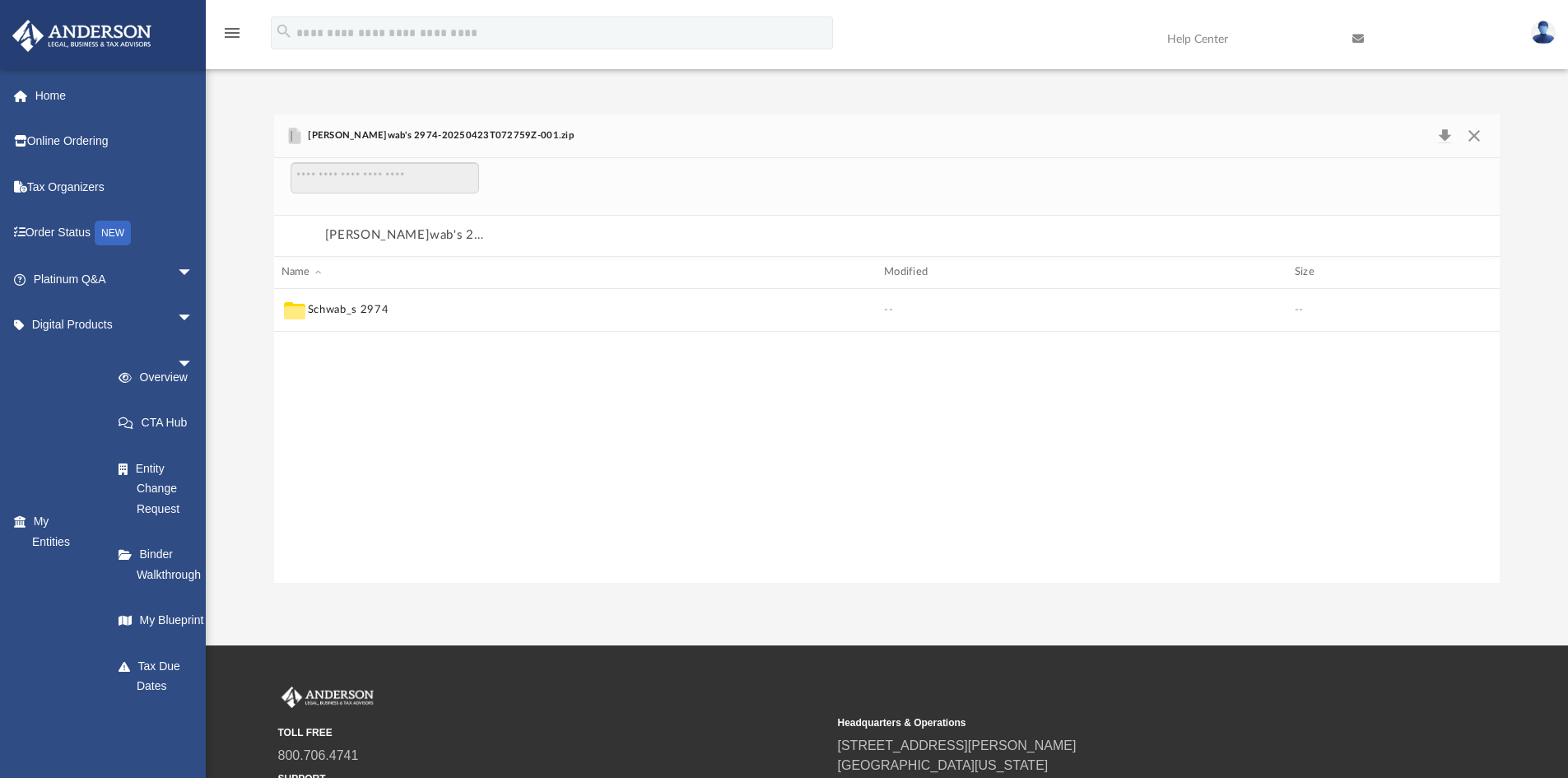
scroll to position [315, 1213]
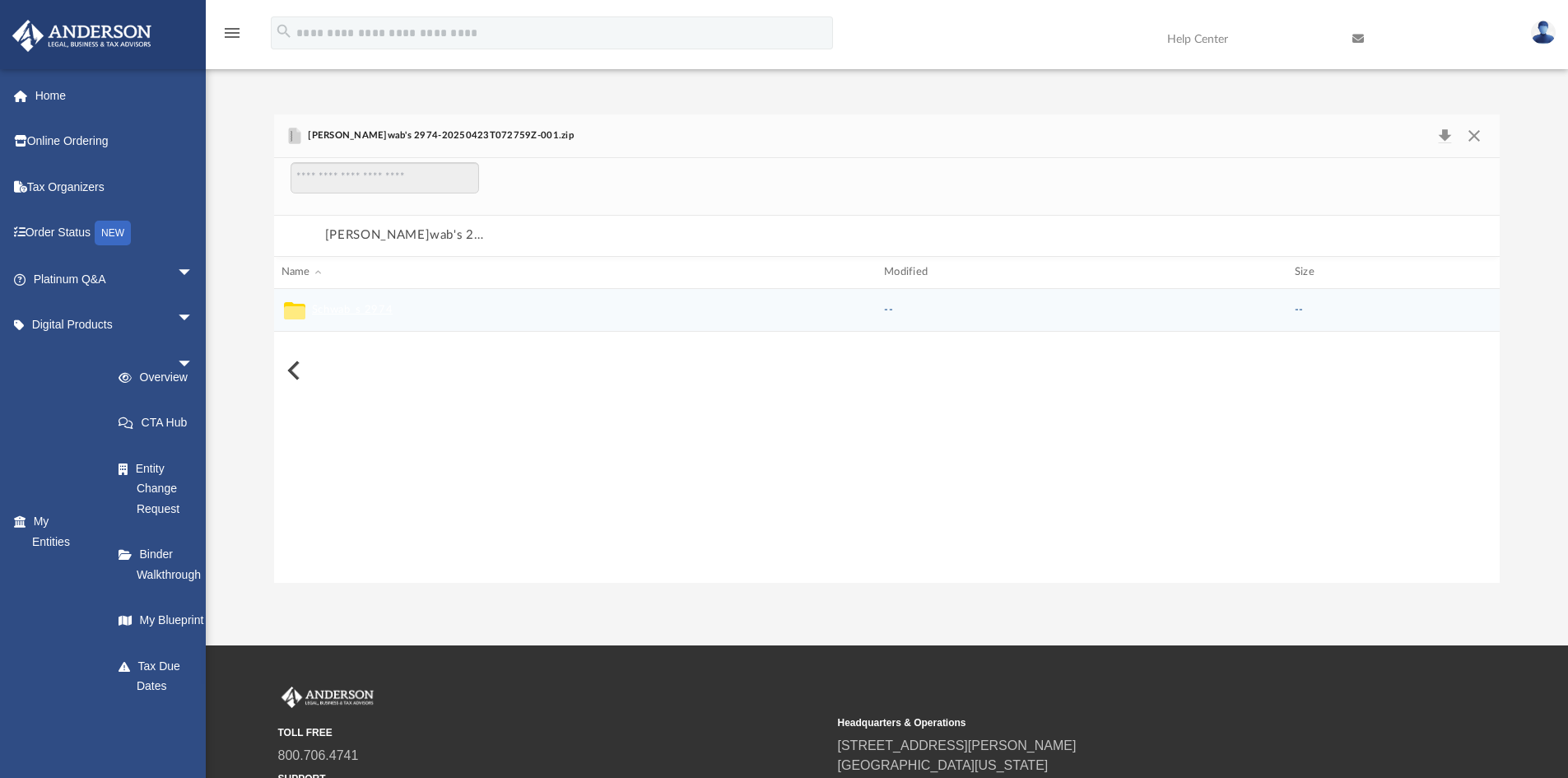
click at [363, 315] on button "Schwab_s 2974" at bounding box center [352, 309] width 80 height 15
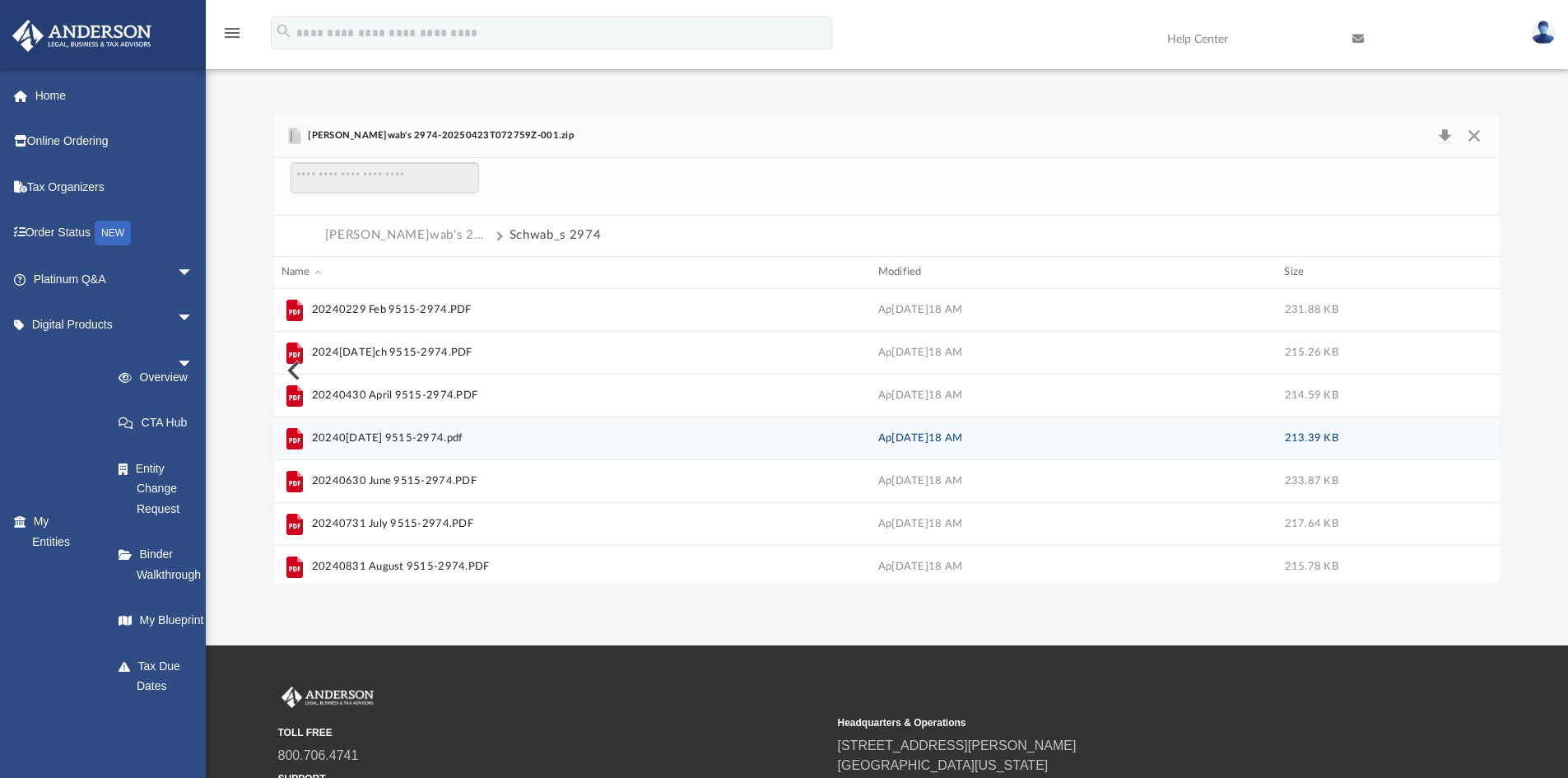
scroll to position [82, 0]
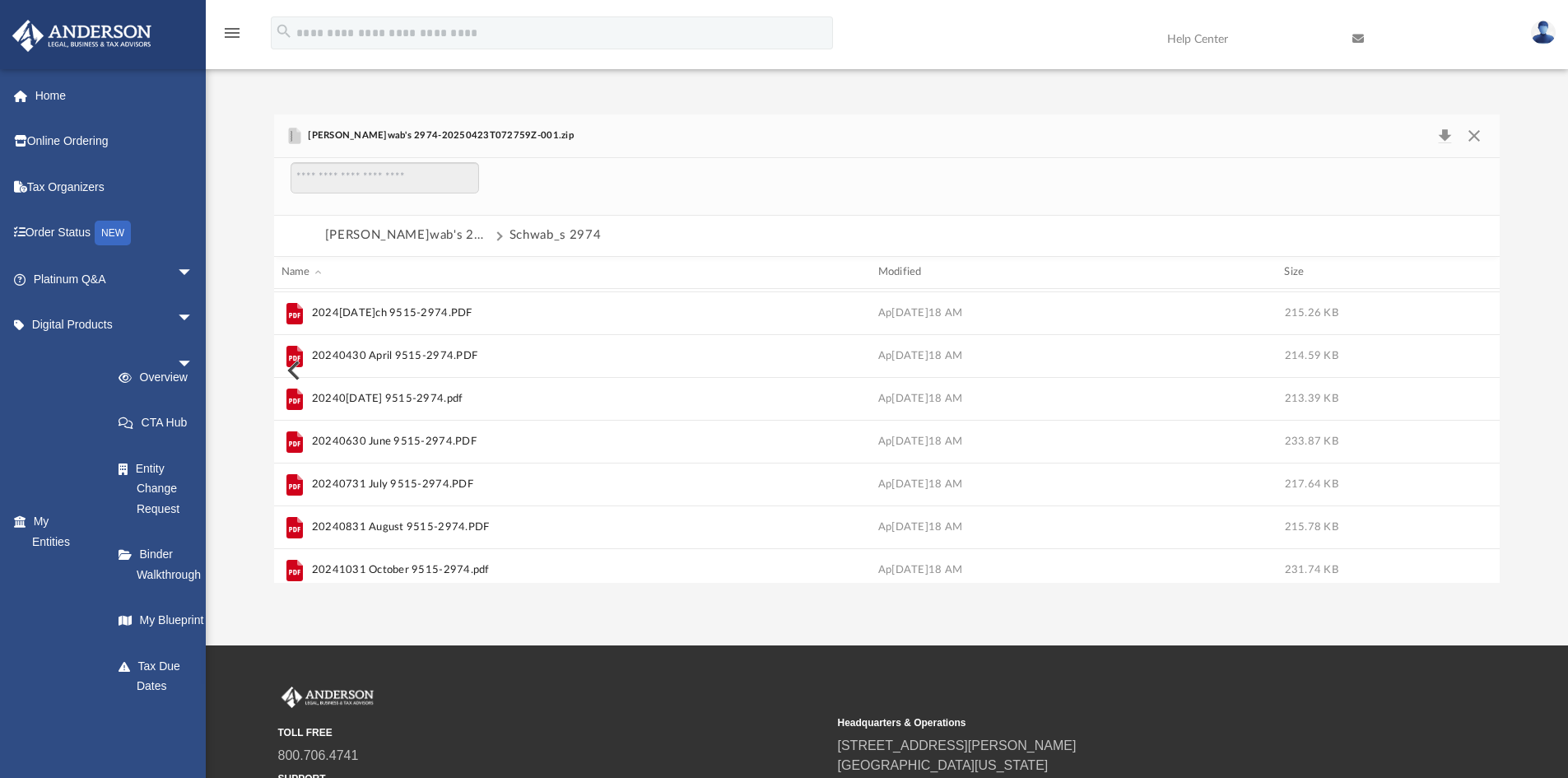
click at [458, 231] on button "[PERSON_NAME]wab's 2974-20250423T072759Z-001.zip" at bounding box center [407, 234] width 165 height 21
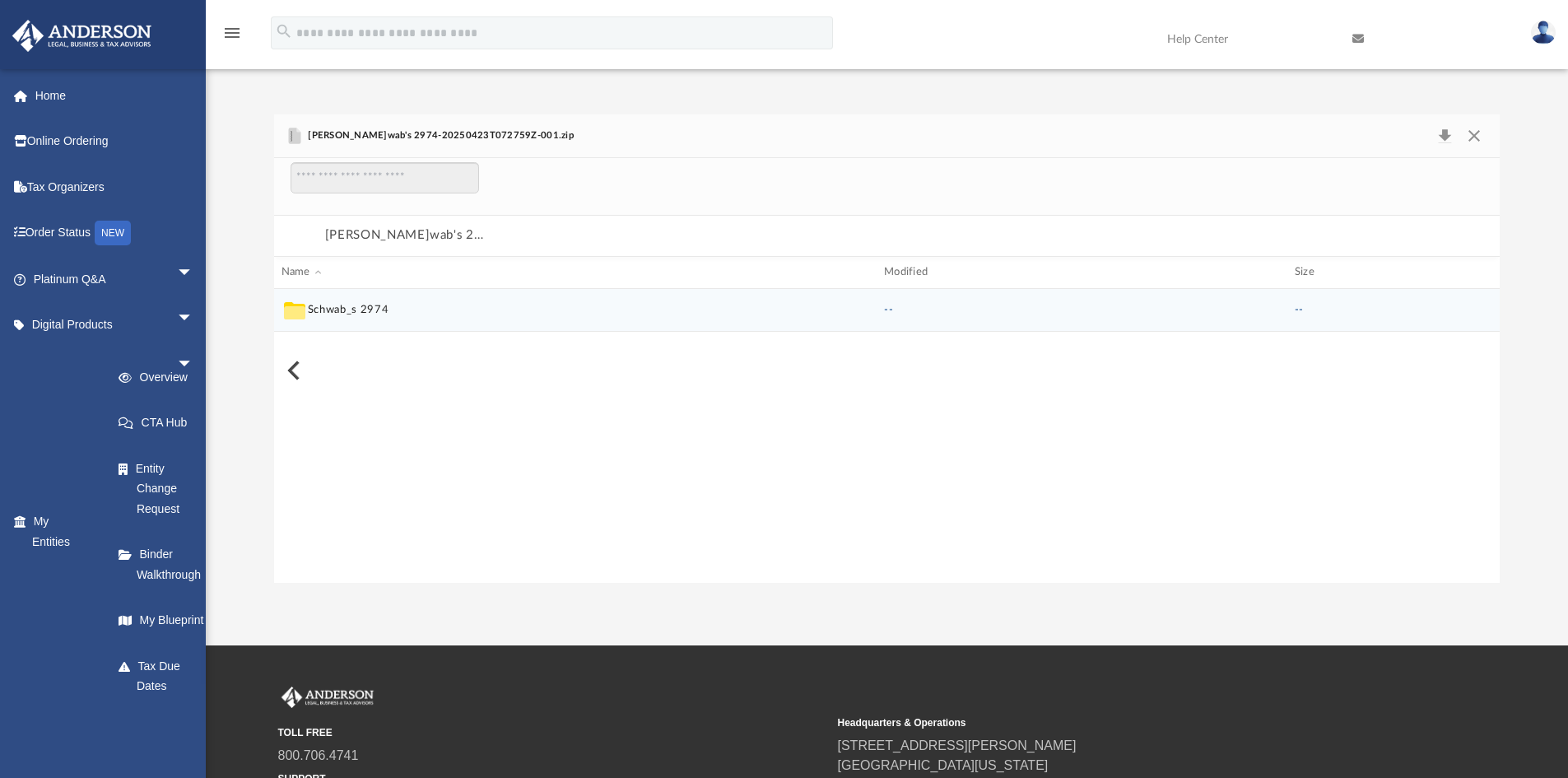
scroll to position [0, 0]
click at [458, 232] on button "[PERSON_NAME]wab's 2974-20250423T072759Z-001.zip" at bounding box center [407, 234] width 165 height 21
click at [376, 237] on button "[PERSON_NAME]wab's 2974-20250423T072759Z-001.zip" at bounding box center [407, 234] width 165 height 21
drag, startPoint x: 1477, startPoint y: 131, endPoint x: 1190, endPoint y: 214, distance: 298.8
click at [1475, 134] on button "Close" at bounding box center [1474, 135] width 29 height 23
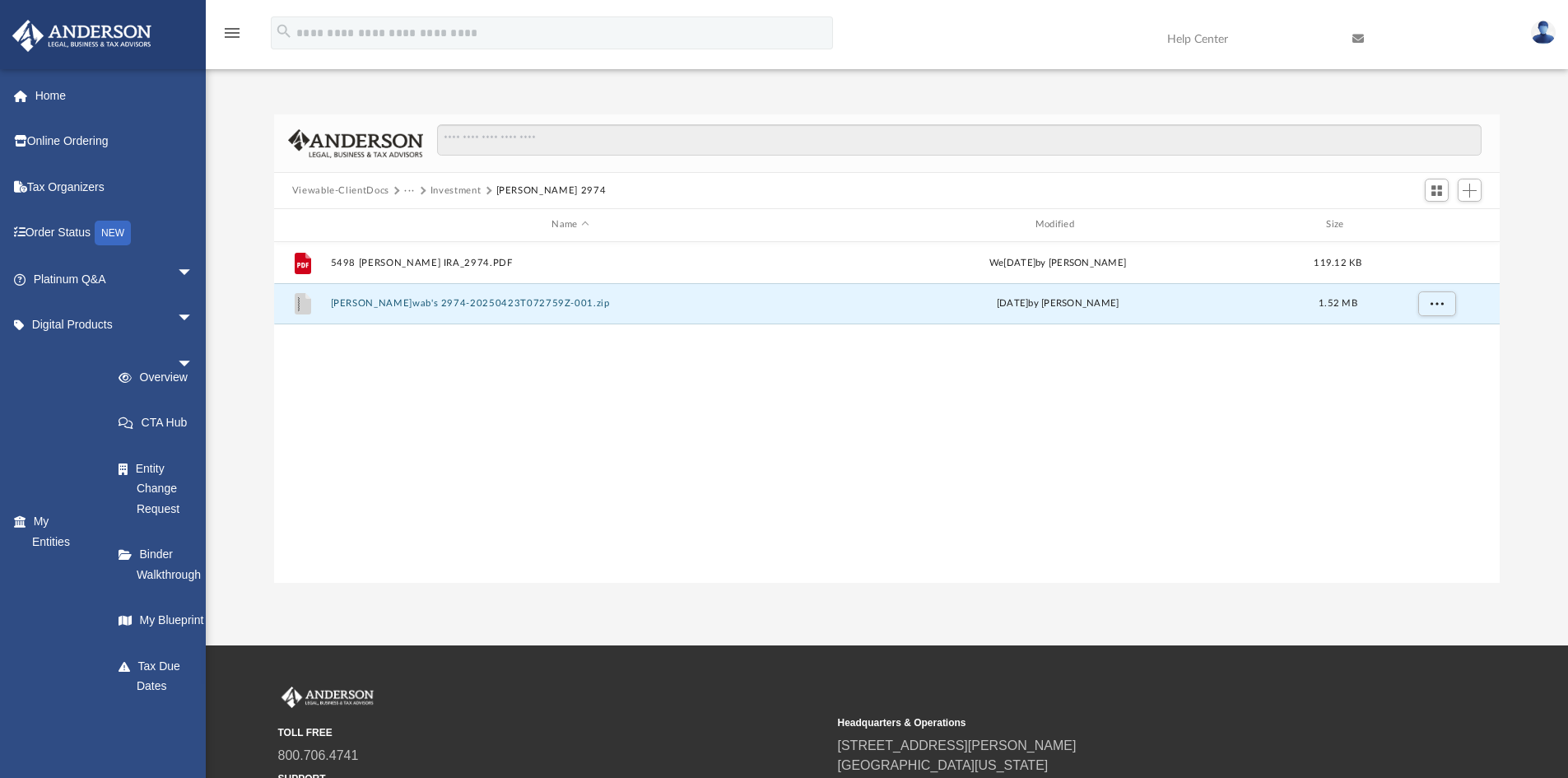
click at [443, 189] on button "Investment" at bounding box center [456, 191] width 51 height 15
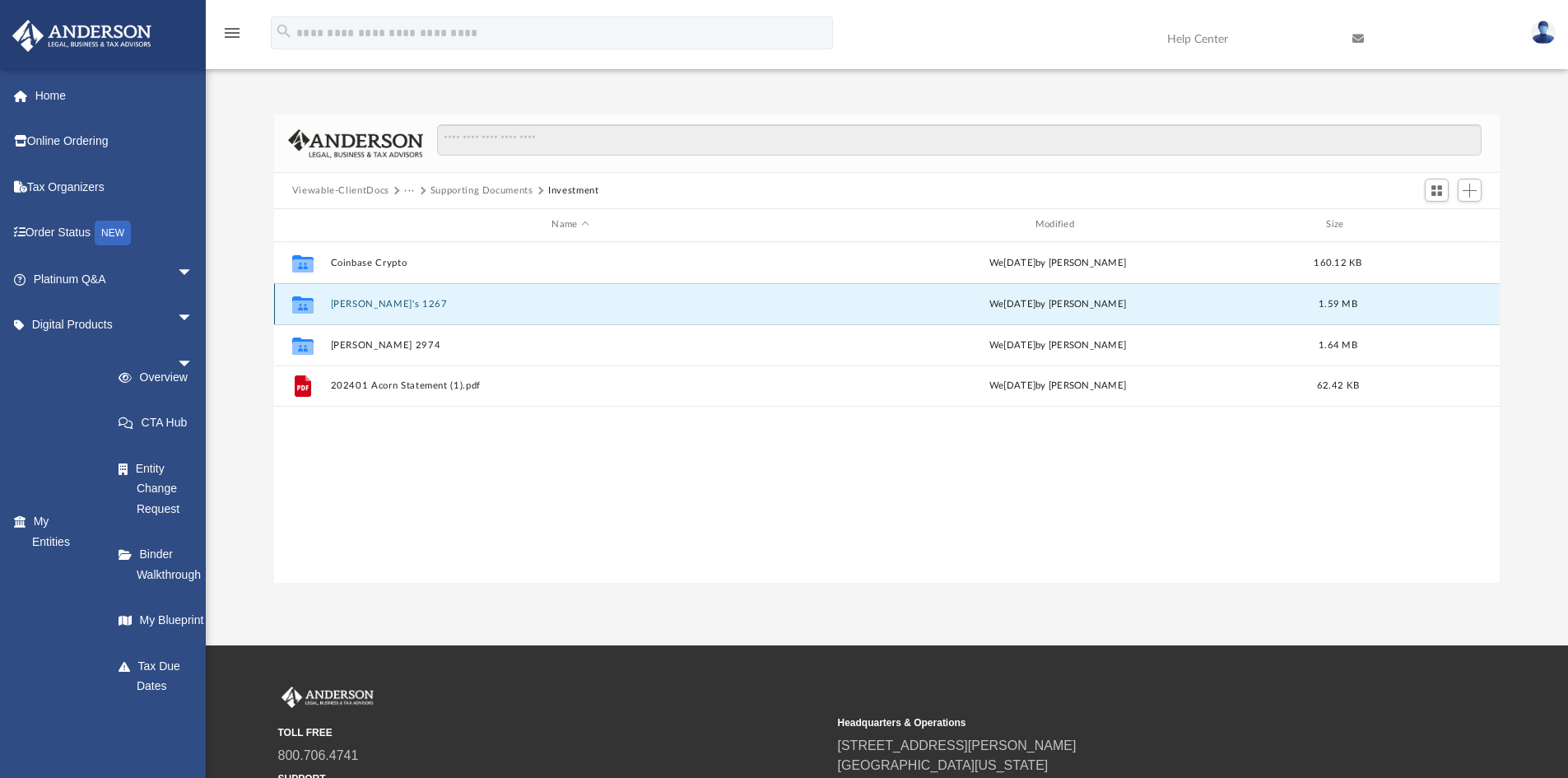
click at [382, 307] on button "[PERSON_NAME]'s 1267" at bounding box center [570, 305] width 480 height 11
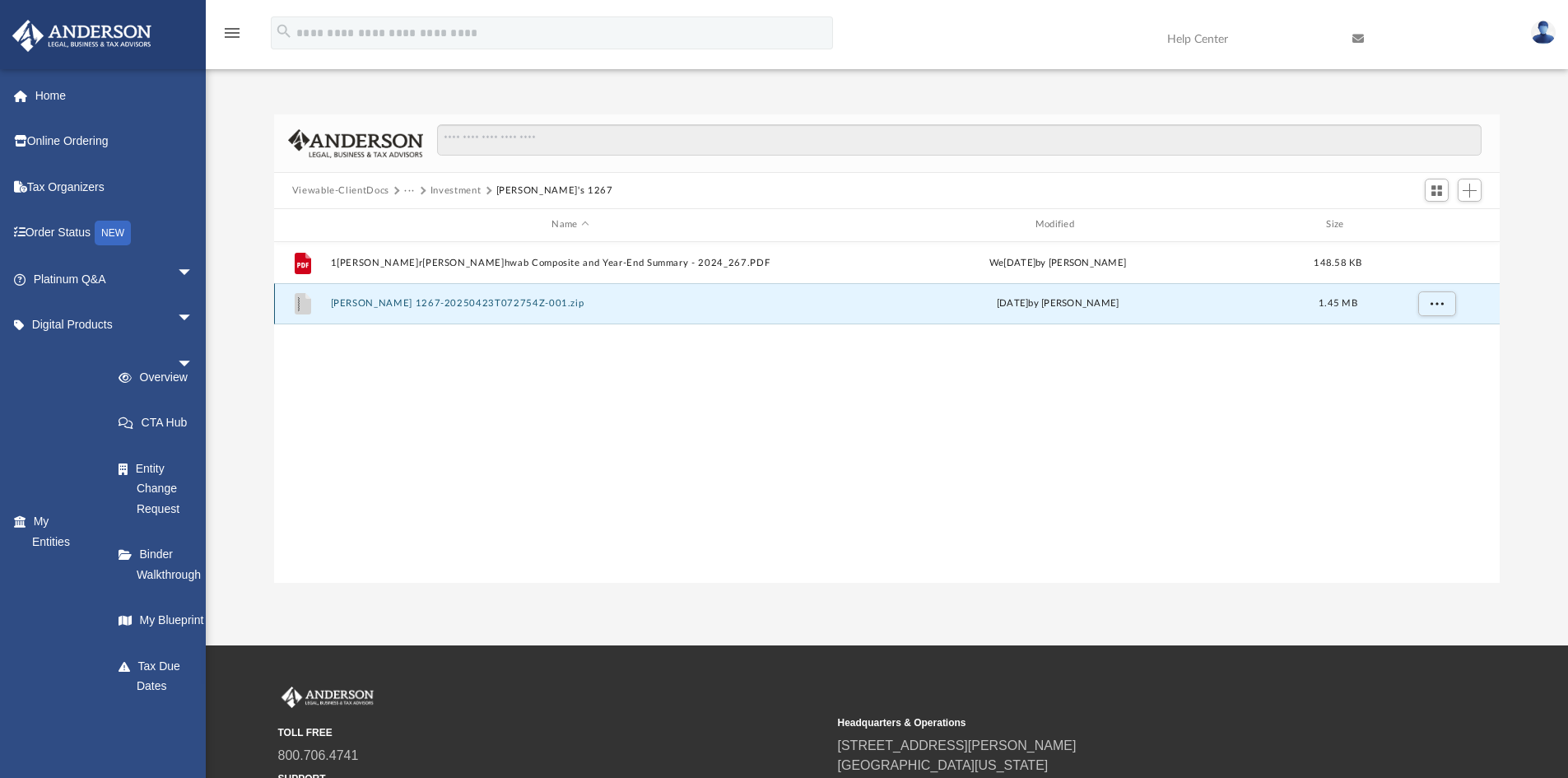
click at [408, 298] on button "[PERSON_NAME] 1267-20250423T072754Z-001.zip" at bounding box center [570, 304] width 480 height 11
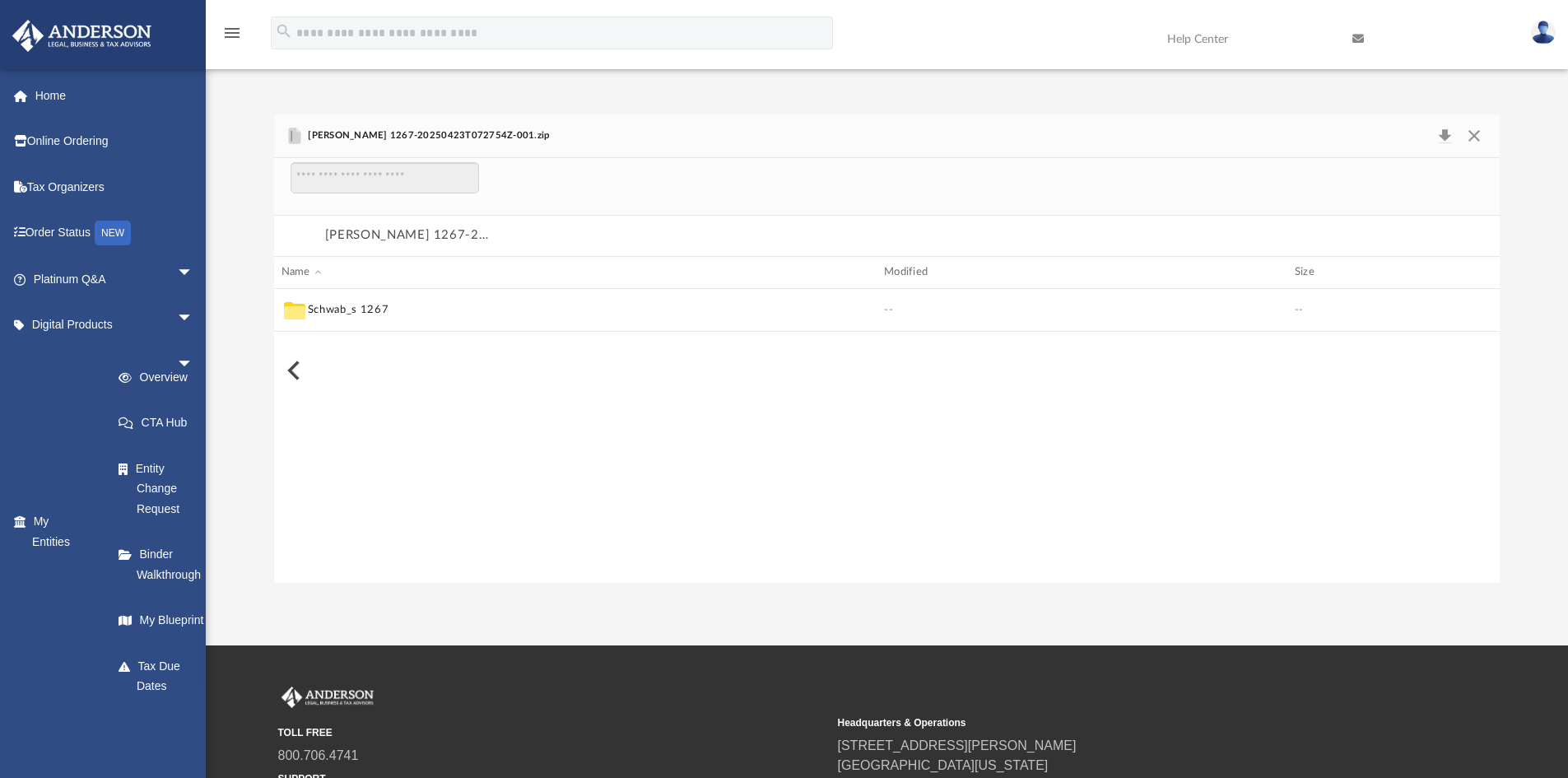
scroll to position [315, 1213]
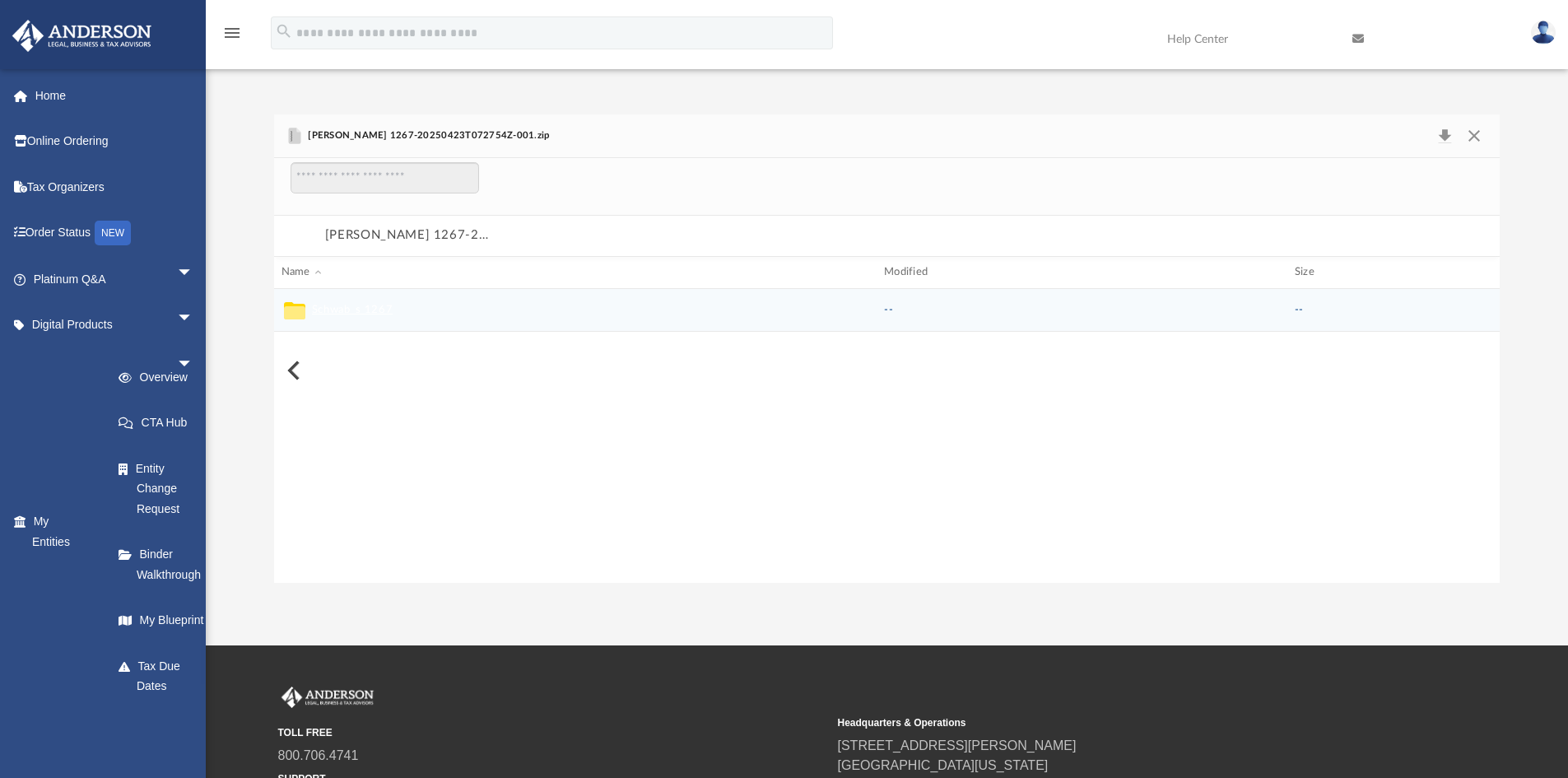
click at [379, 303] on button "Schwab_s 1267" at bounding box center [352, 309] width 80 height 15
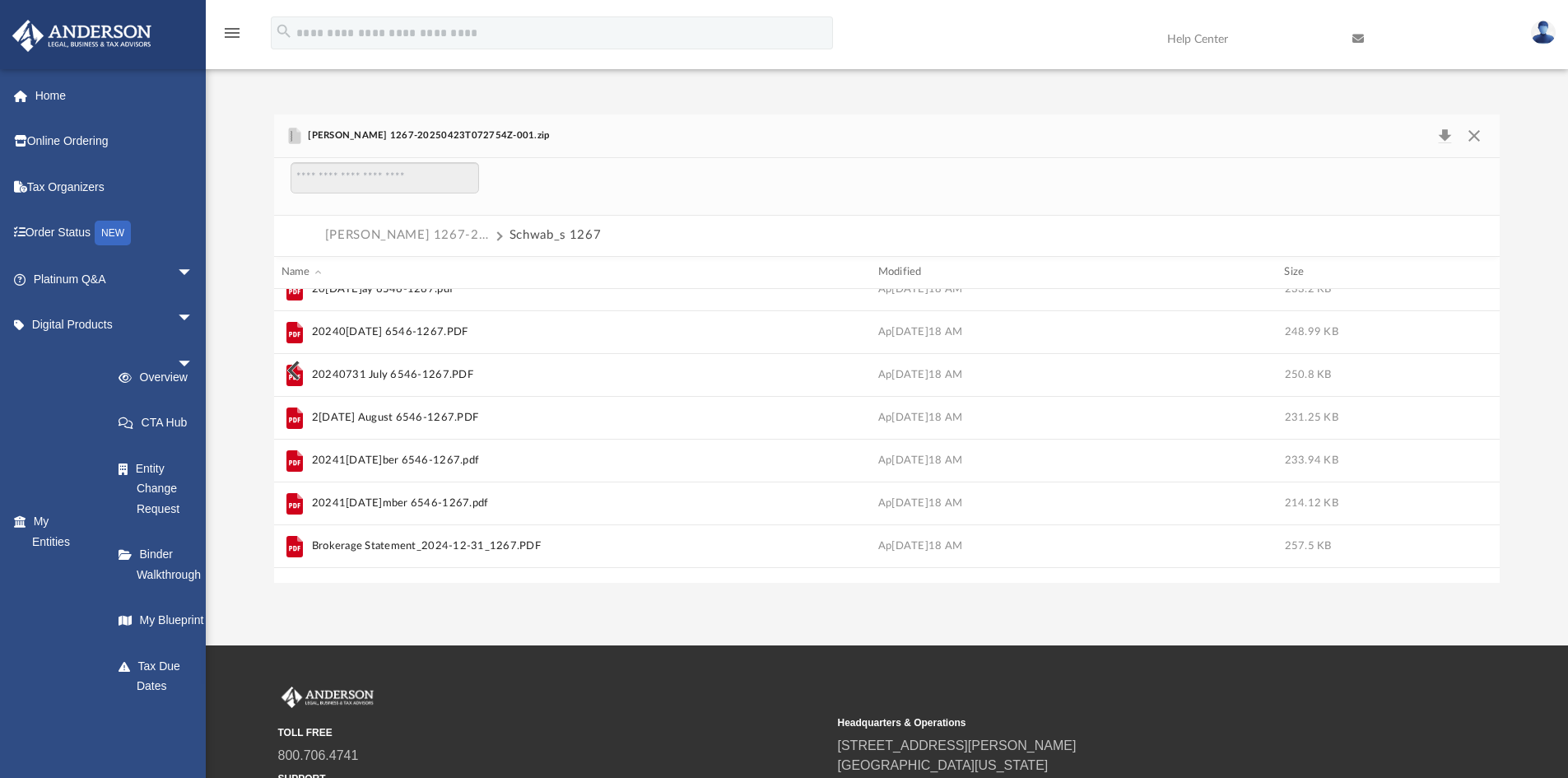
scroll to position [150, 0]
